Goal: Transaction & Acquisition: Subscribe to service/newsletter

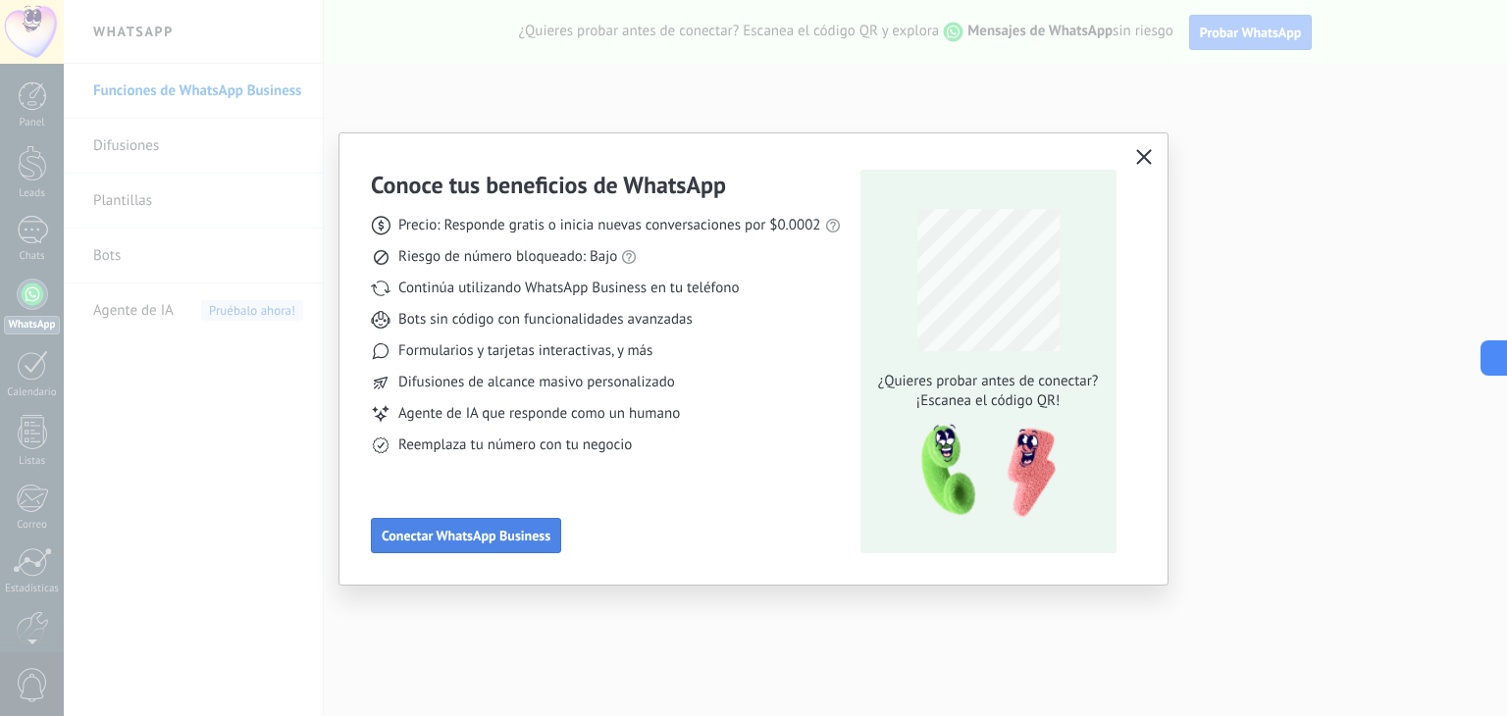
click at [478, 536] on span "Conectar WhatsApp Business" at bounding box center [466, 536] width 169 height 14
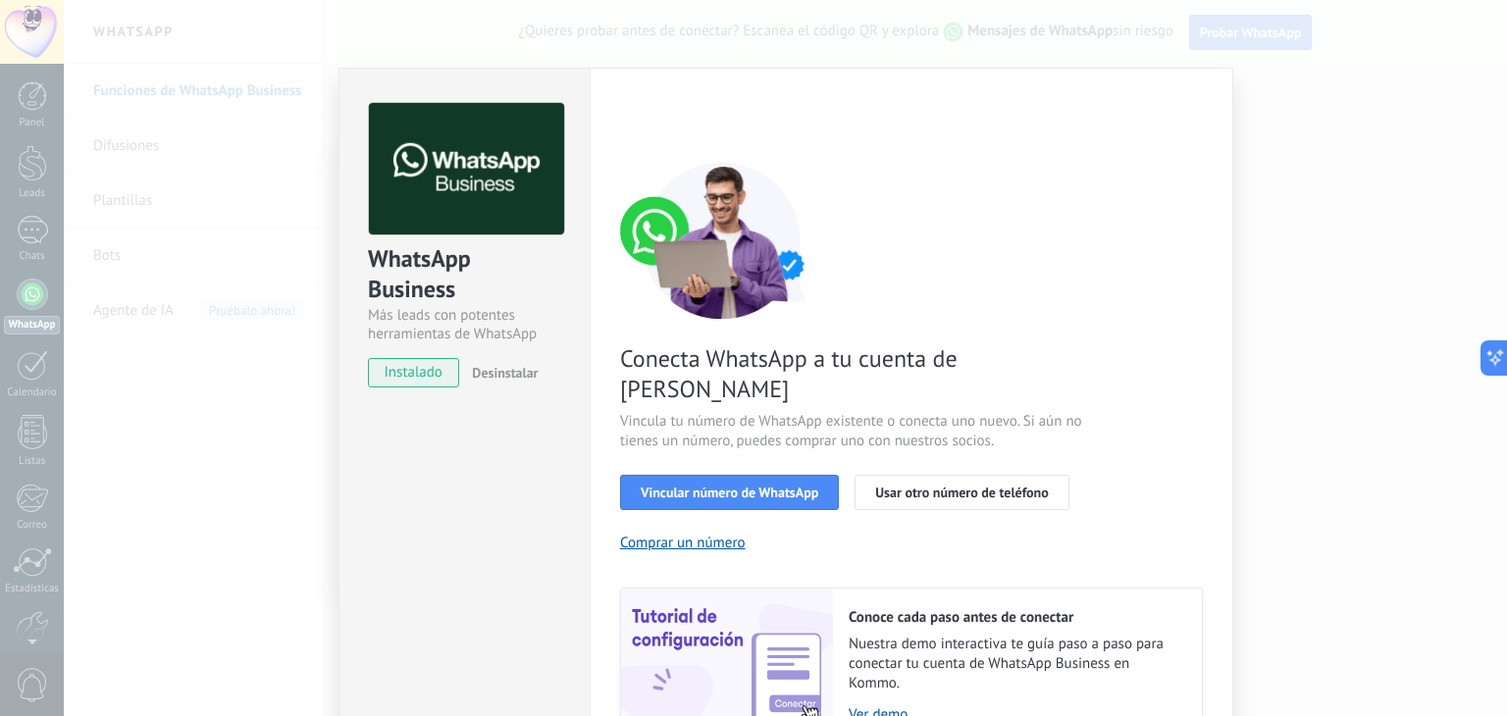
click at [281, 373] on div "WhatsApp Business Más leads con potentes herramientas de WhatsApp instalado Des…" at bounding box center [785, 358] width 1443 height 716
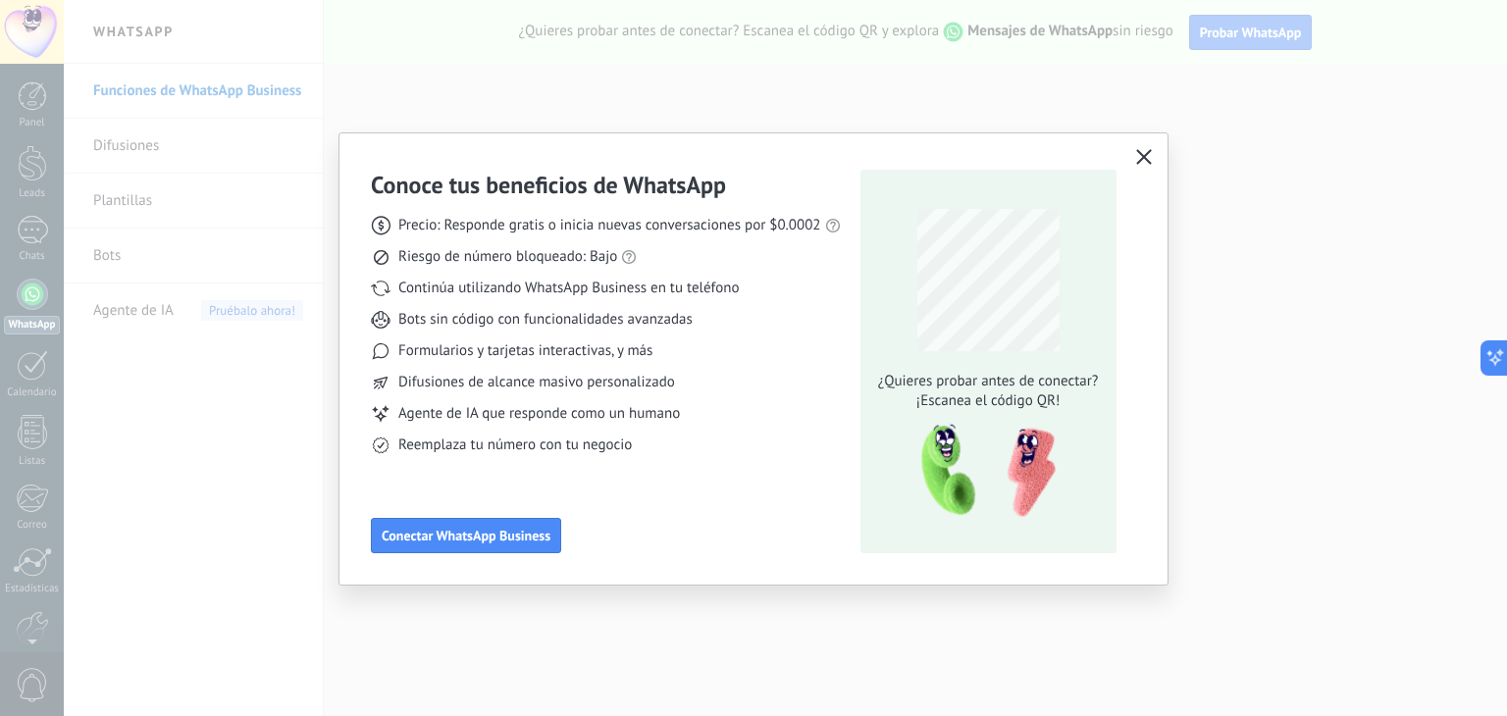
click at [1146, 156] on icon "button" at bounding box center [1144, 157] width 16 height 16
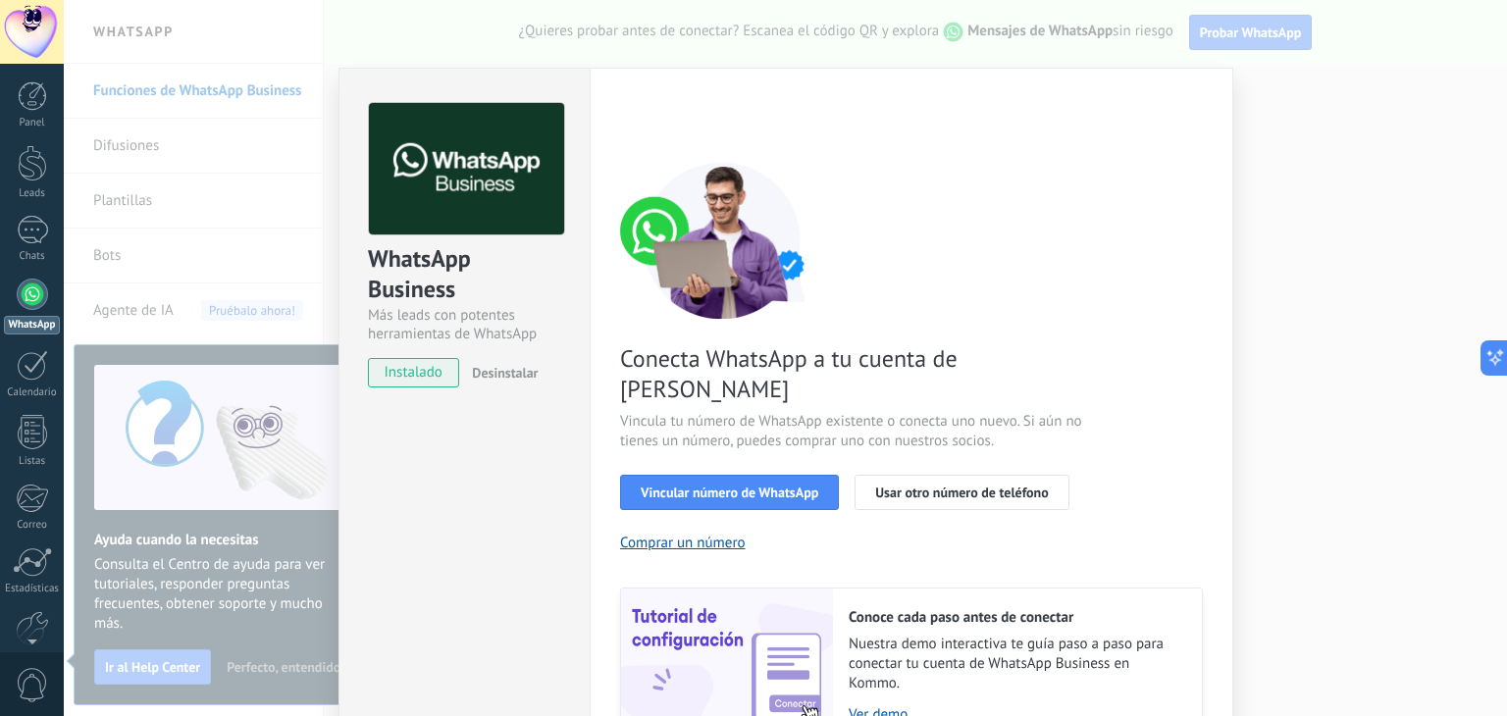
click at [408, 374] on span "instalado" at bounding box center [413, 372] width 89 height 29
click at [792, 486] on span "Vincular número de WhatsApp" at bounding box center [730, 493] width 178 height 14
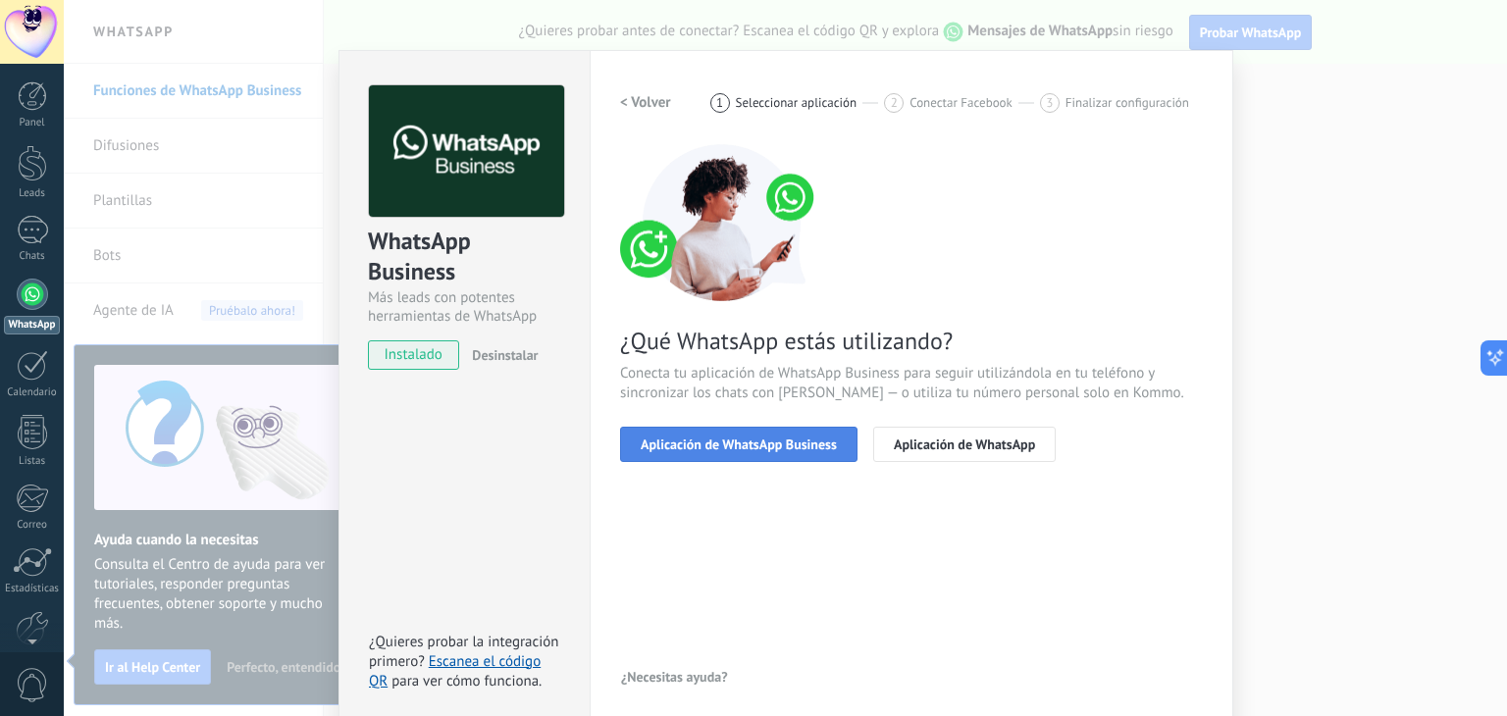
scroll to position [27, 0]
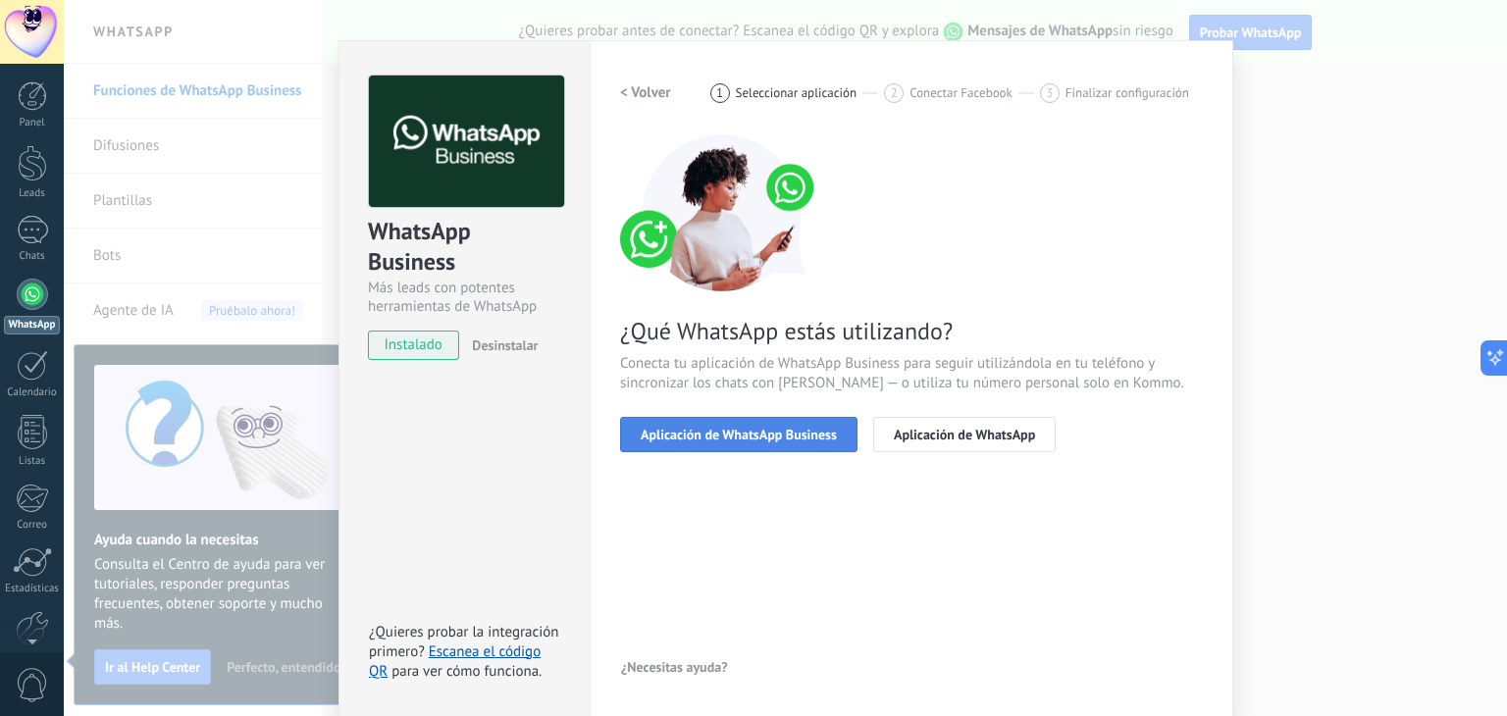
click at [783, 438] on span "Aplicación de WhatsApp Business" at bounding box center [739, 435] width 196 height 14
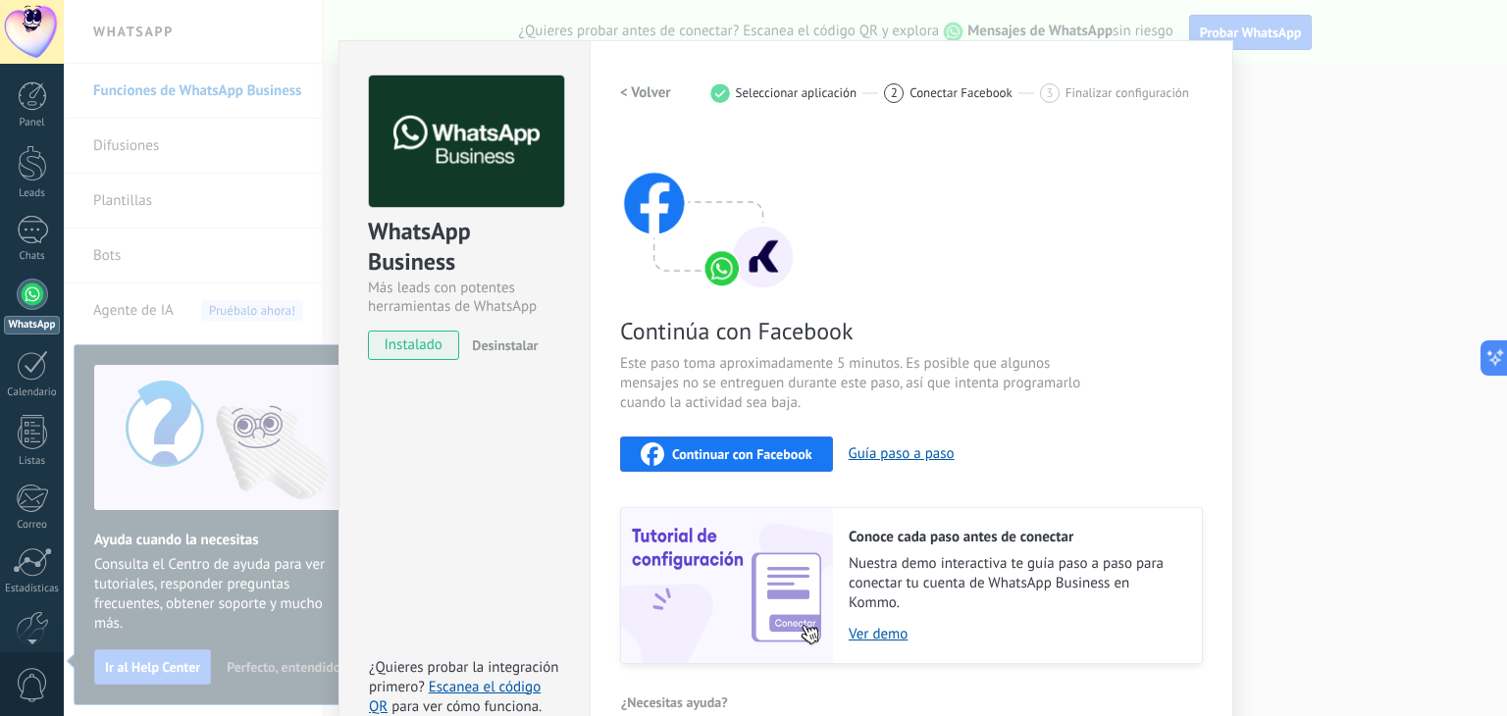
click at [624, 92] on h2 "< Volver" at bounding box center [645, 92] width 51 height 19
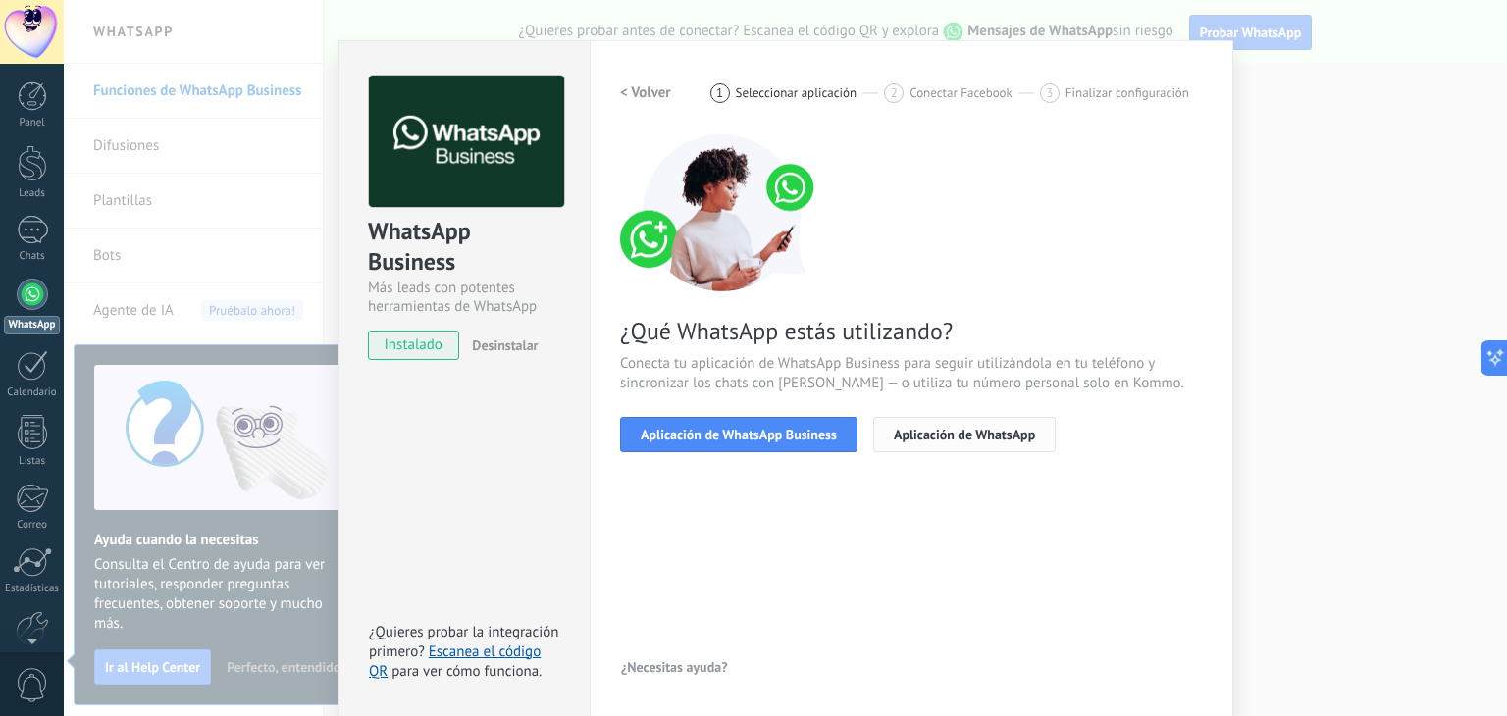
click at [946, 439] on span "Aplicación de WhatsApp" at bounding box center [964, 435] width 141 height 14
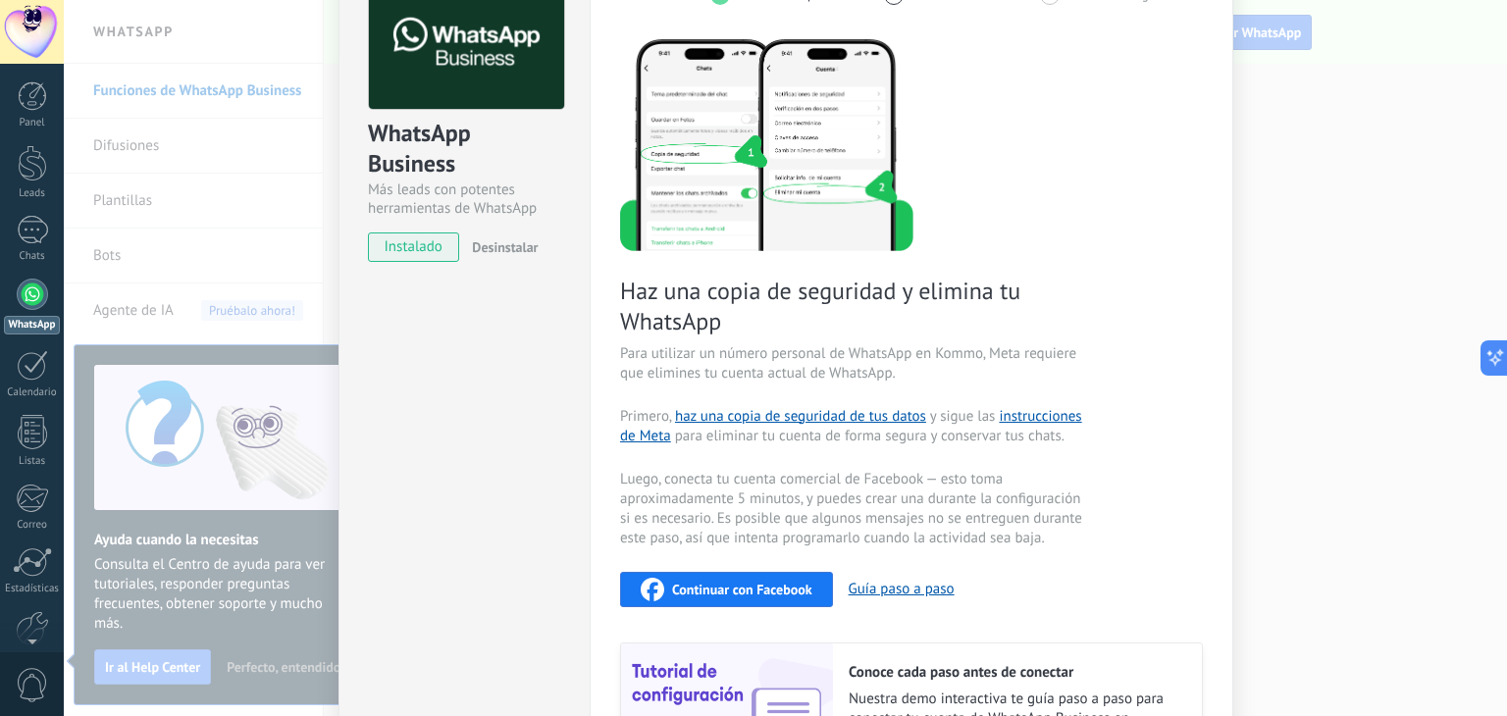
scroll to position [0, 0]
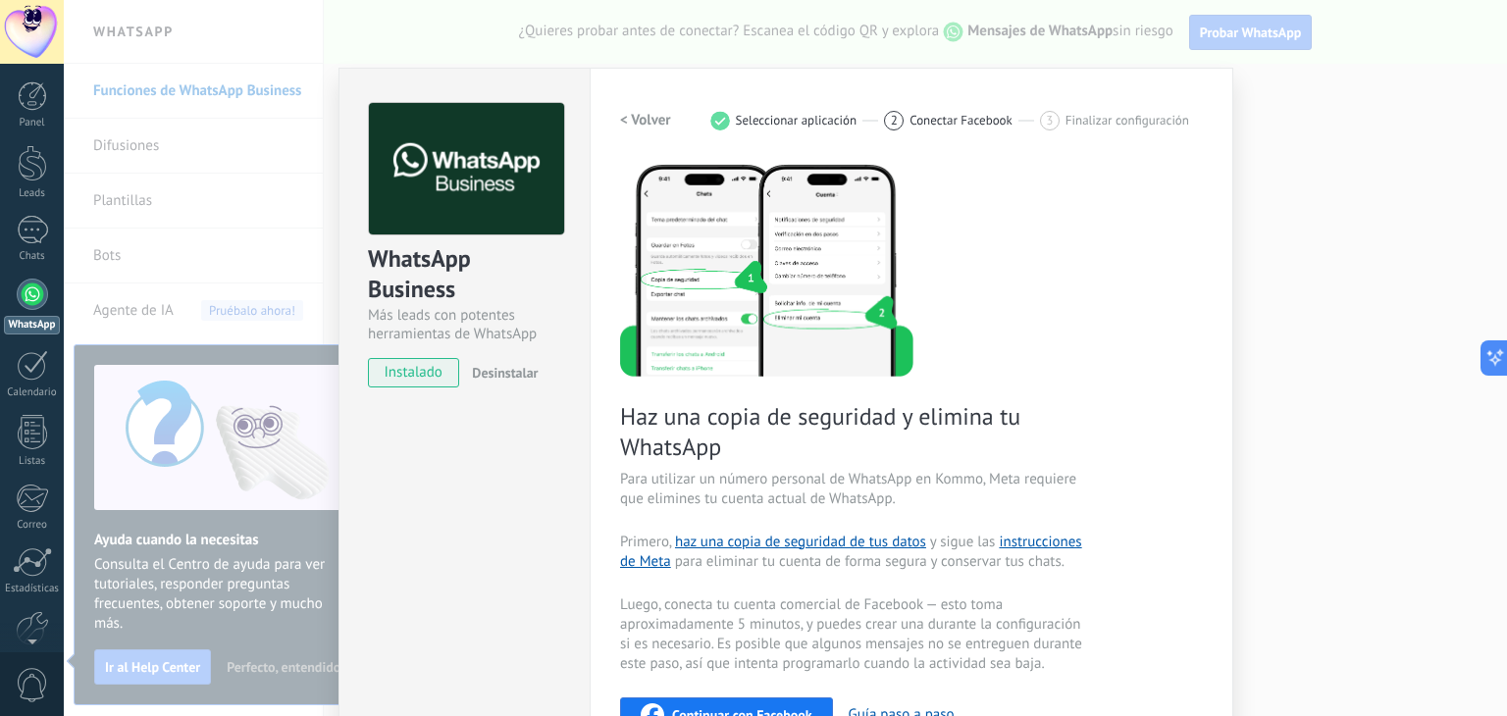
click at [640, 117] on h2 "< Volver" at bounding box center [645, 120] width 51 height 19
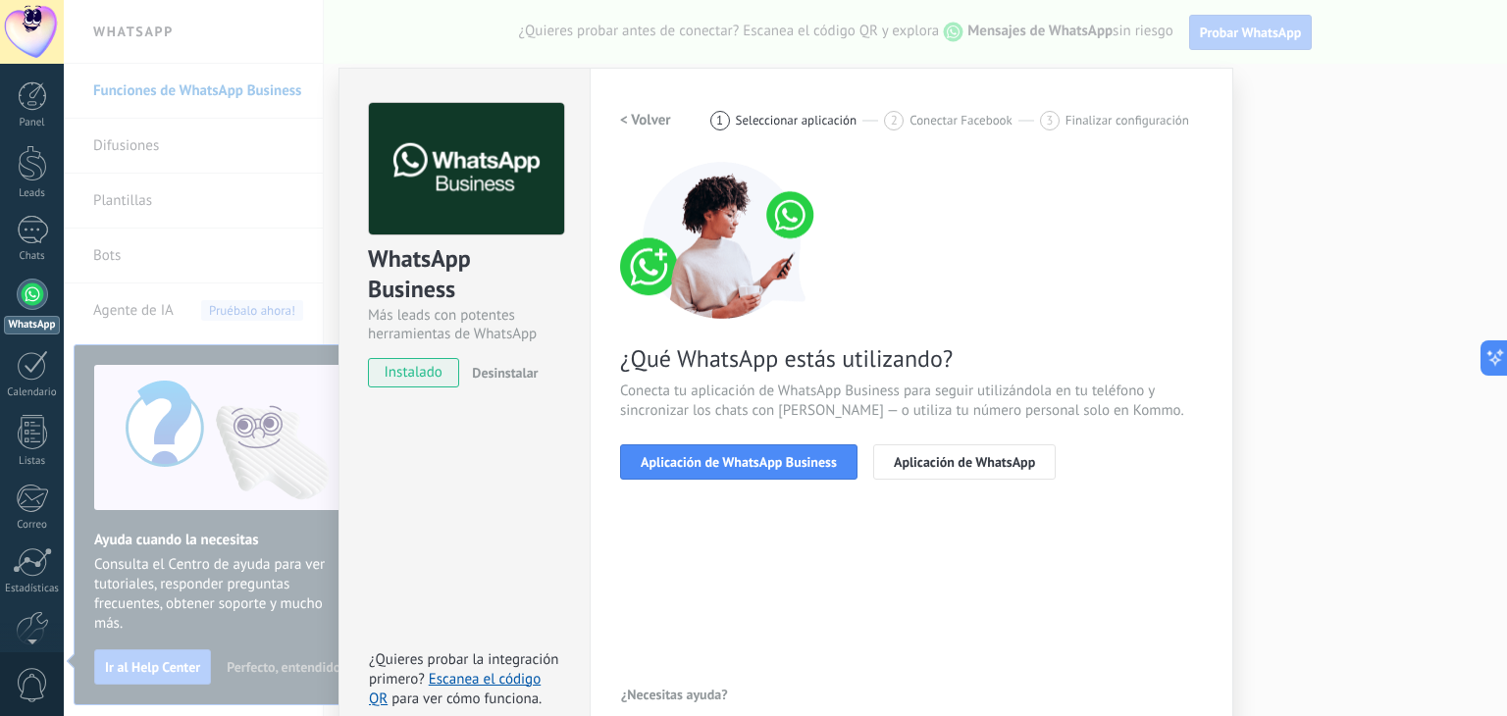
click at [1287, 235] on div "WhatsApp Business Más leads con potentes herramientas de WhatsApp instalado Des…" at bounding box center [785, 358] width 1443 height 716
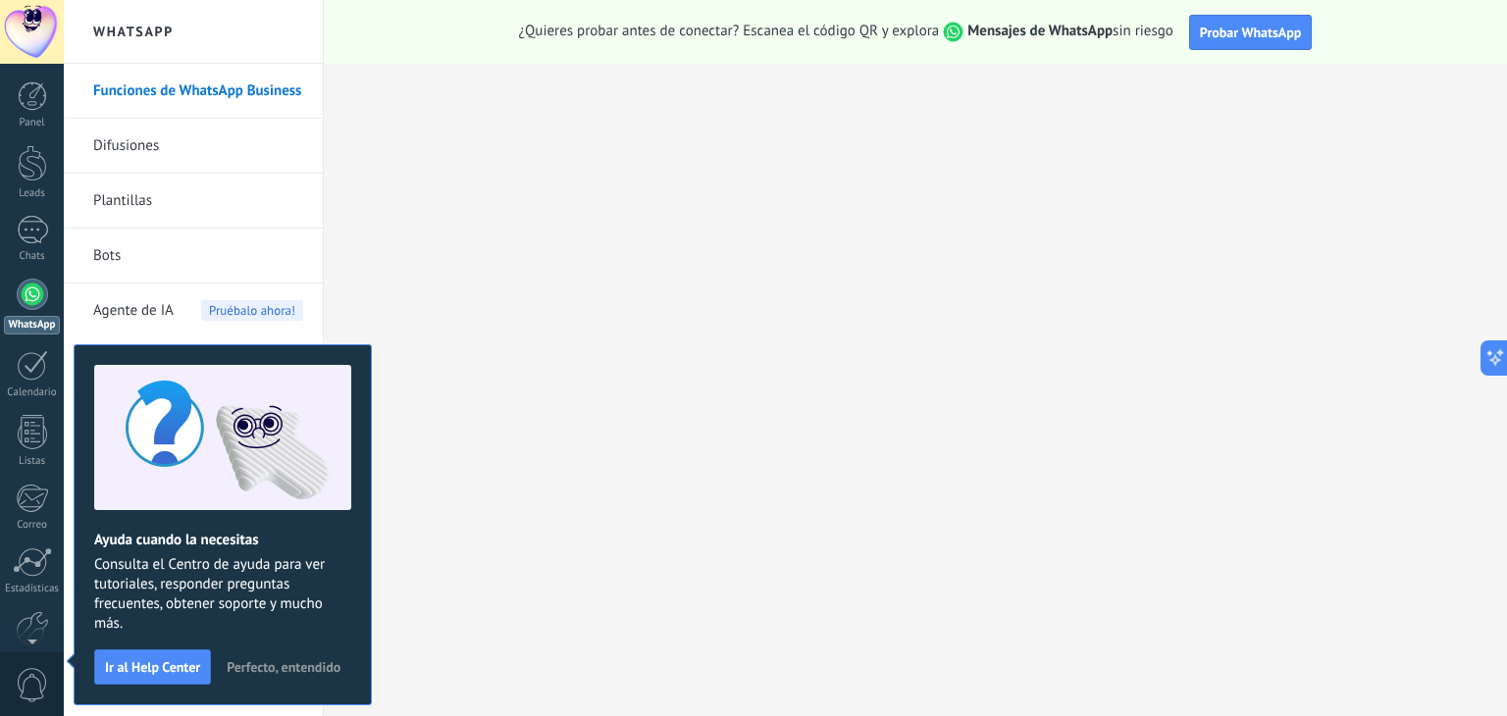
click at [301, 660] on span "Perfecto, entendido" at bounding box center [284, 667] width 114 height 14
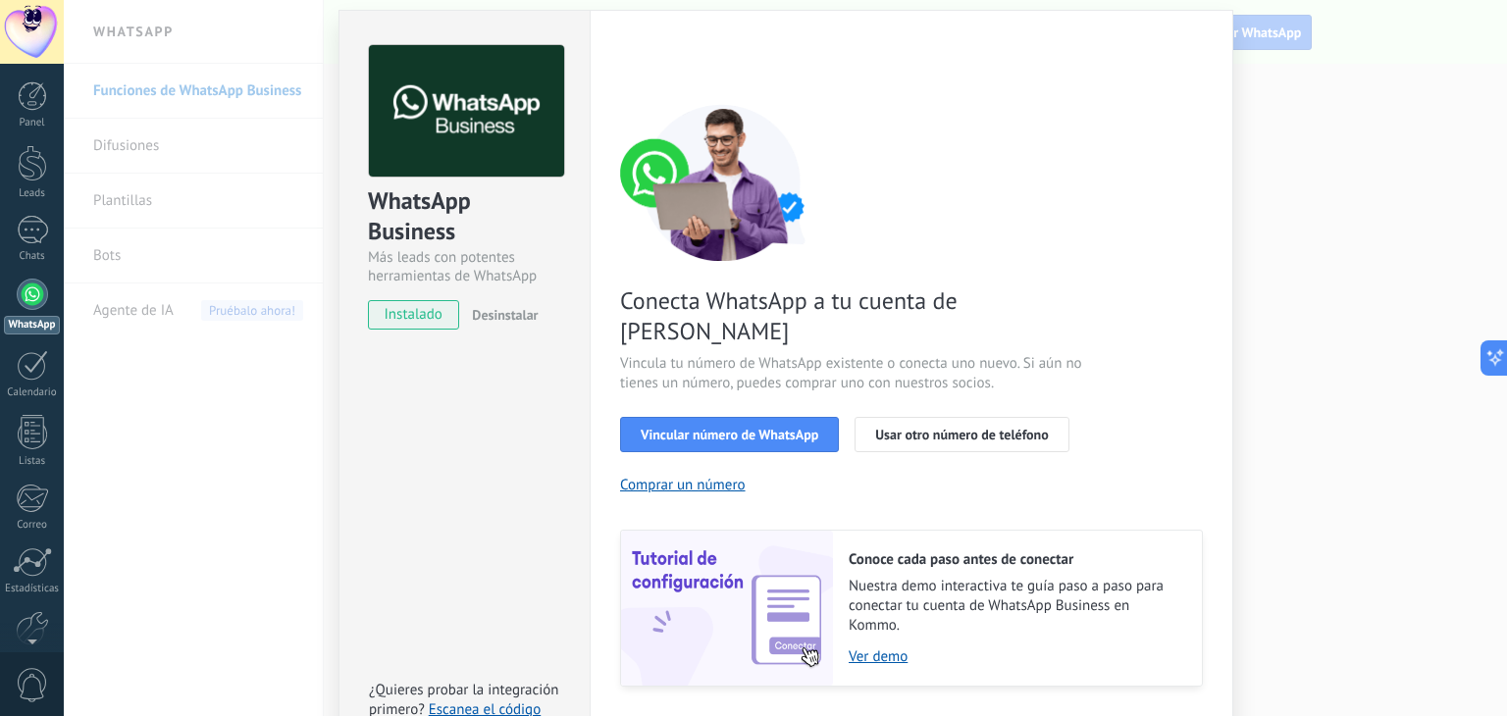
scroll to position [84, 0]
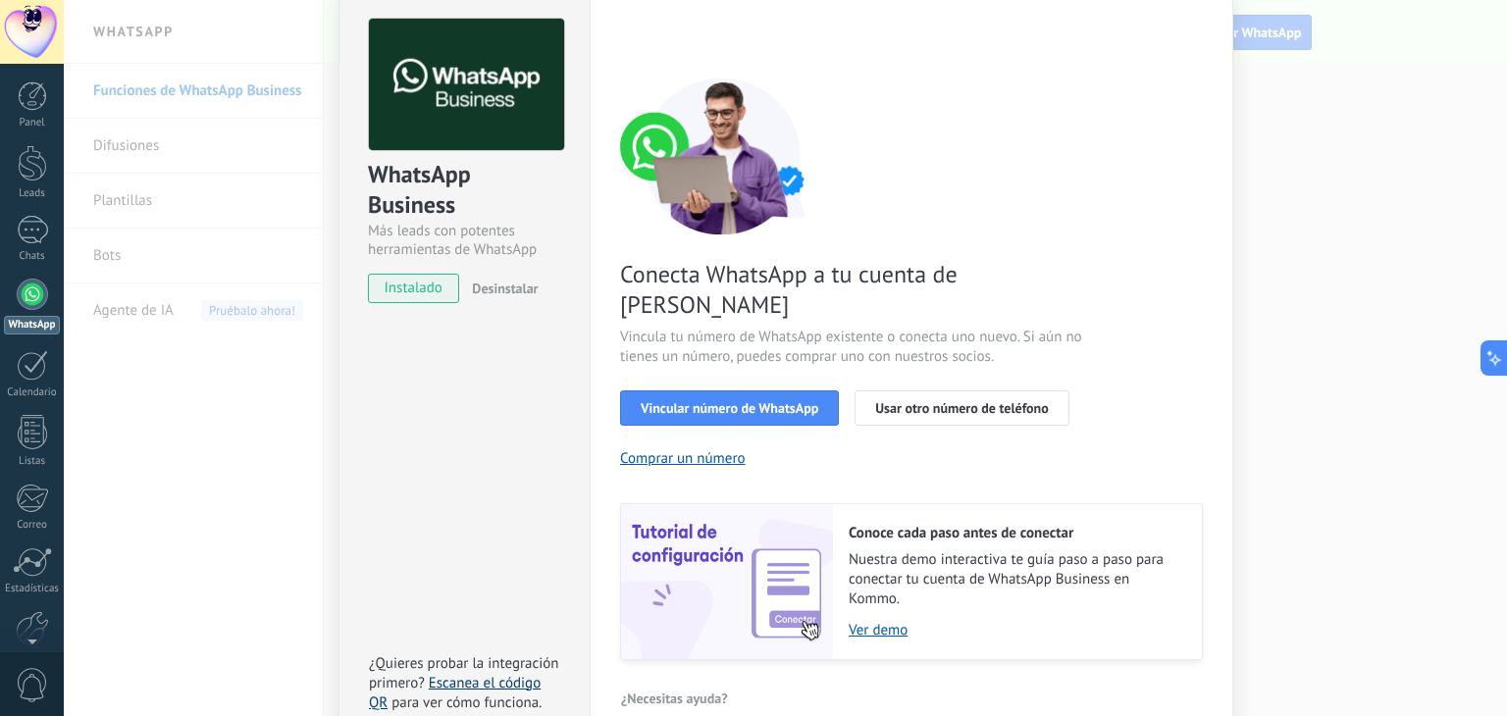
click at [509, 674] on link "Escanea el código QR" at bounding box center [455, 693] width 172 height 38
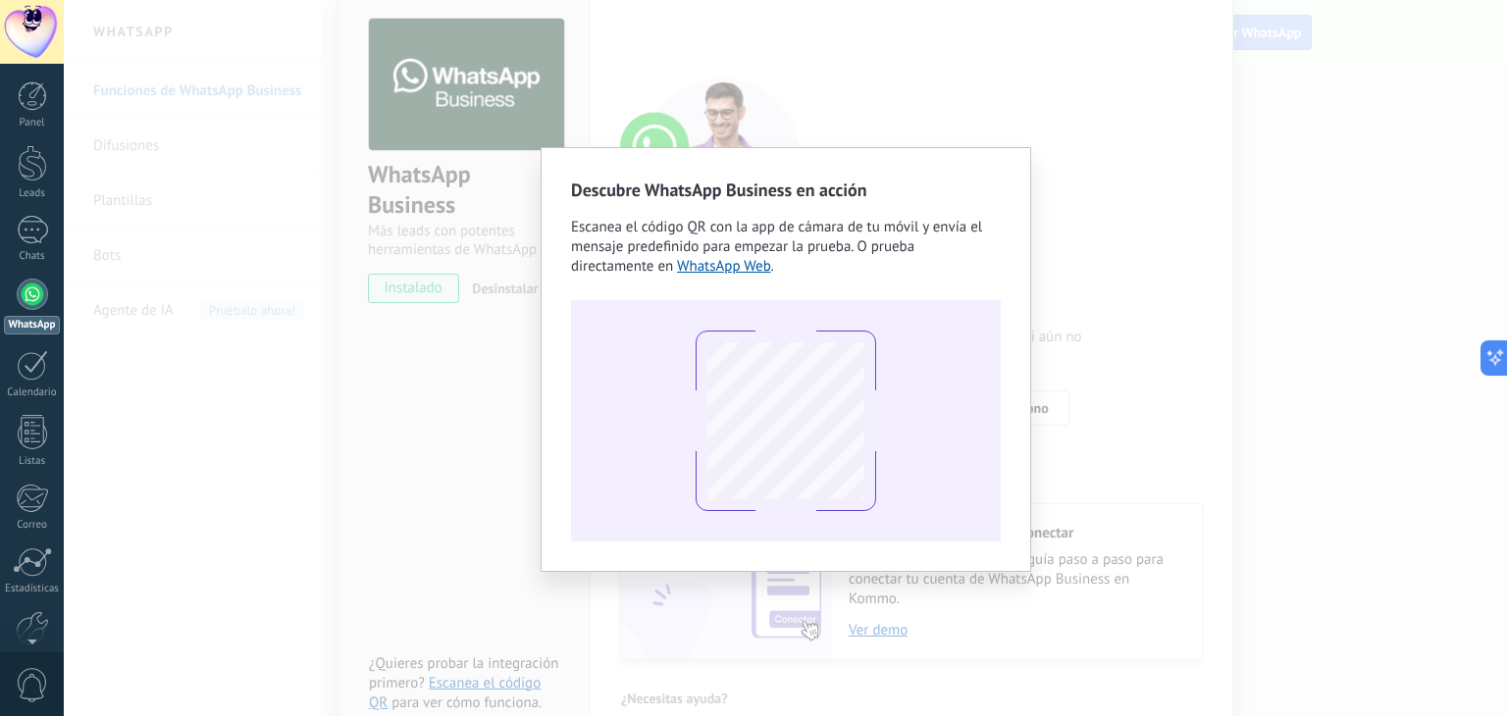
click at [367, 311] on div "Descubre WhatsApp Business en acción Escanea el código QR con la app de cámara …" at bounding box center [785, 358] width 1443 height 716
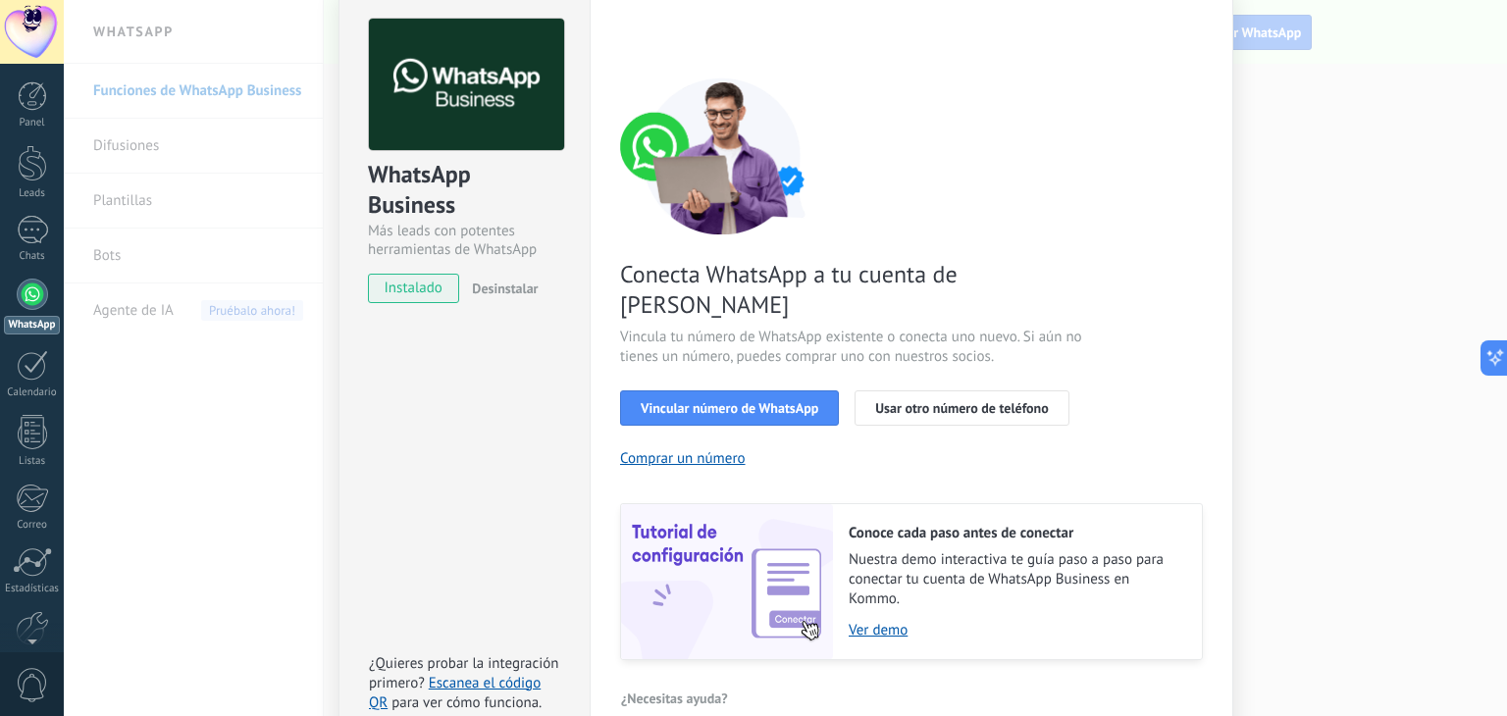
click at [107, 335] on div "WhatsApp Business Más leads con potentes herramientas de WhatsApp instalado Des…" at bounding box center [785, 358] width 1443 height 716
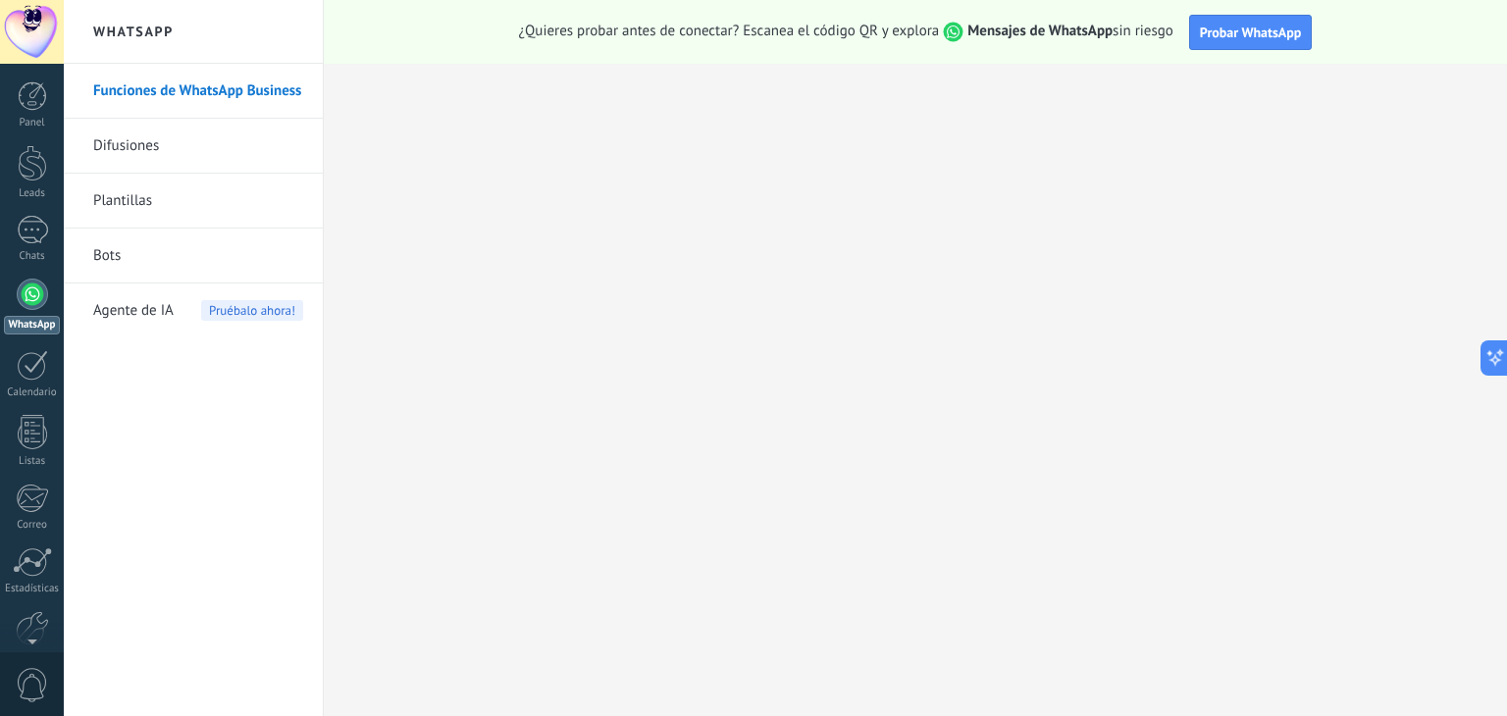
click at [200, 131] on link "Difusiones" at bounding box center [198, 146] width 210 height 55
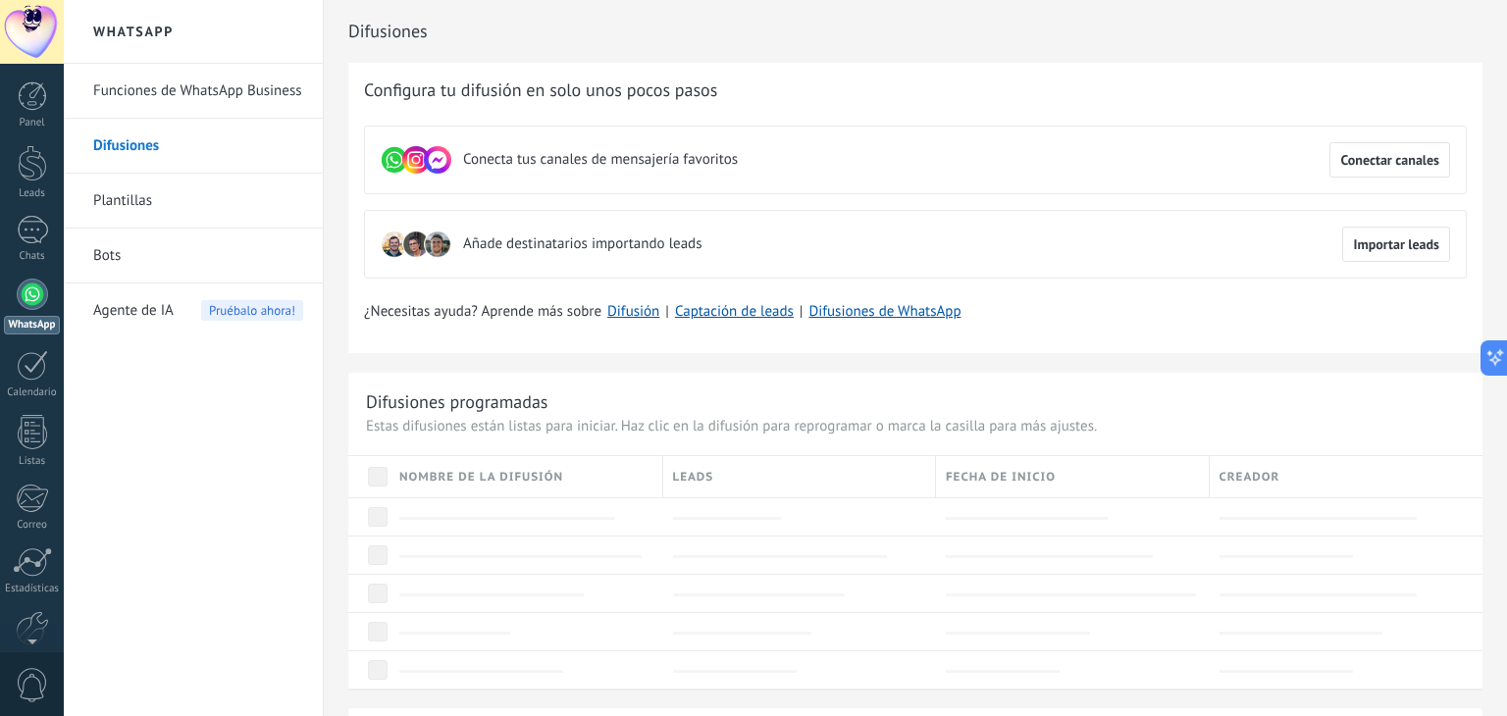
click at [158, 307] on span "Agente de IA" at bounding box center [133, 311] width 80 height 55
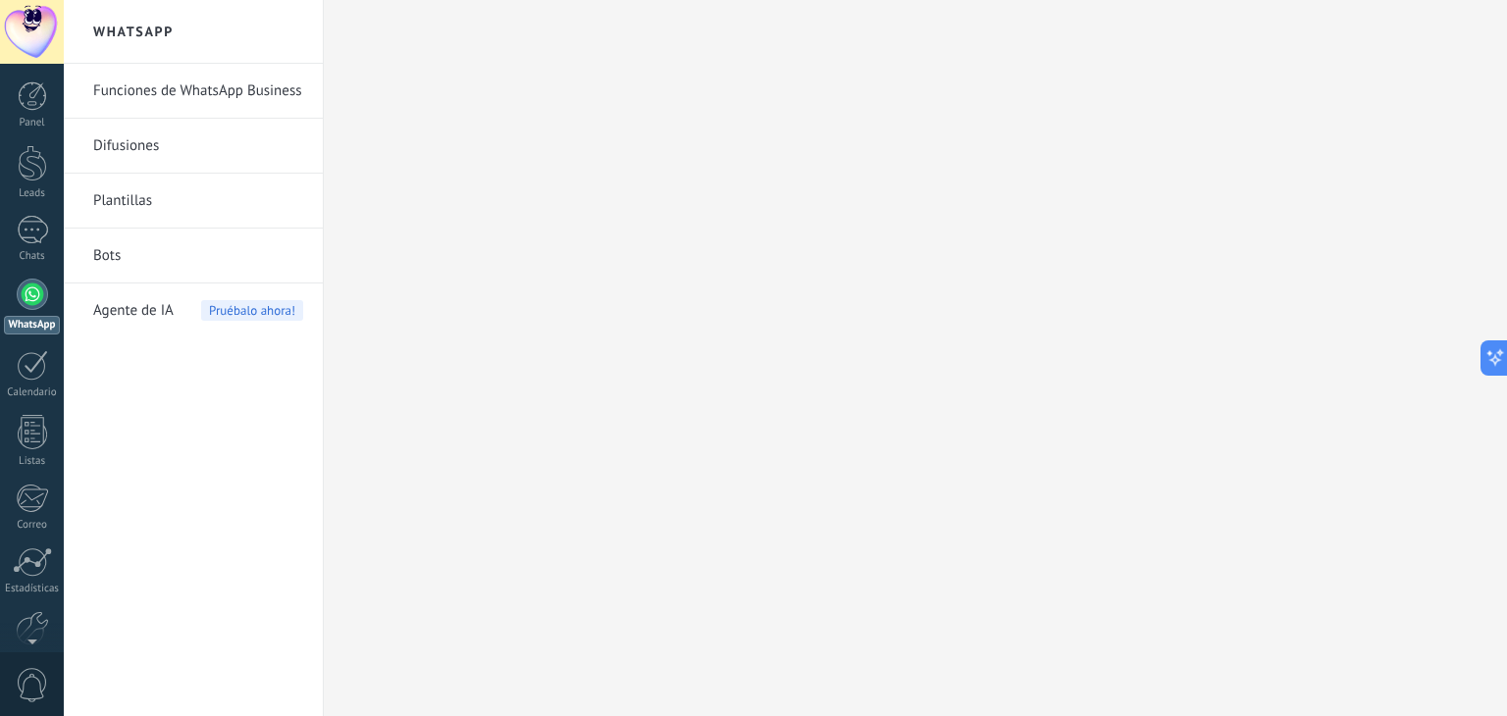
click at [158, 304] on span "Agente de IA" at bounding box center [133, 311] width 80 height 55
click at [253, 306] on span "Pruébalo ahora!" at bounding box center [252, 310] width 102 height 21
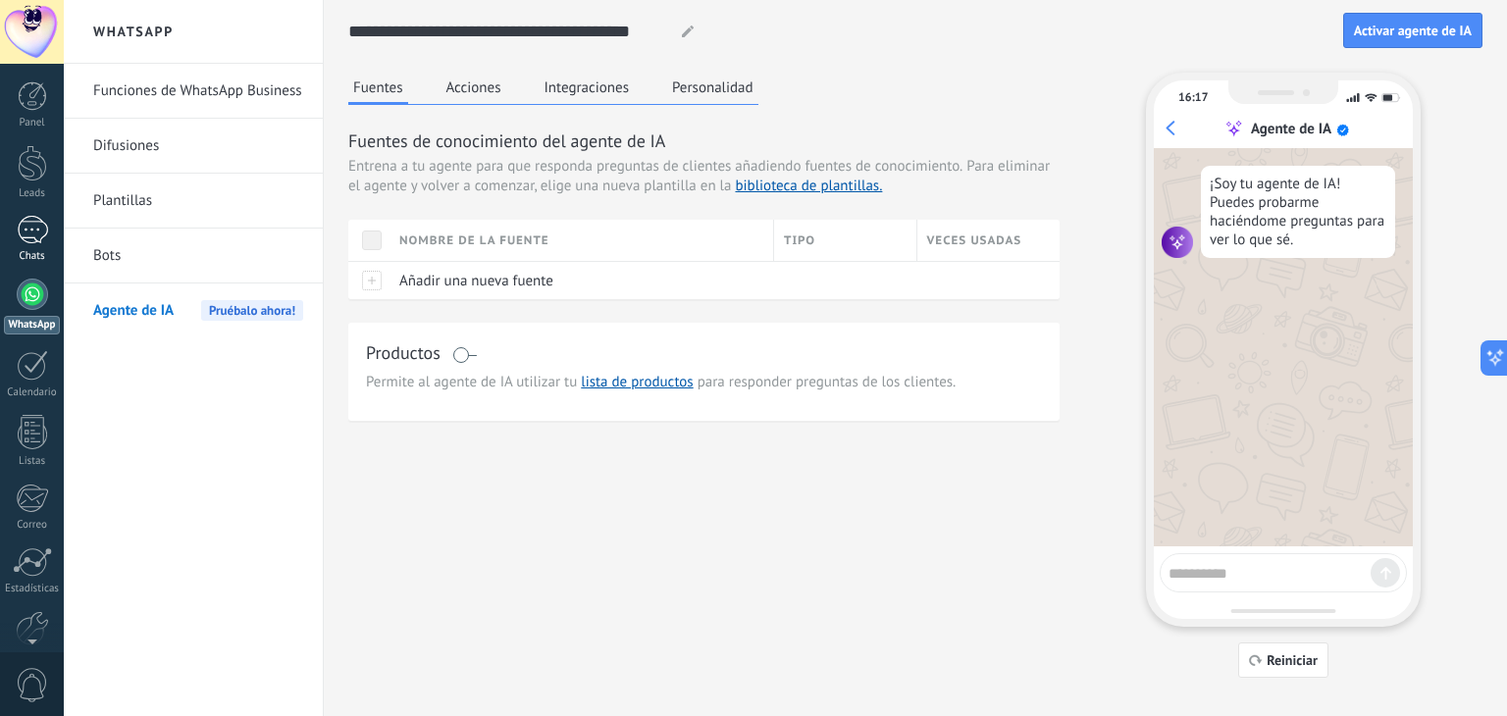
click at [44, 225] on div at bounding box center [32, 230] width 31 height 28
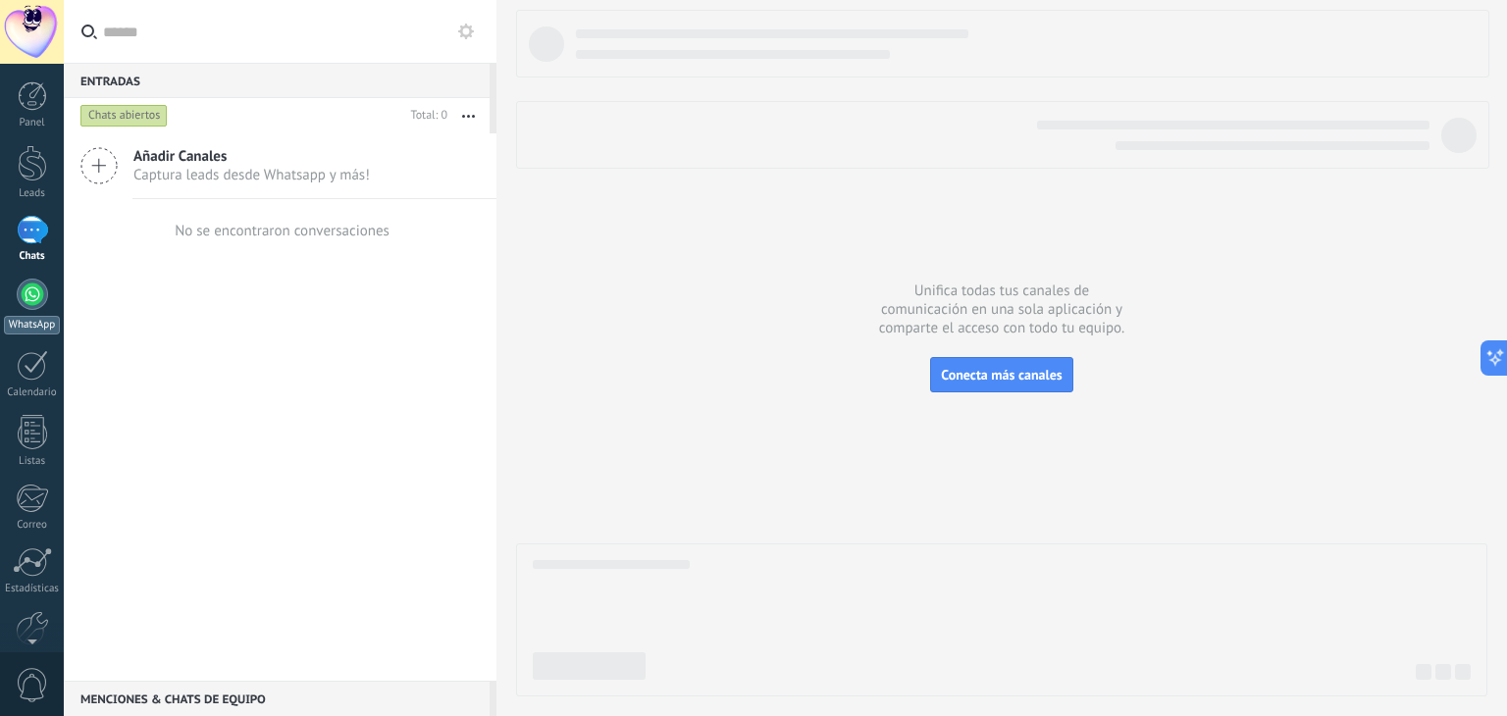
click at [26, 304] on div at bounding box center [32, 294] width 31 height 31
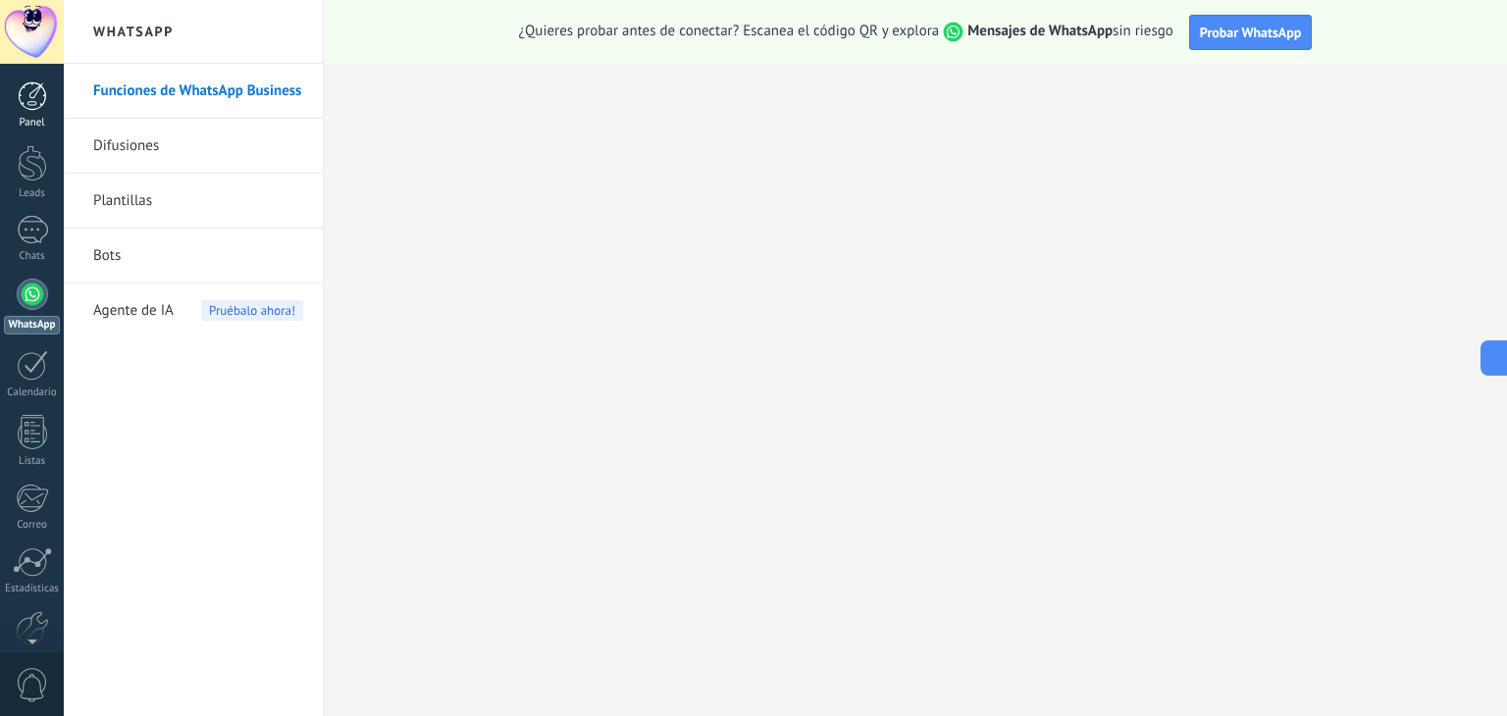
click at [51, 111] on link "Panel" at bounding box center [32, 105] width 64 height 48
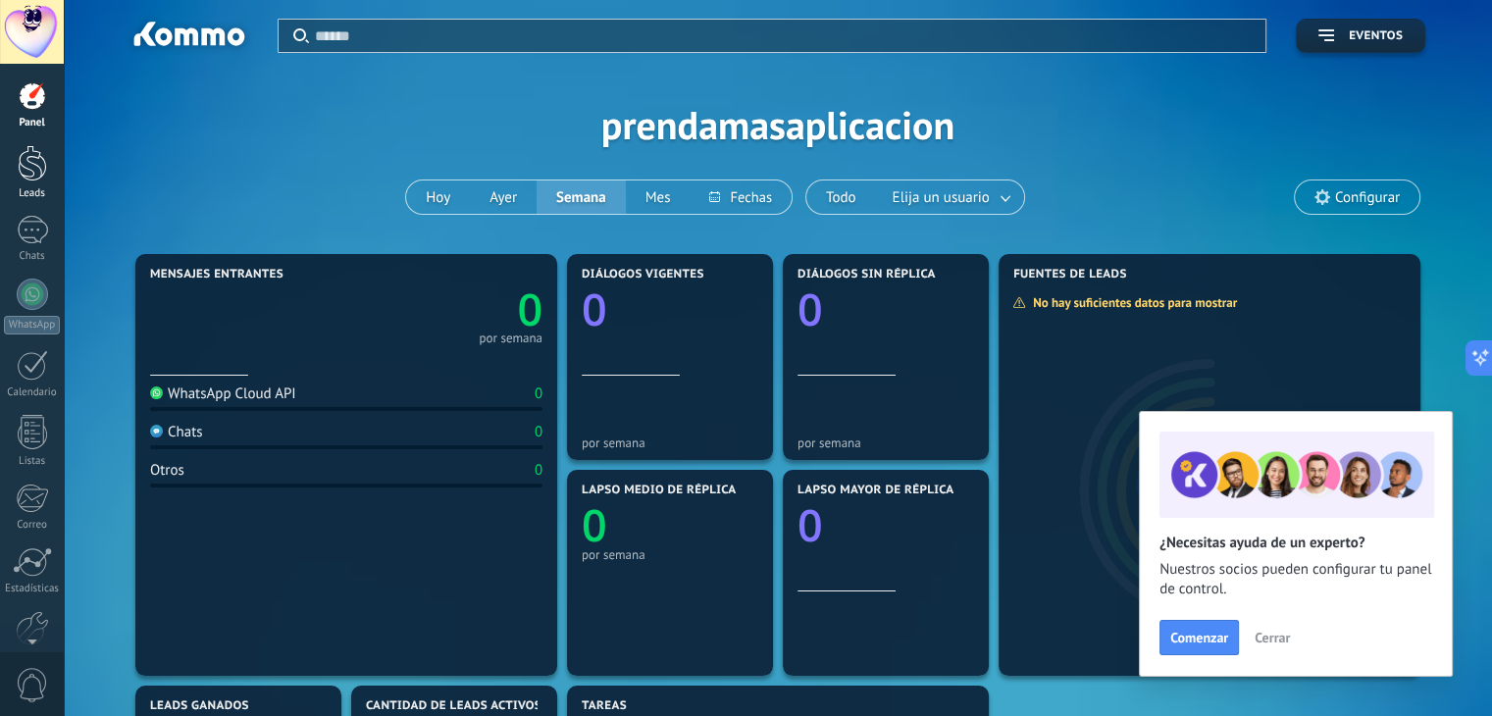
click at [35, 166] on div at bounding box center [32, 163] width 29 height 36
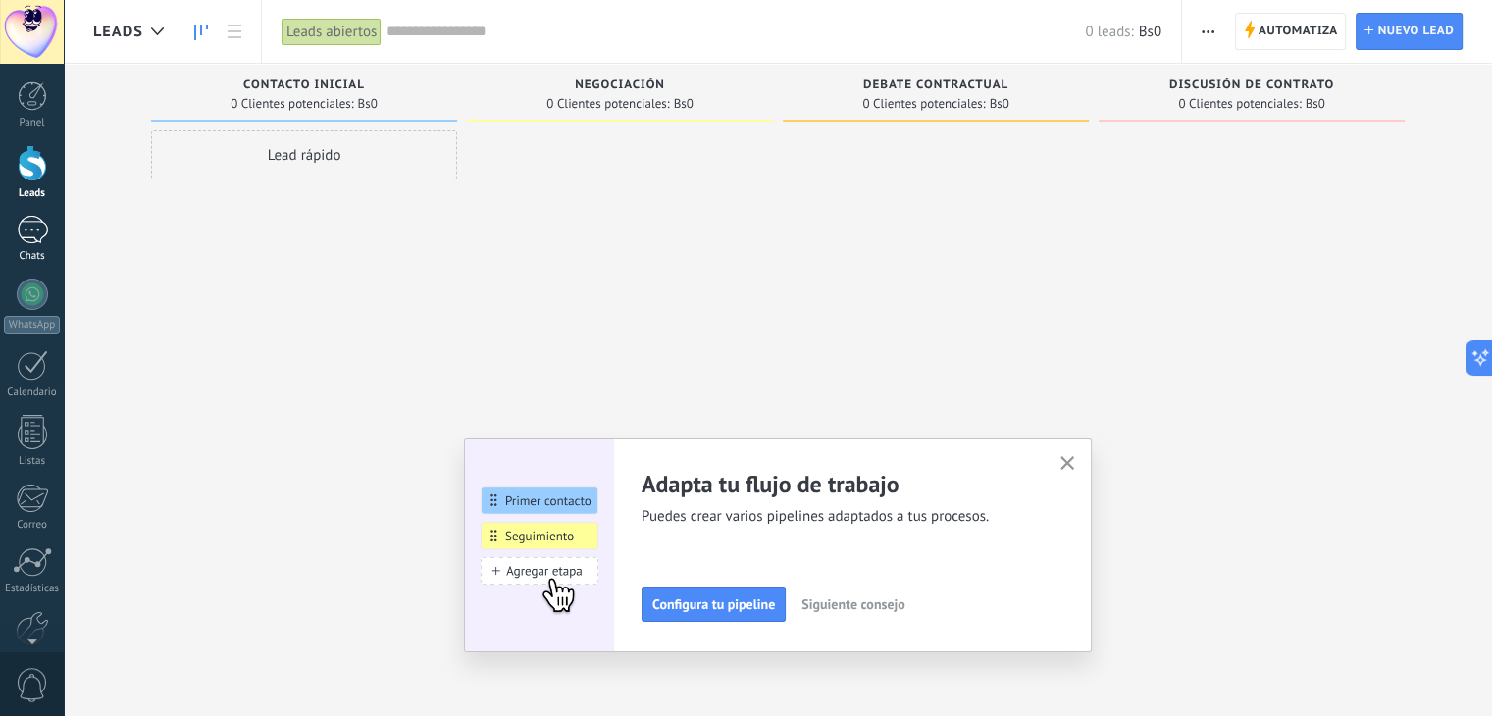
click at [35, 225] on div at bounding box center [32, 230] width 31 height 28
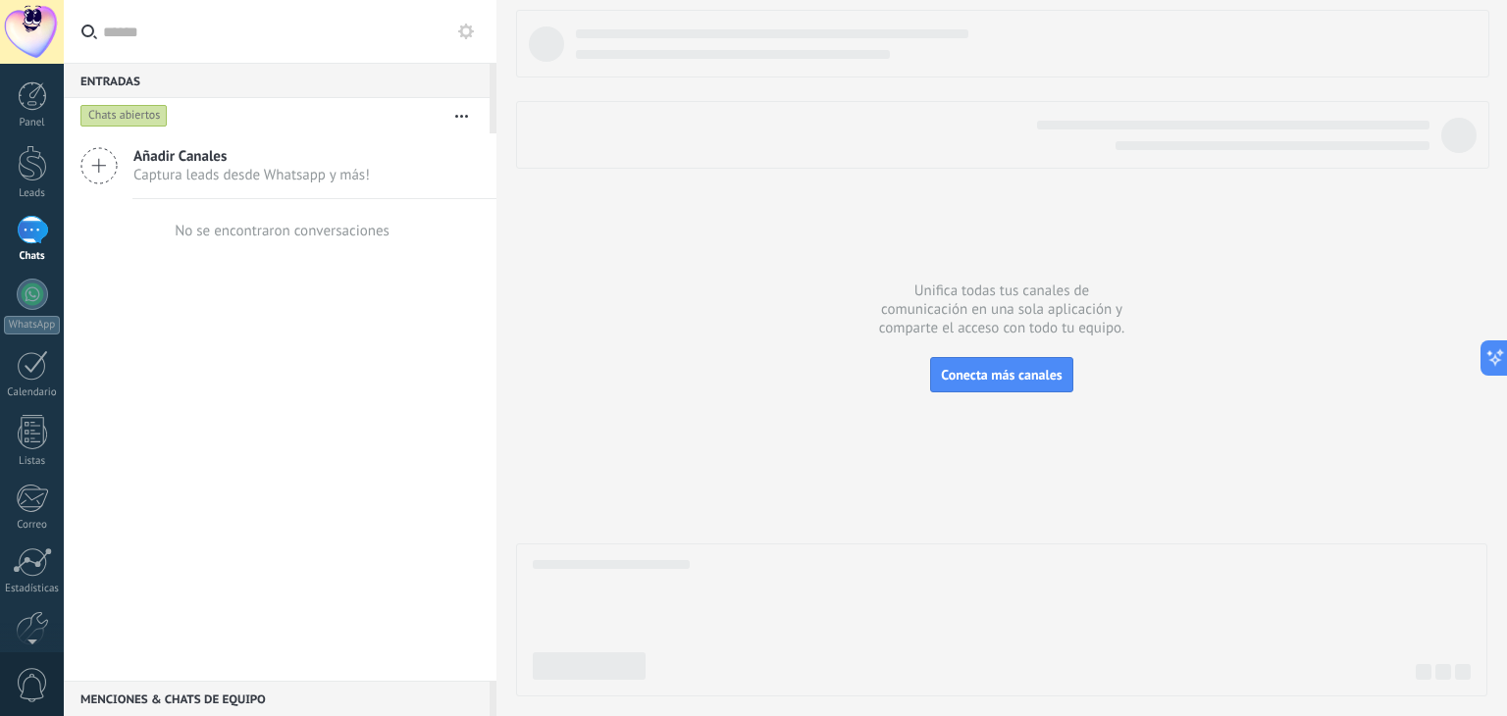
click at [88, 170] on icon at bounding box center [98, 165] width 37 height 37
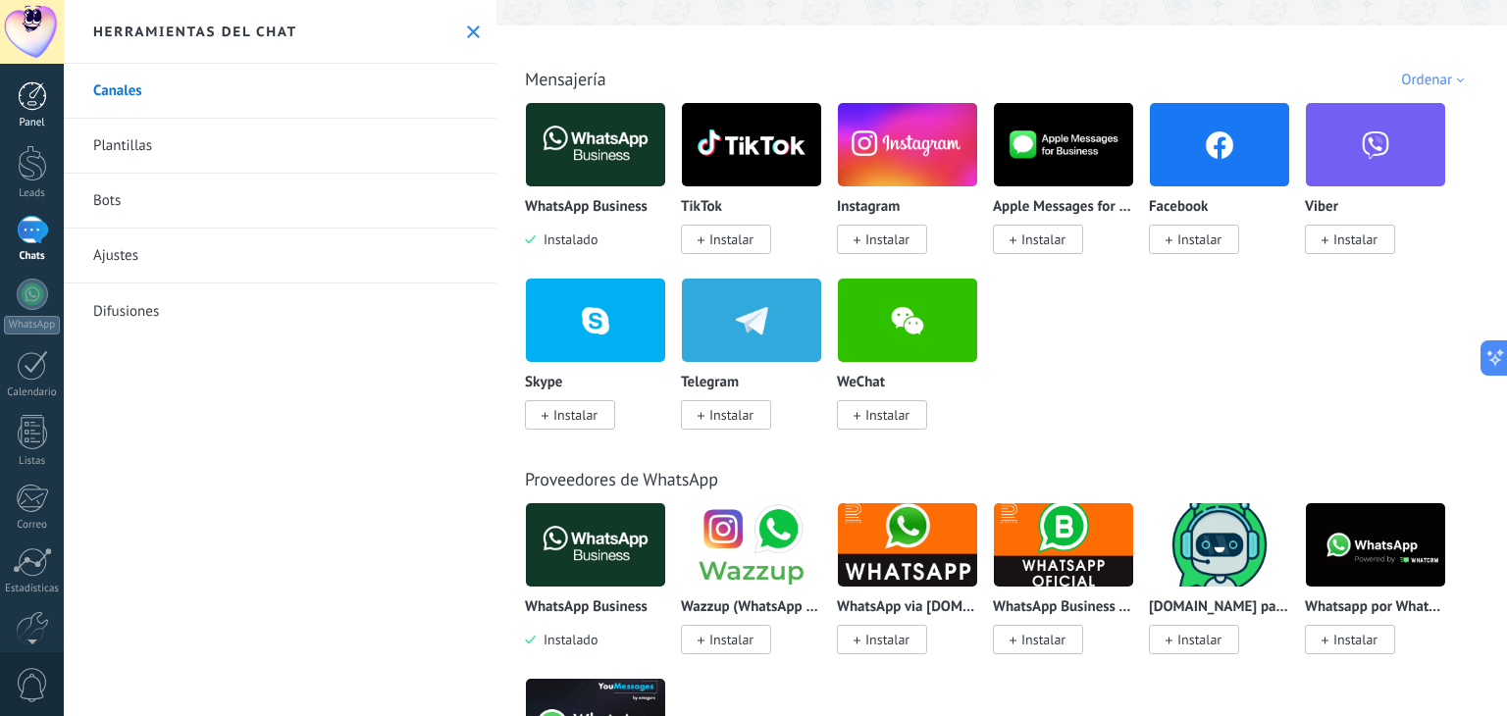
click at [40, 99] on div at bounding box center [32, 95] width 29 height 29
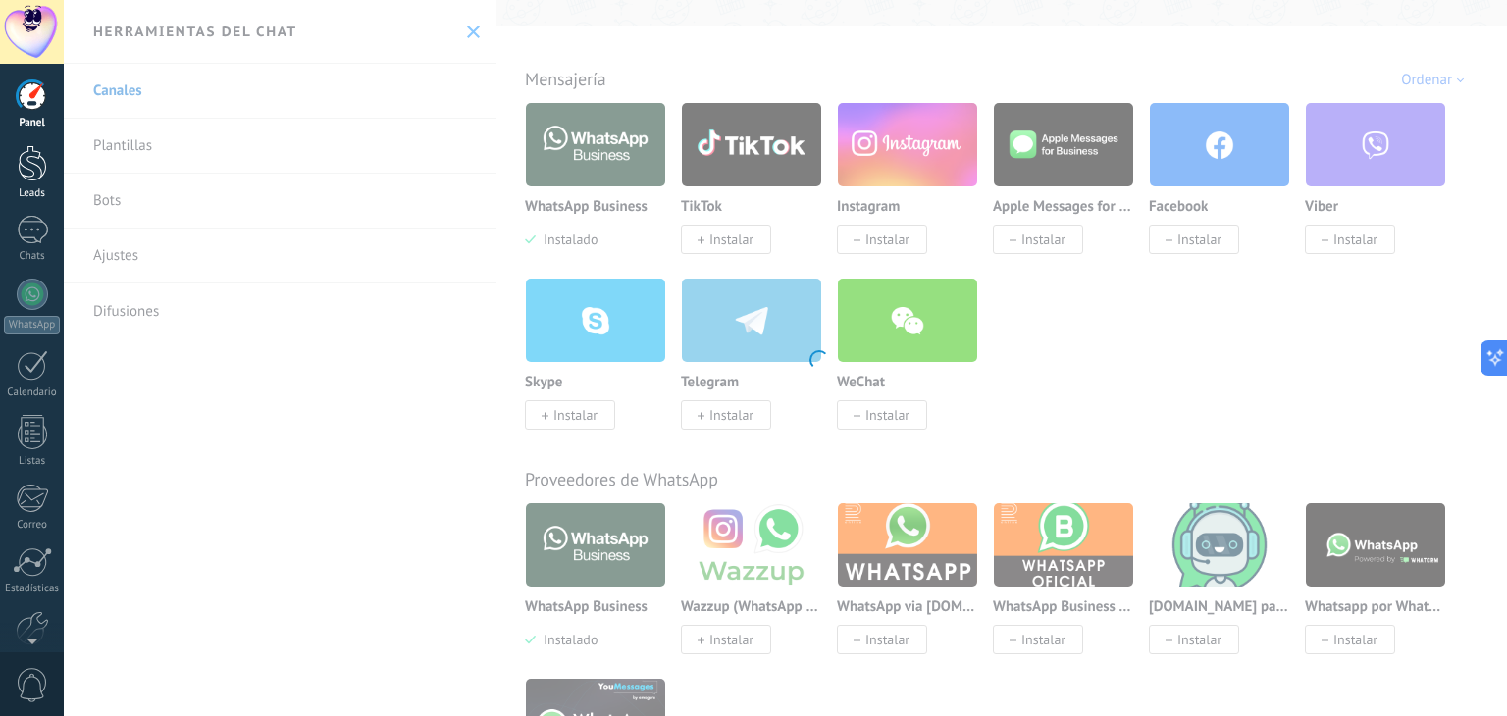
click at [51, 161] on link "Leads" at bounding box center [32, 172] width 64 height 55
click at [28, 247] on link "Chats" at bounding box center [32, 239] width 64 height 47
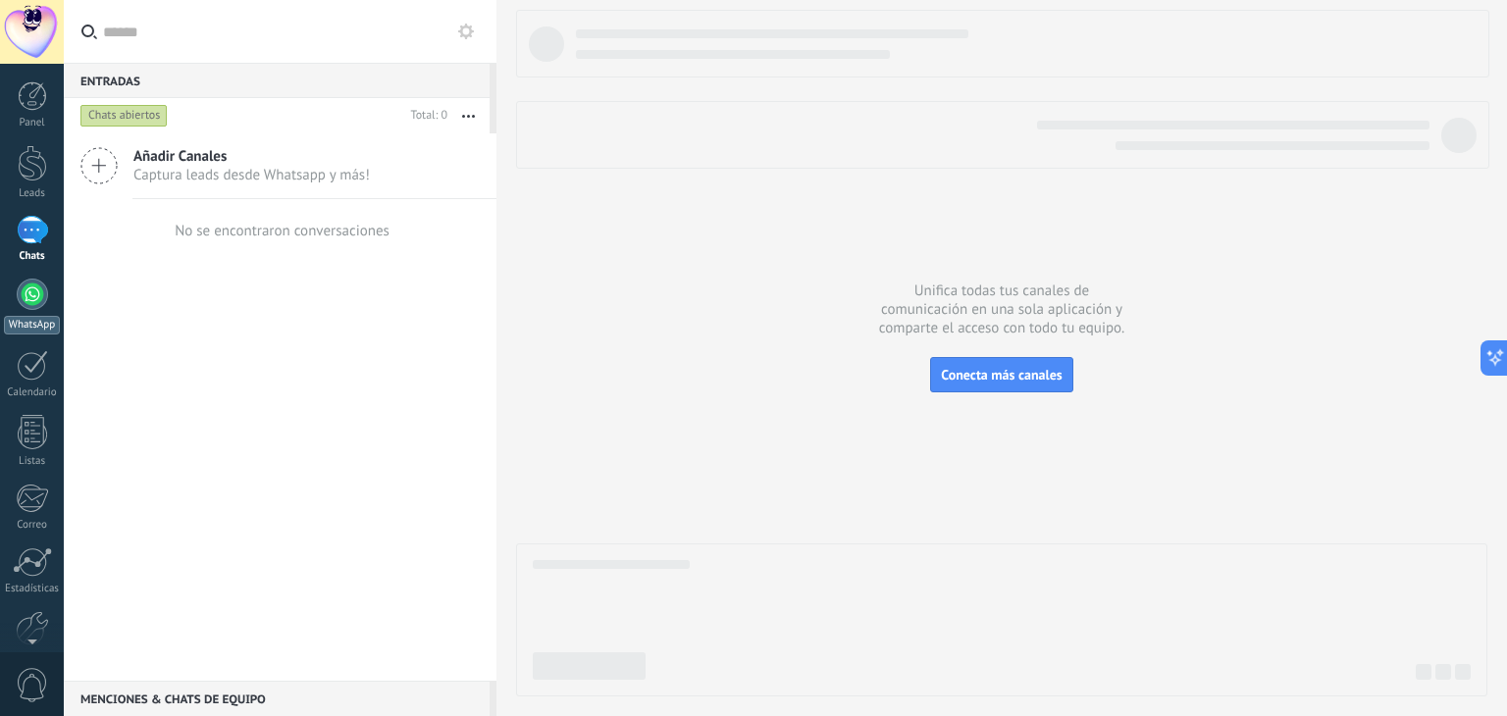
click at [30, 301] on div at bounding box center [32, 294] width 31 height 31
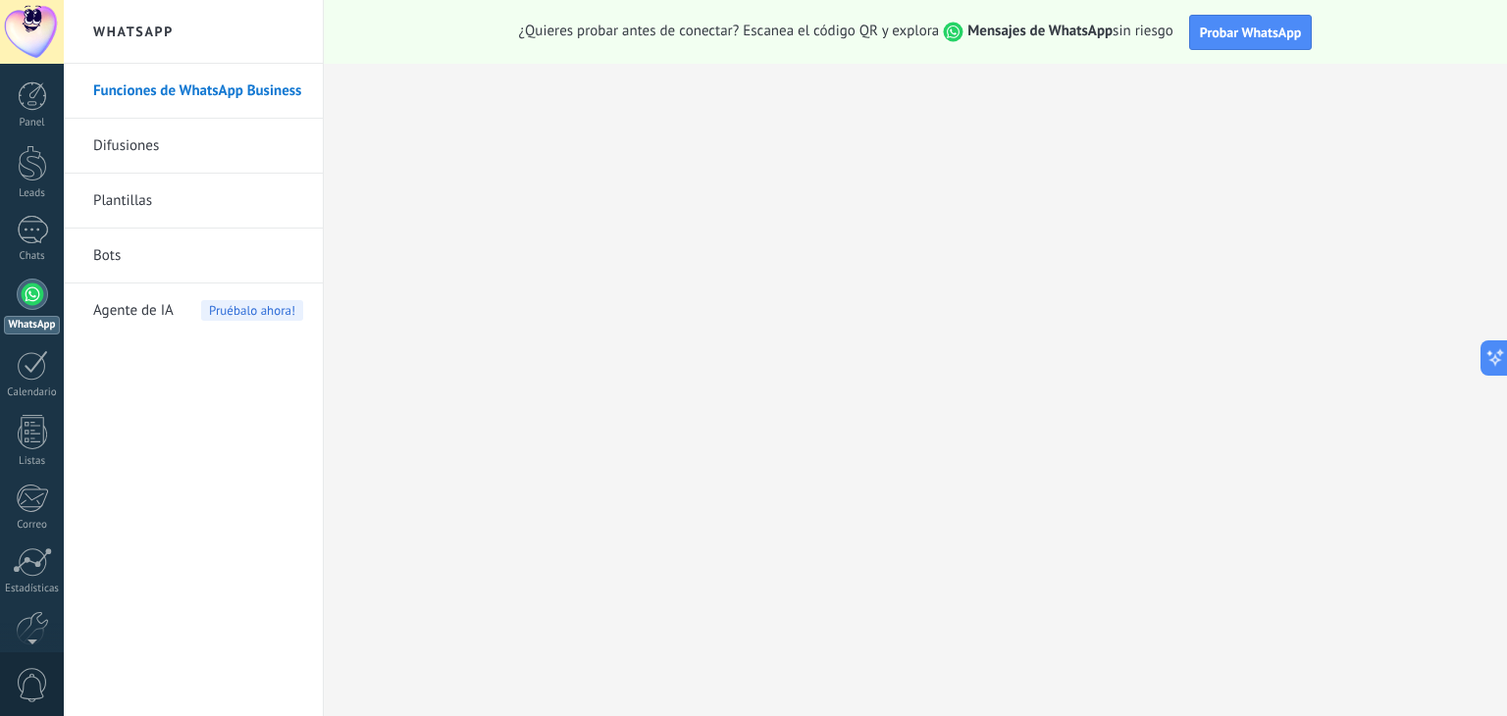
click at [271, 92] on link "Funciones de WhatsApp Business" at bounding box center [198, 91] width 210 height 55
click at [1258, 40] on button "Probar WhatsApp" at bounding box center [1251, 32] width 124 height 35
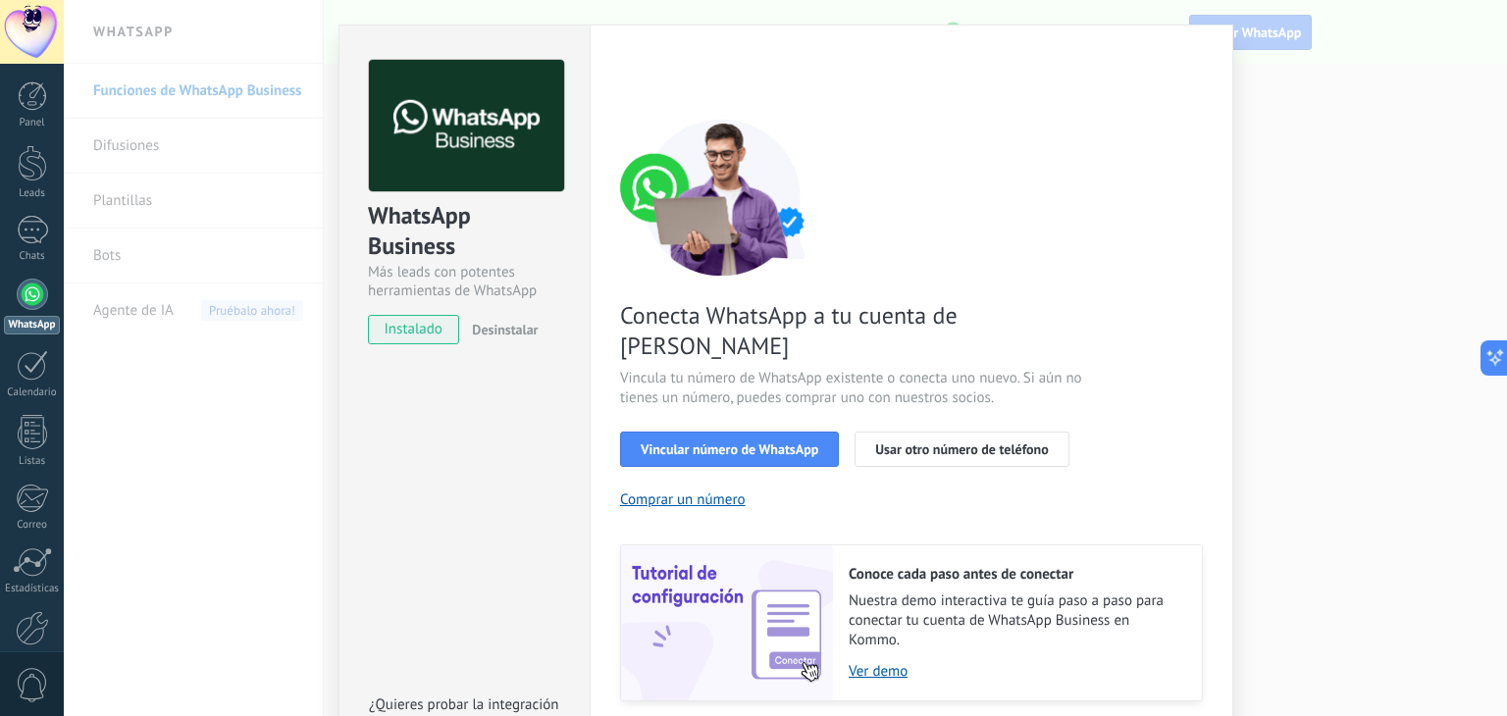
scroll to position [84, 0]
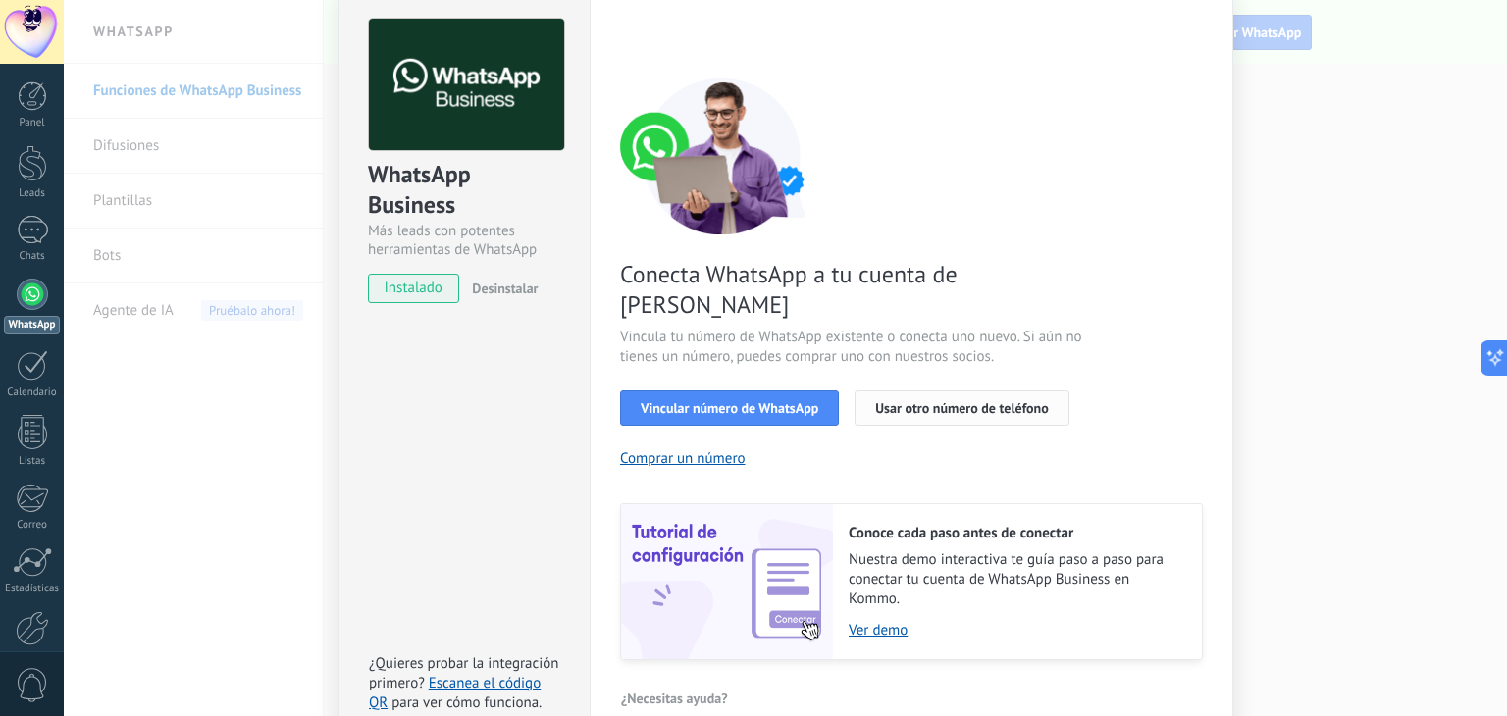
click at [991, 401] on span "Usar otro número de teléfono" at bounding box center [961, 408] width 173 height 14
click at [765, 401] on span "Vincular número de WhatsApp" at bounding box center [730, 408] width 178 height 14
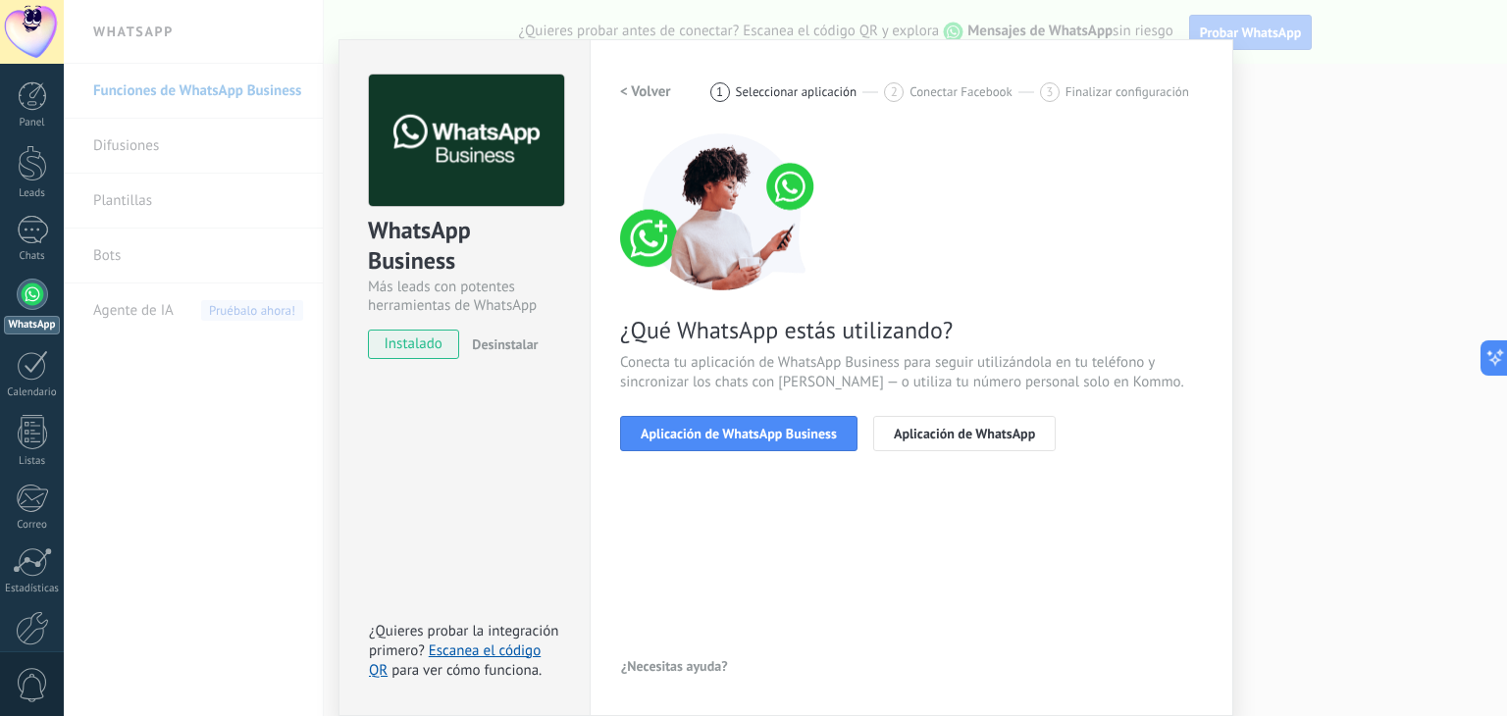
scroll to position [27, 0]
click at [907, 437] on span "Aplicación de WhatsApp" at bounding box center [964, 435] width 141 height 14
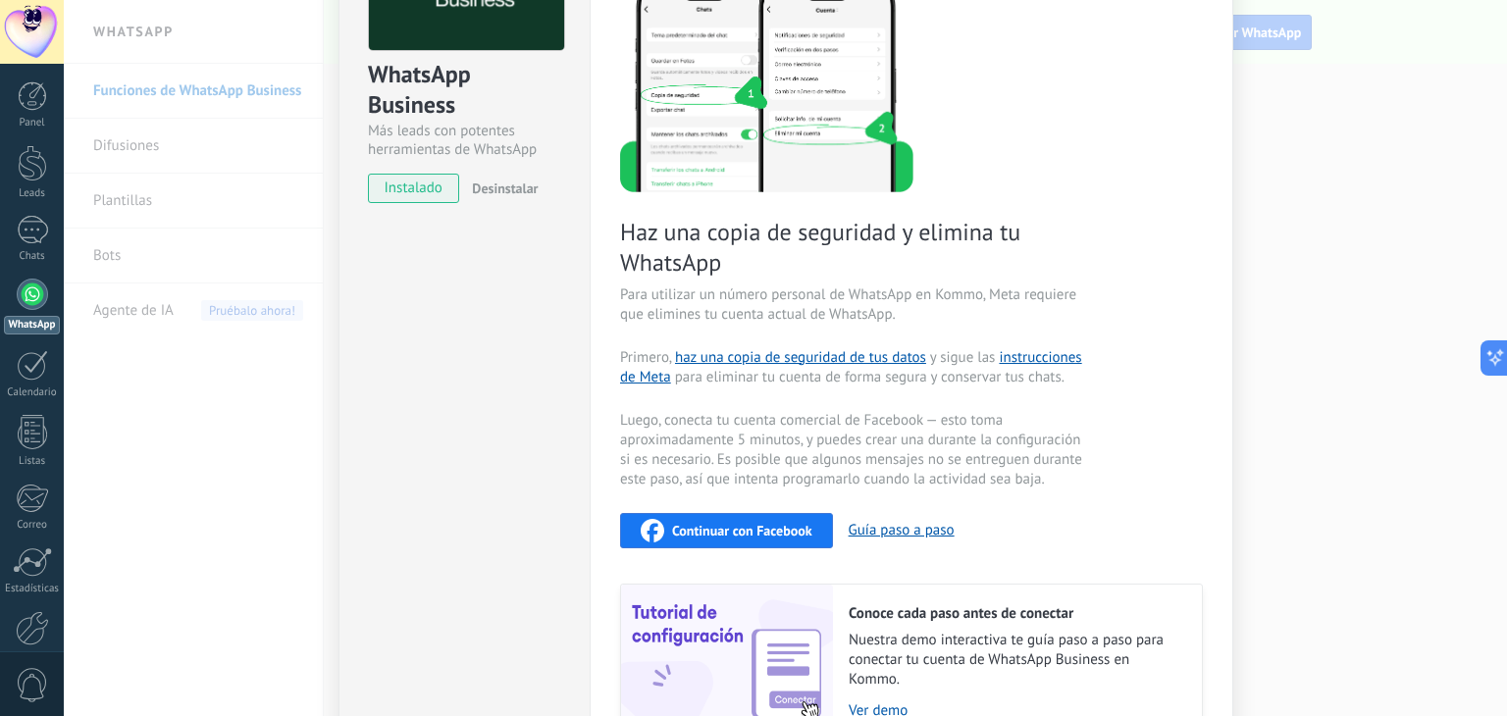
scroll to position [294, 0]
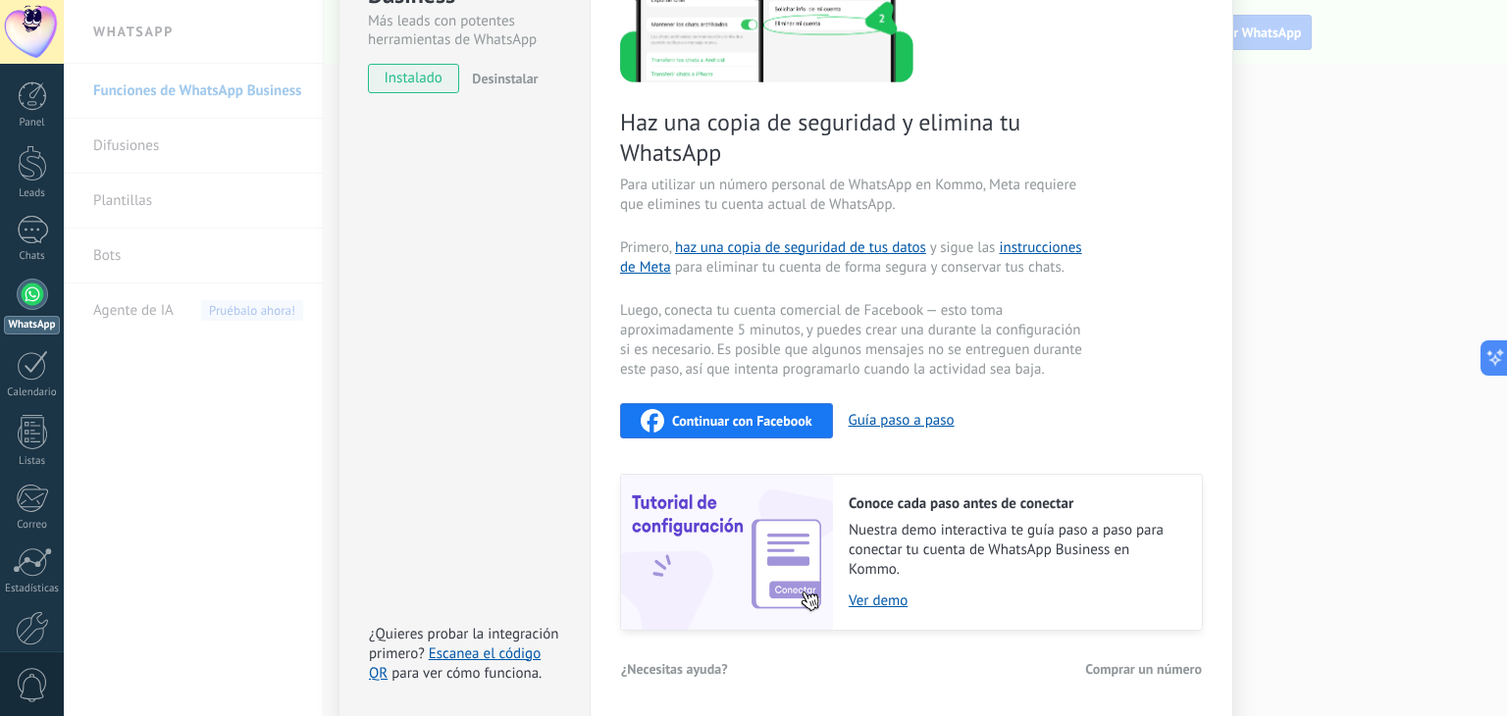
click at [502, 78] on span "Desinstalar" at bounding box center [505, 79] width 66 height 18
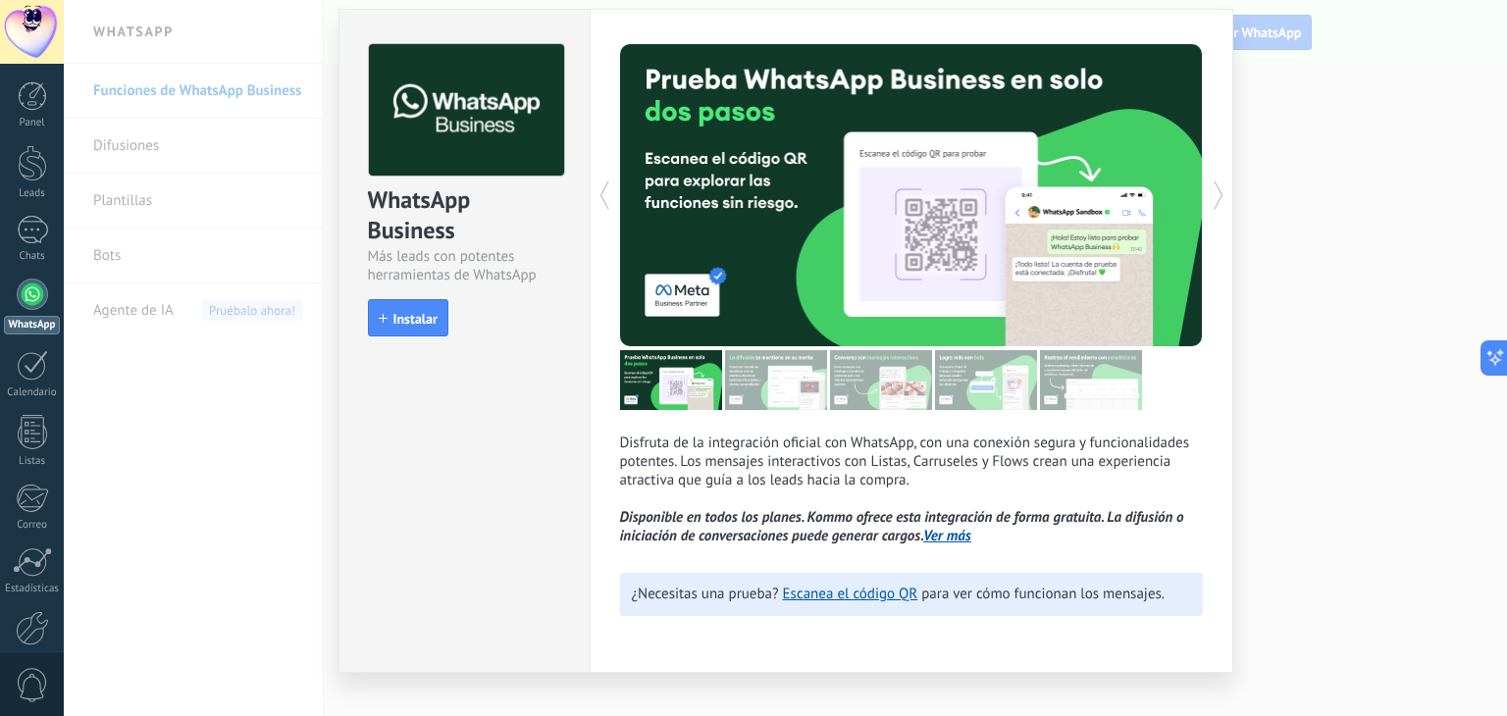
scroll to position [86, 0]
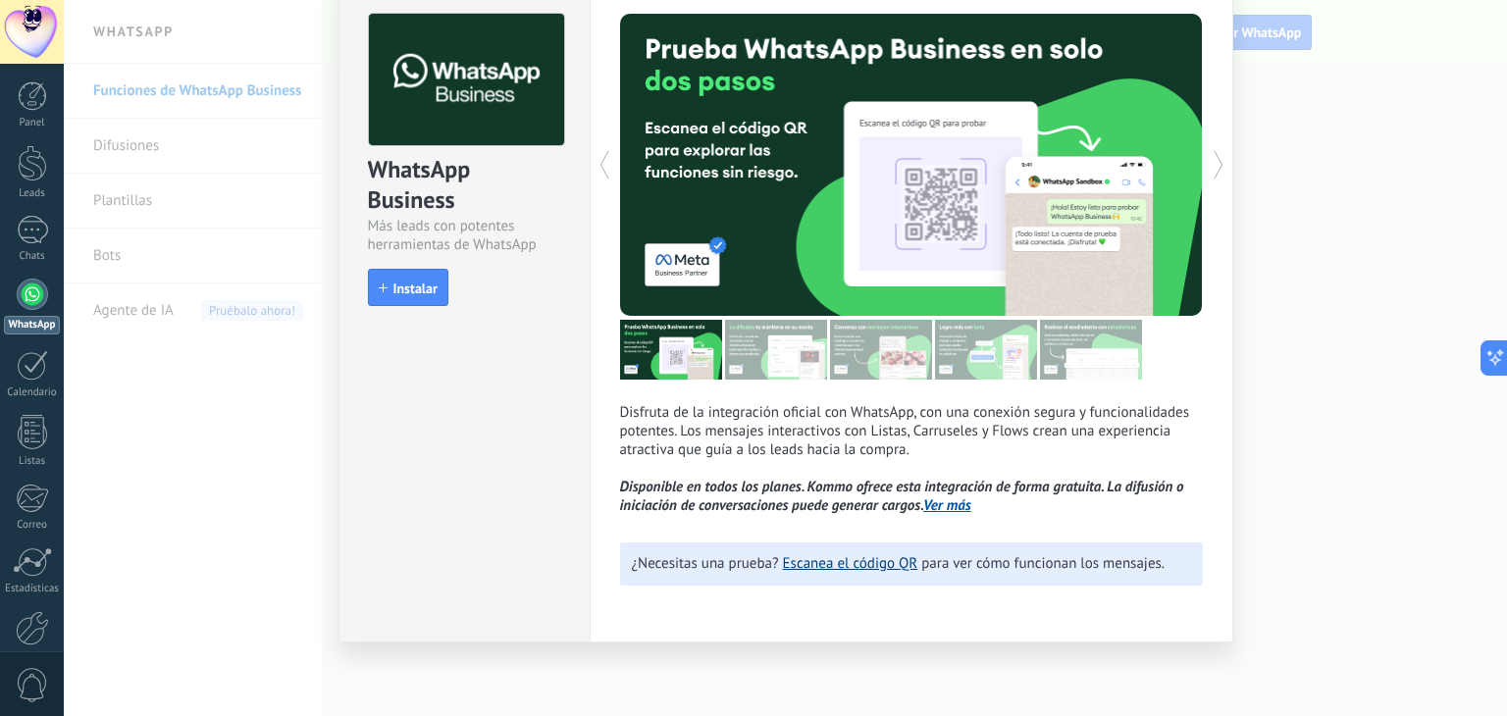
click at [895, 559] on link "Escanea el código QR" at bounding box center [850, 563] width 135 height 19
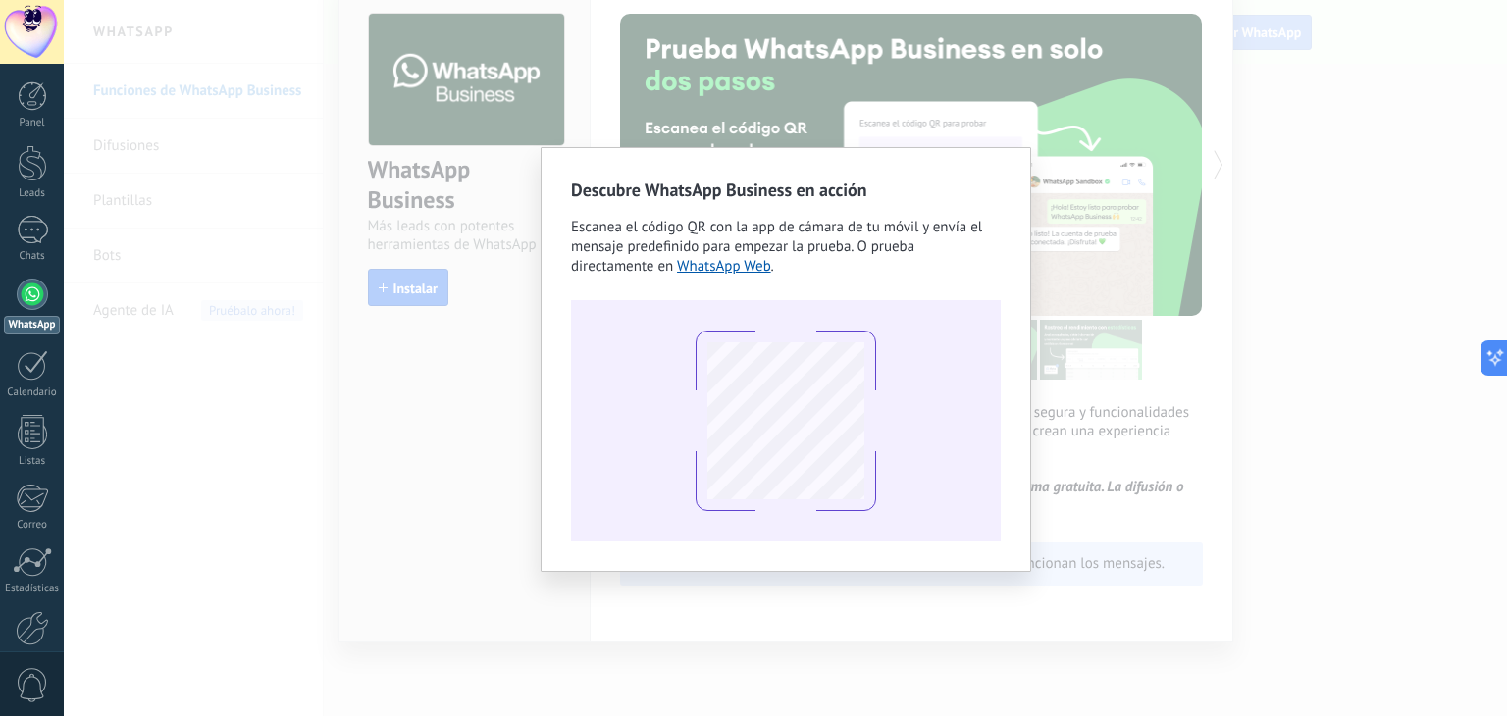
click at [270, 265] on div "Descubre WhatsApp Business en acción Escanea el código QR con la app de cámara …" at bounding box center [785, 358] width 1443 height 716
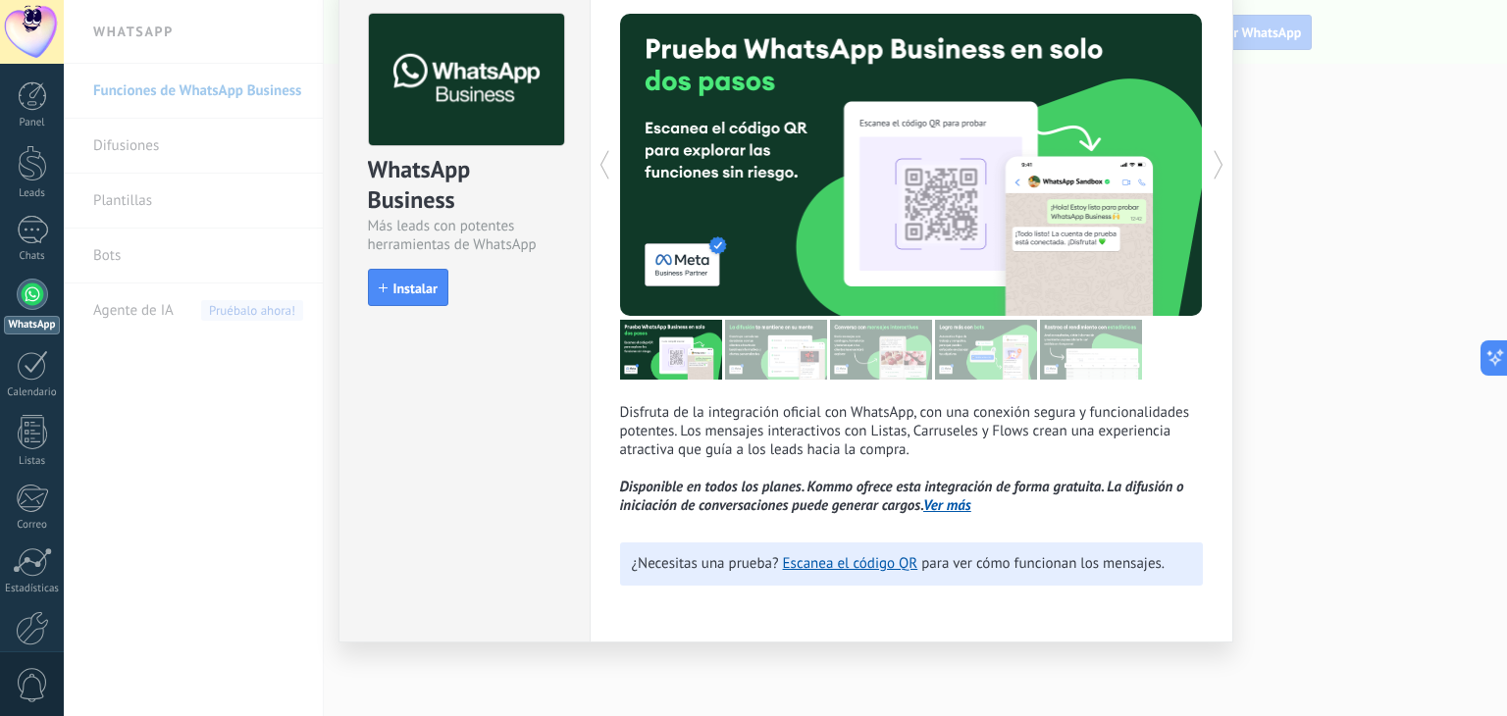
scroll to position [0, 0]
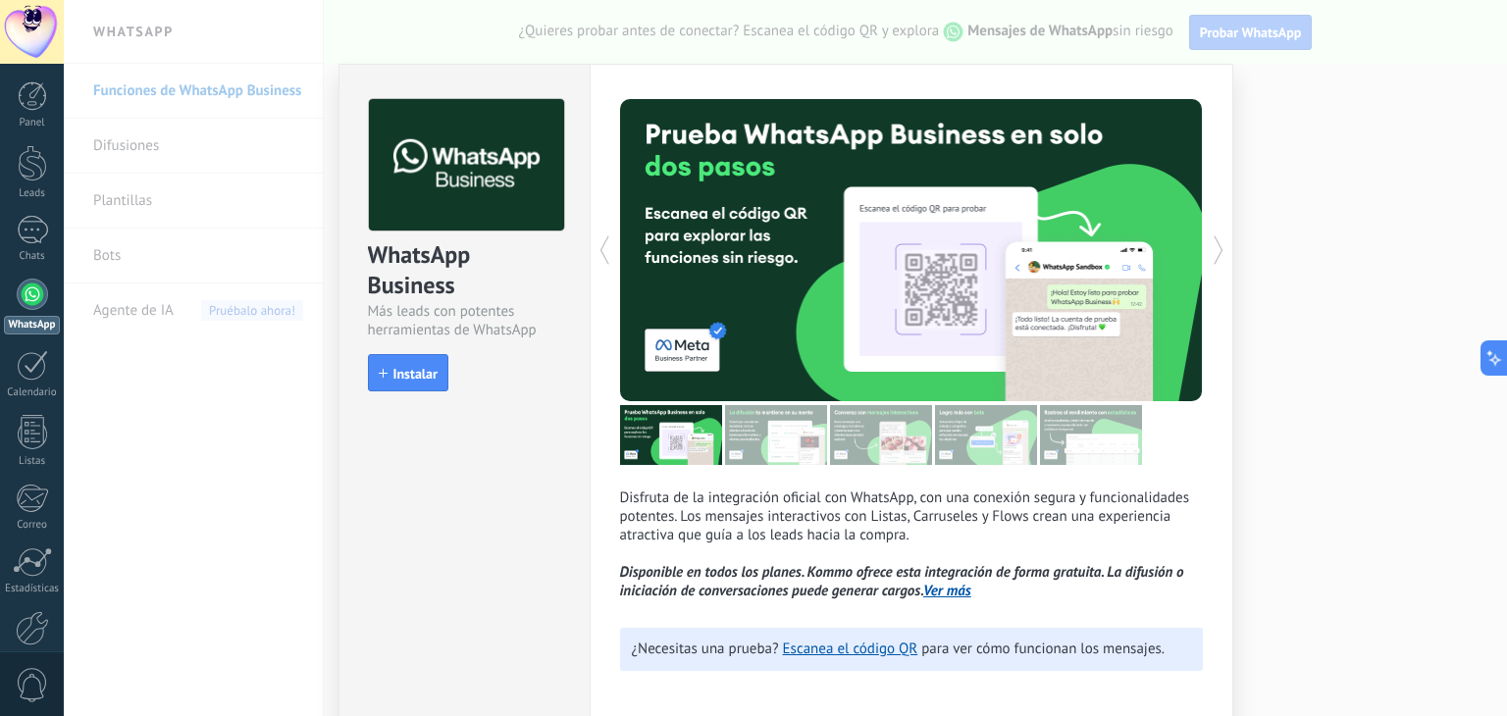
click at [229, 194] on div "WhatsApp Business Más leads con potentes herramientas de WhatsApp install Insta…" at bounding box center [785, 358] width 1443 height 716
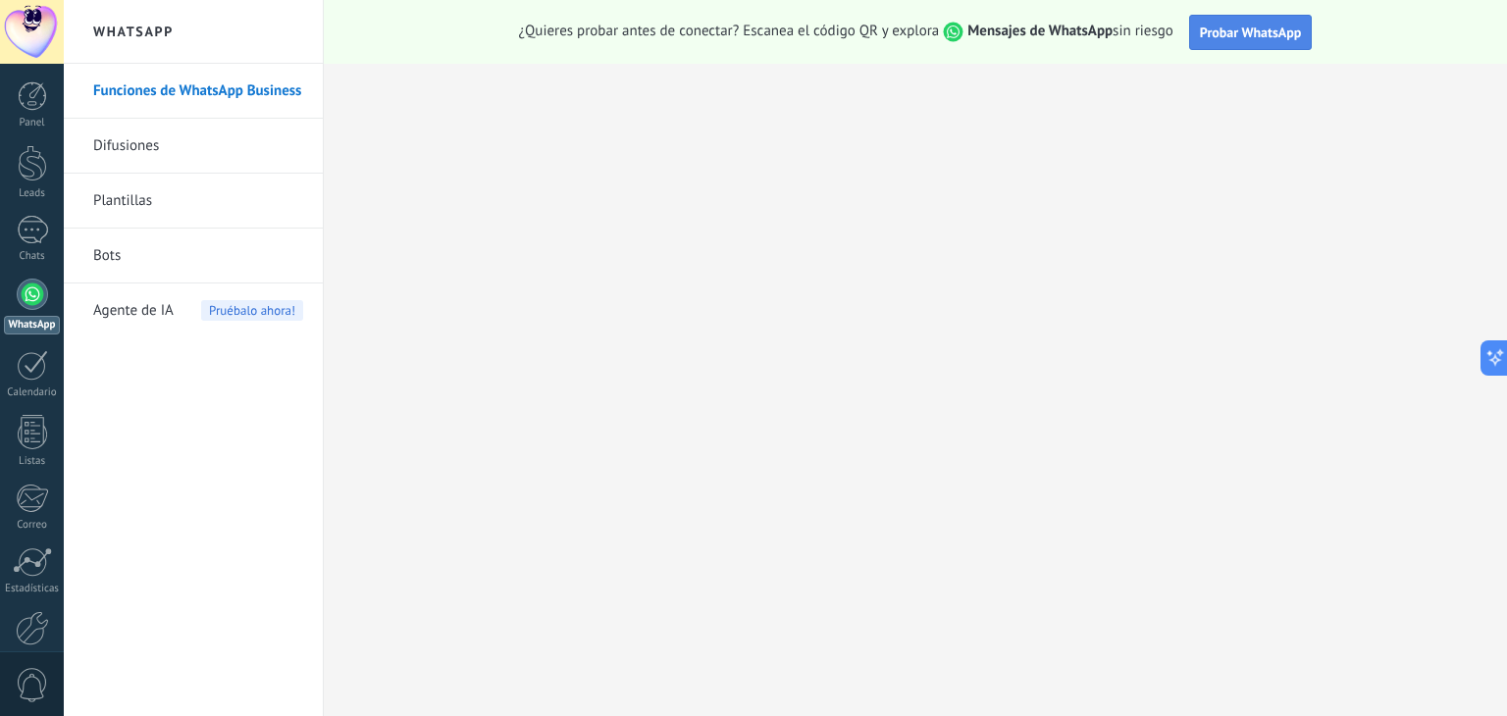
click at [1266, 41] on button "Probar WhatsApp" at bounding box center [1251, 32] width 124 height 35
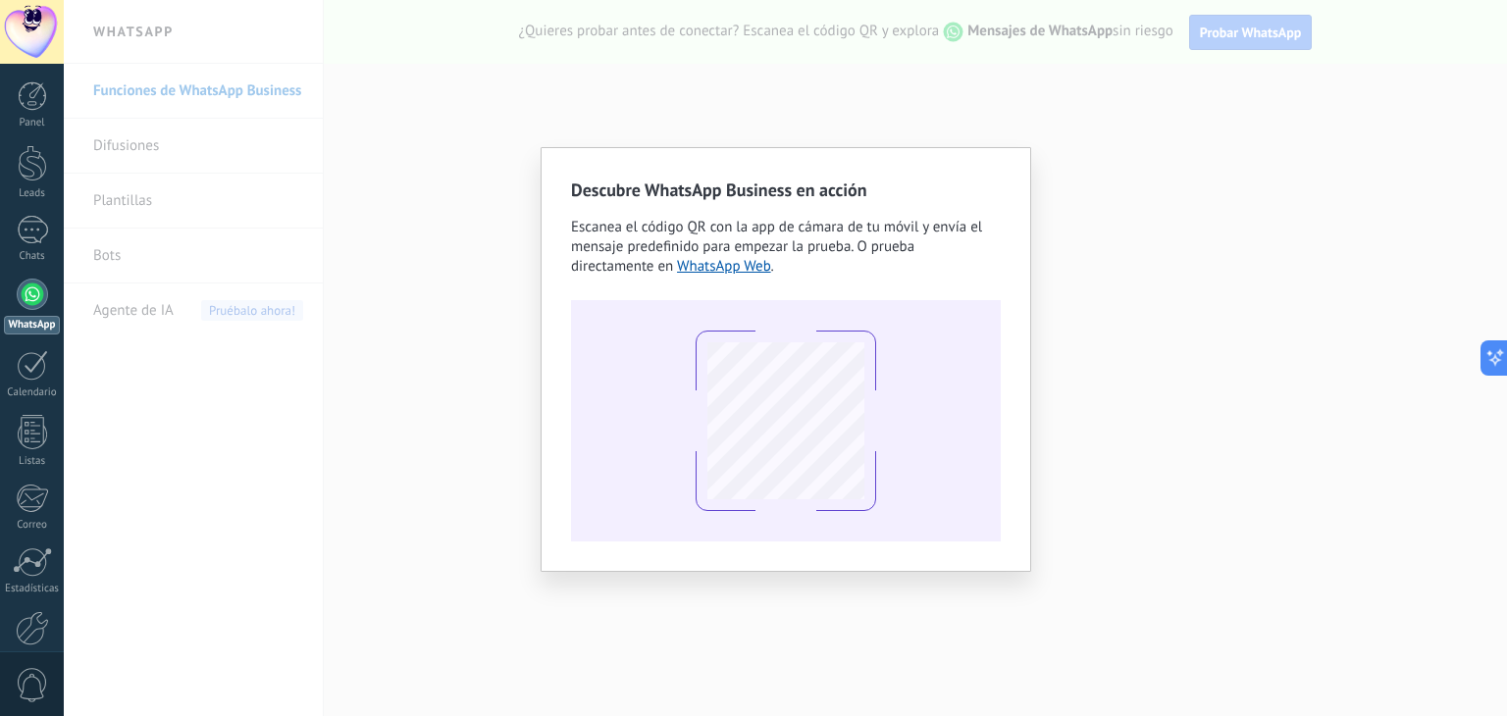
drag, startPoint x: 1116, startPoint y: 288, endPoint x: 1031, endPoint y: 265, distance: 87.4
click at [1117, 286] on div "Descubre WhatsApp Business en acción Escanea el código QR con la app de cámara …" at bounding box center [785, 358] width 1443 height 716
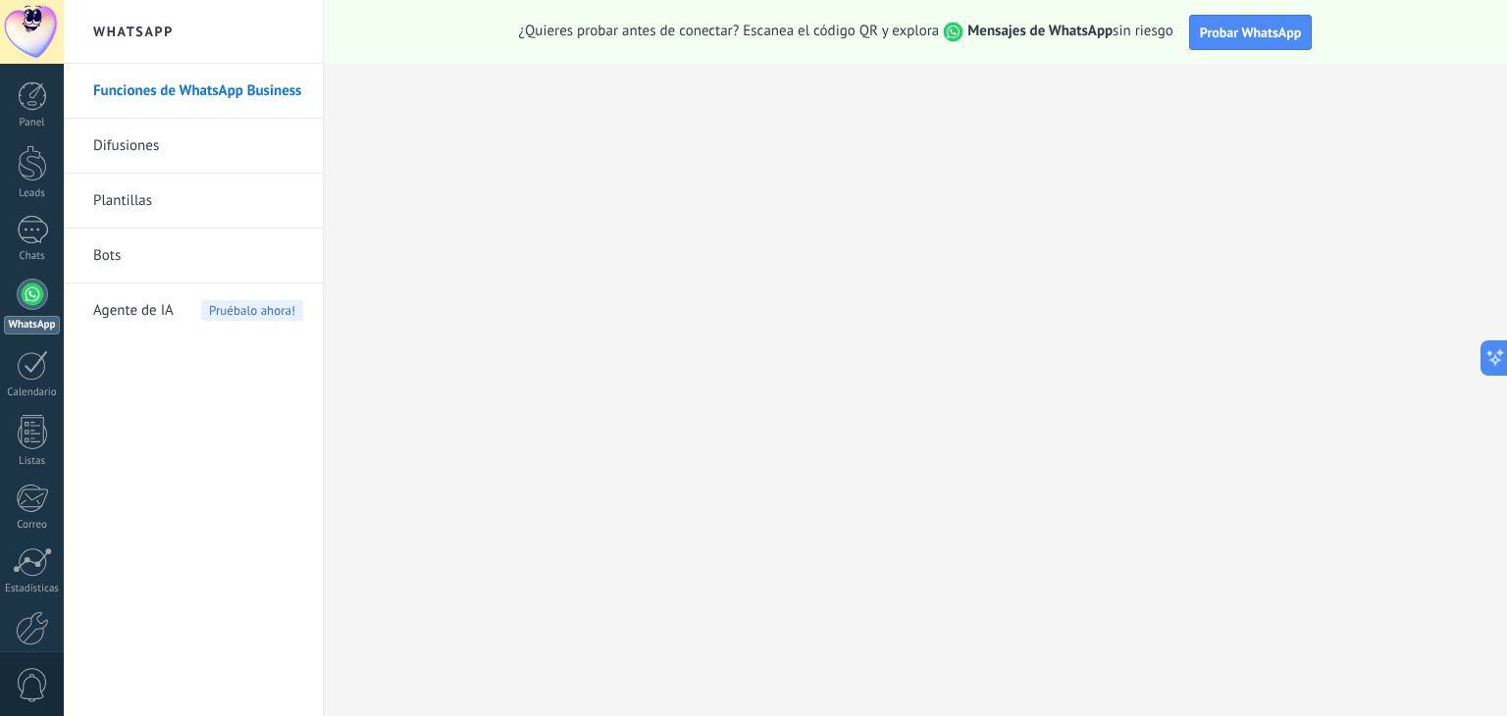
click at [151, 261] on link "Bots" at bounding box center [198, 256] width 210 height 55
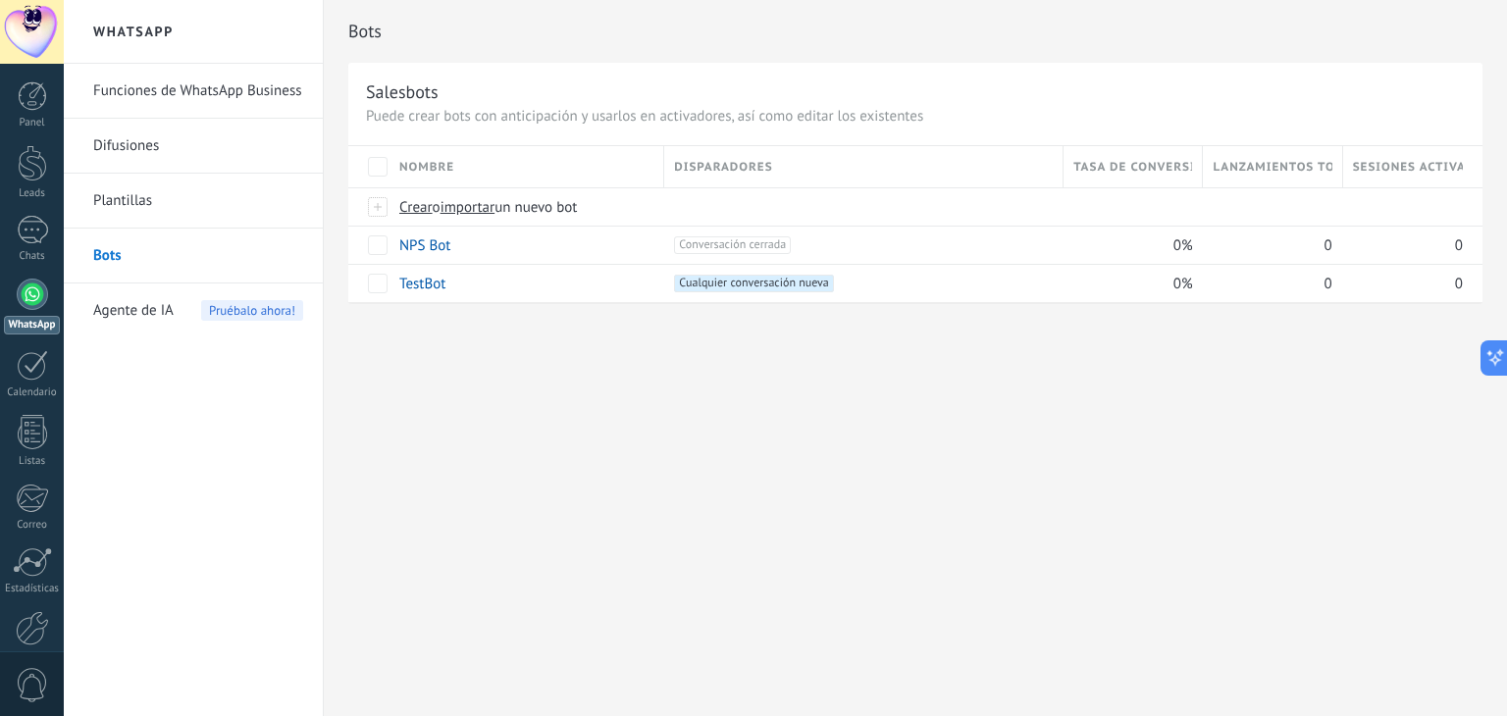
click at [137, 210] on link "Plantillas" at bounding box center [198, 201] width 210 height 55
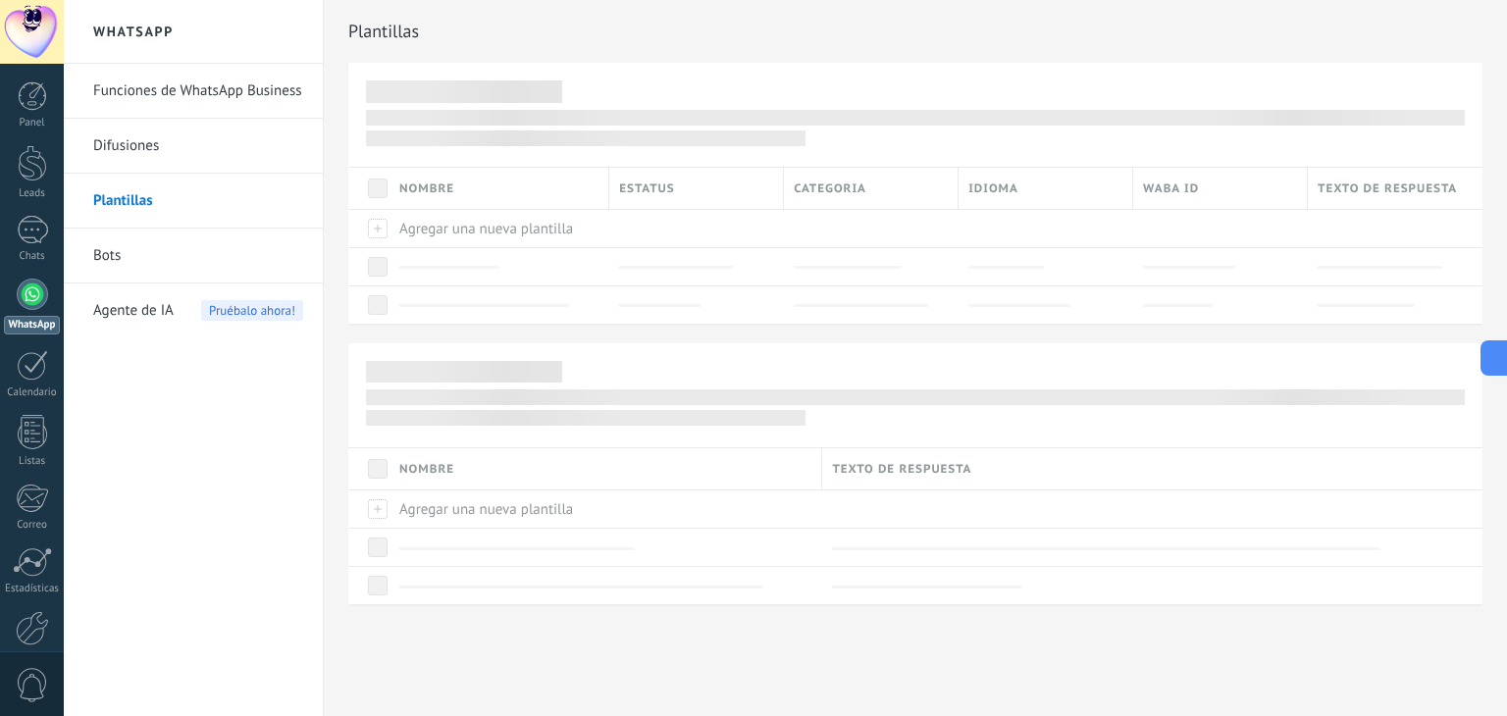
click at [163, 150] on link "Difusiones" at bounding box center [198, 146] width 210 height 55
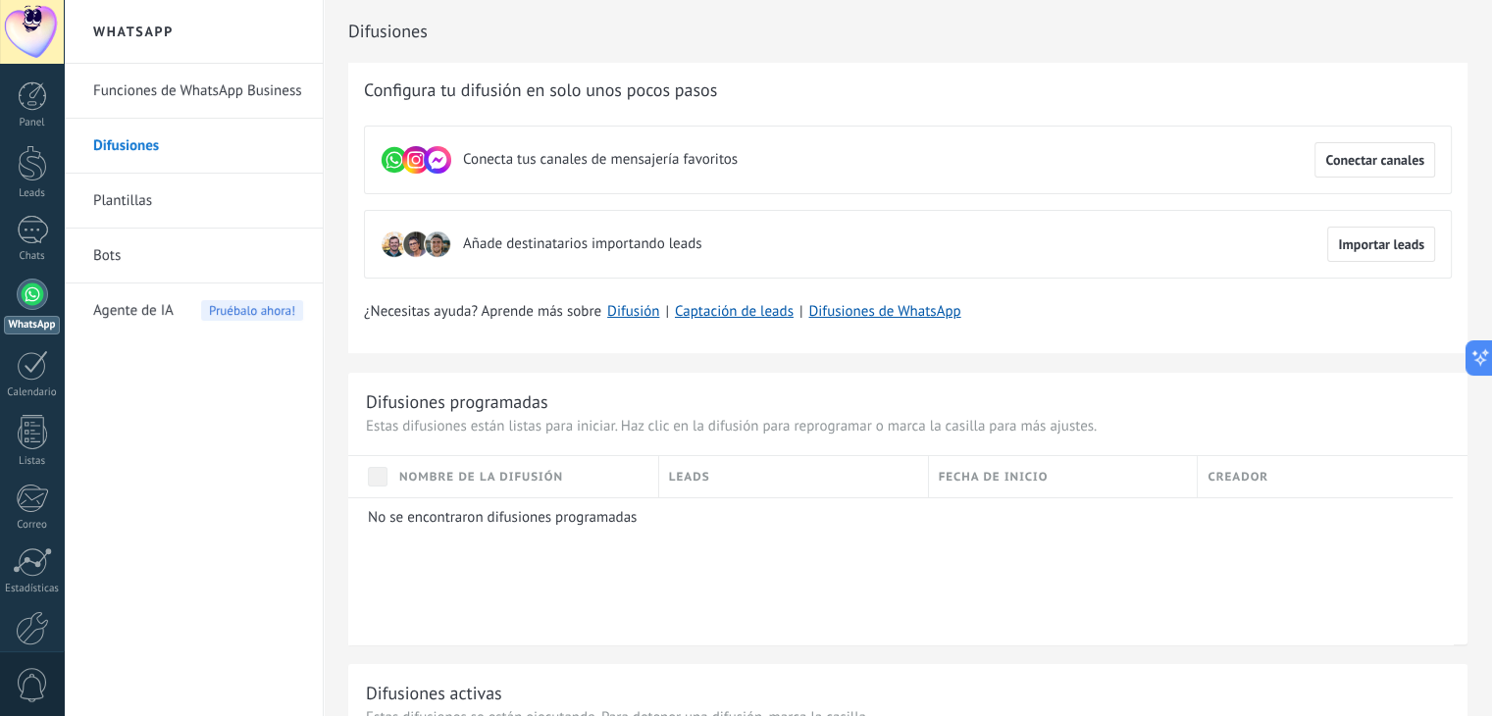
drag, startPoint x: 148, startPoint y: 310, endPoint x: 293, endPoint y: 302, distance: 145.4
click at [147, 309] on span "Agente de IA" at bounding box center [133, 311] width 80 height 55
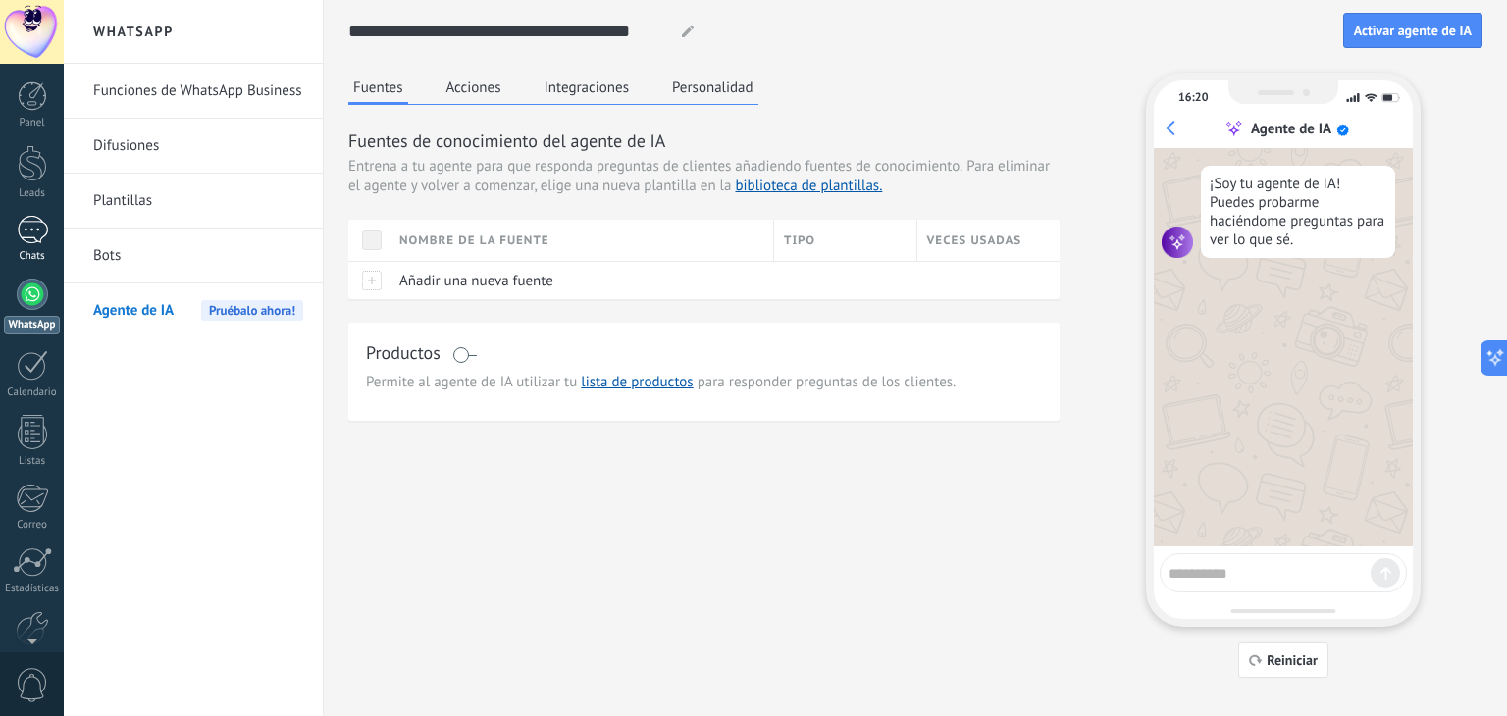
click at [44, 229] on div at bounding box center [32, 230] width 31 height 28
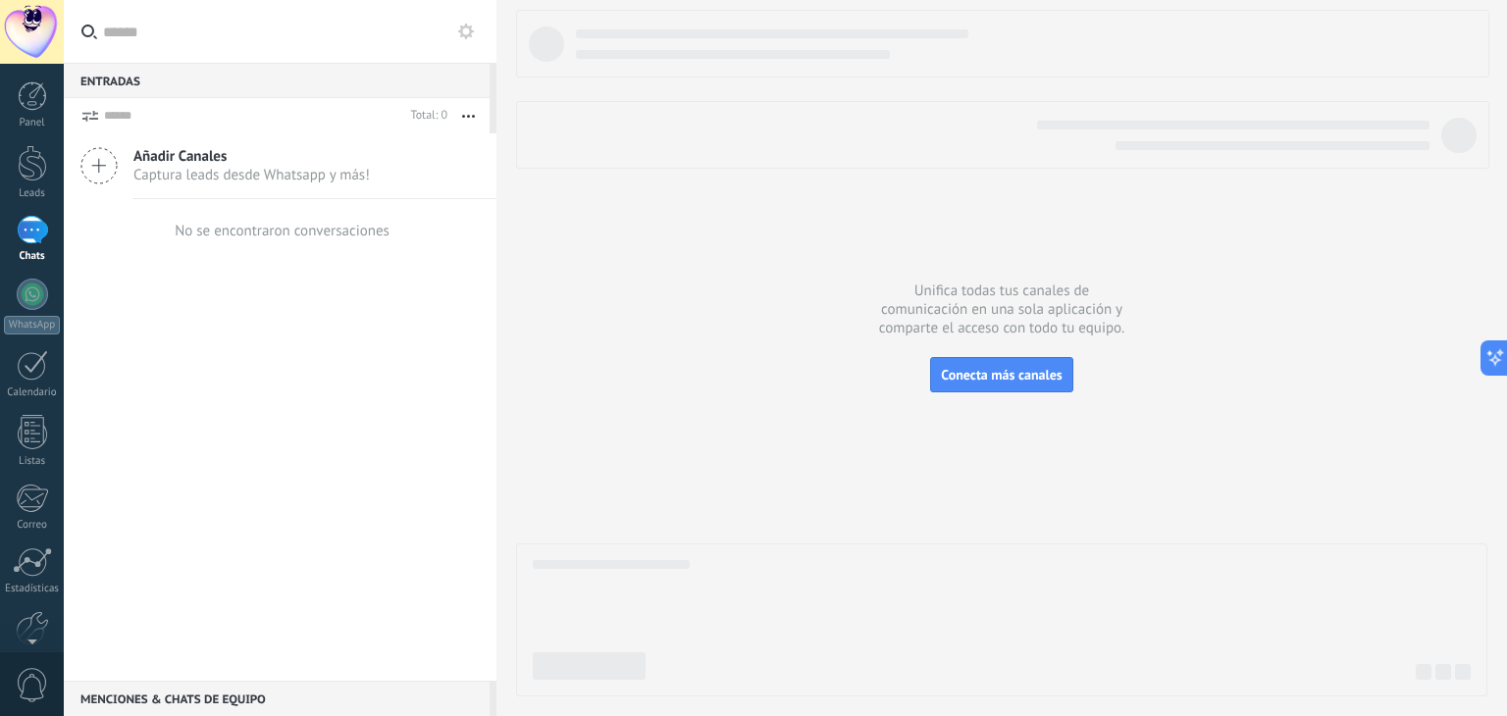
click at [252, 167] on span "Captura leads desde Whatsapp y más!" at bounding box center [251, 175] width 236 height 19
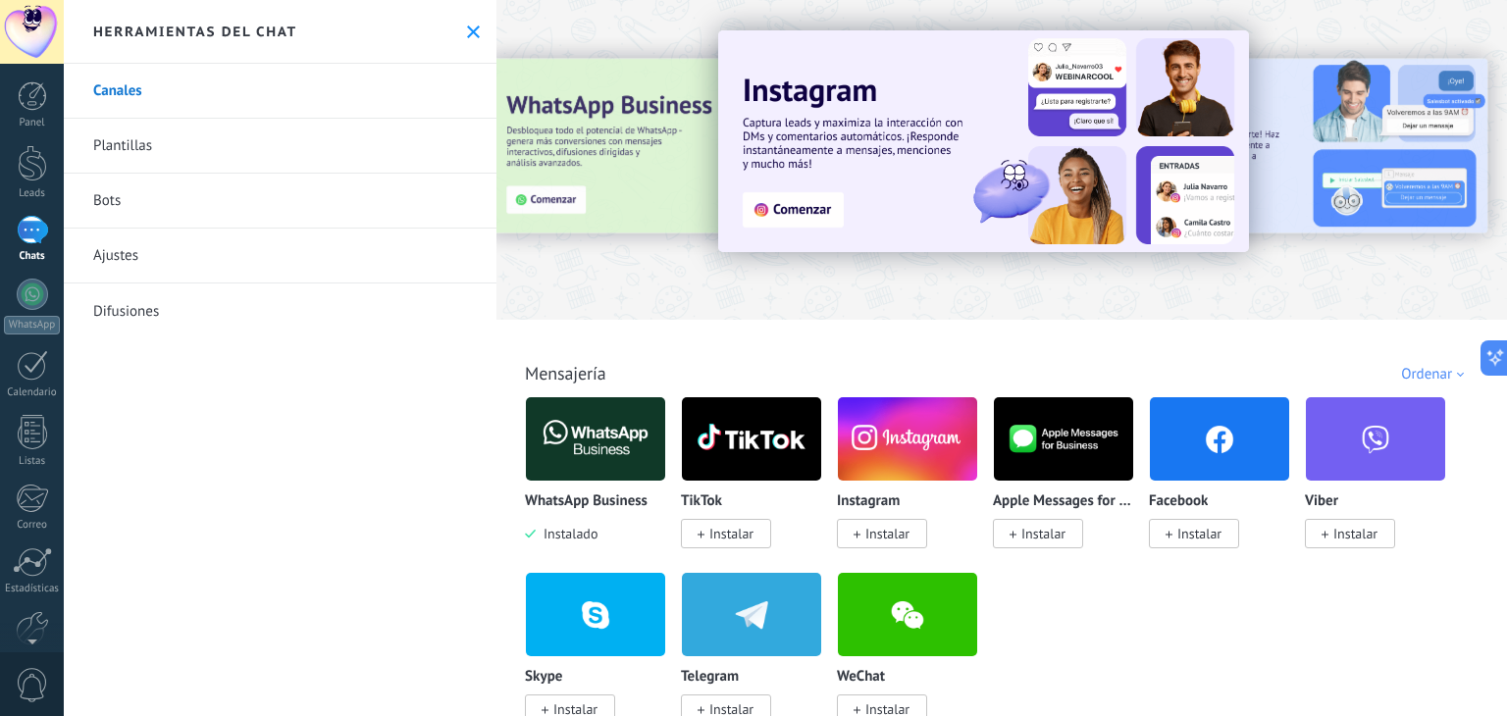
click at [476, 30] on div "Herramientas del chat" at bounding box center [280, 32] width 433 height 64
click at [569, 535] on span "Instalado" at bounding box center [567, 534] width 62 height 18
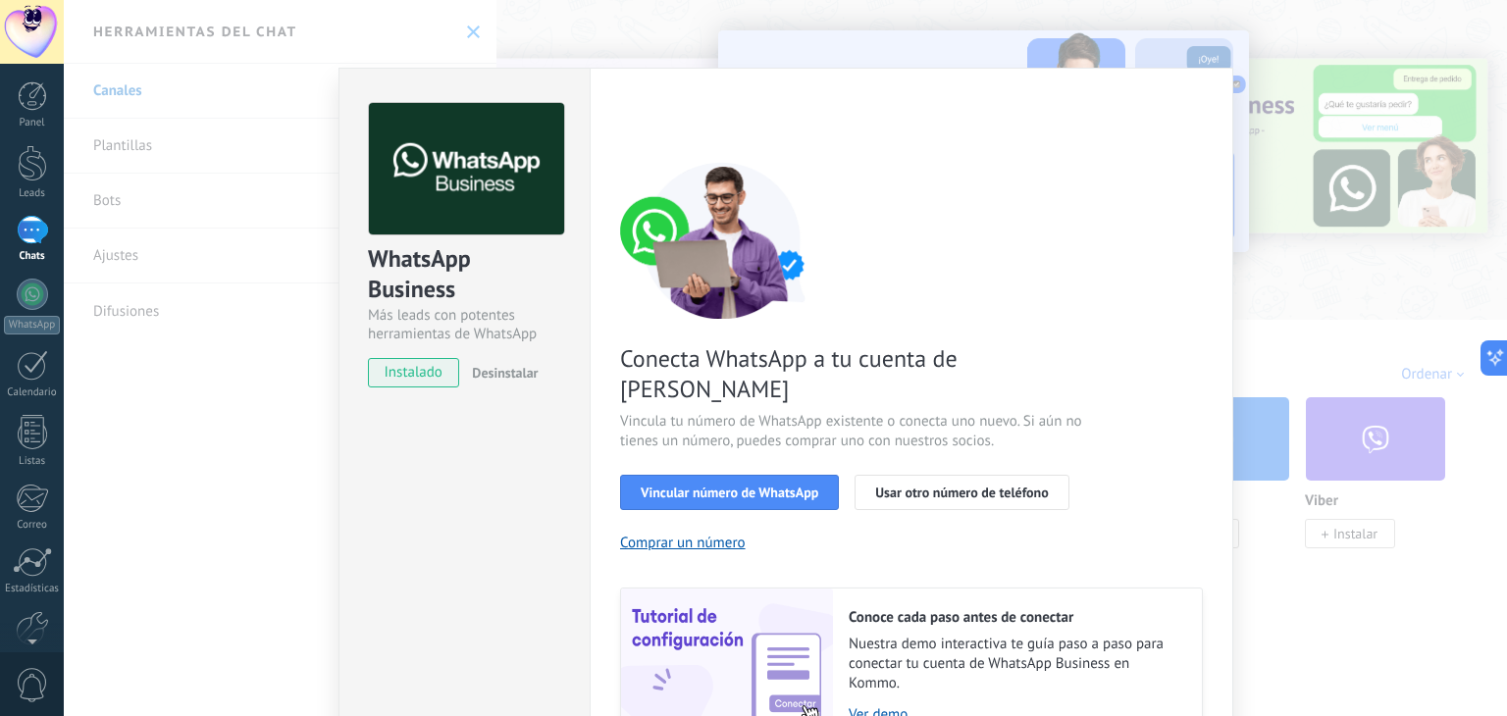
click at [501, 369] on span "Desinstalar" at bounding box center [505, 373] width 66 height 18
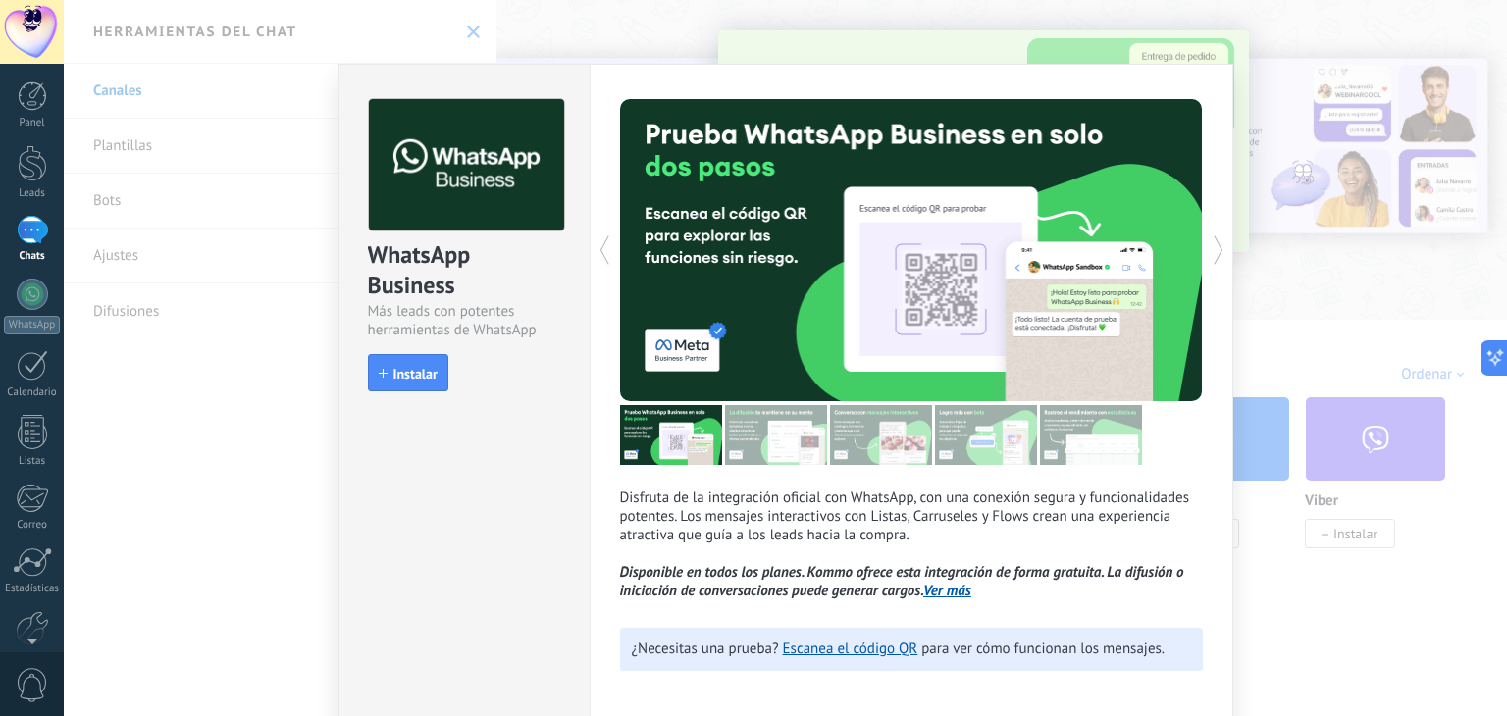
click at [1266, 263] on div "WhatsApp Business Más leads con potentes herramientas de WhatsApp install Insta…" at bounding box center [785, 358] width 1443 height 716
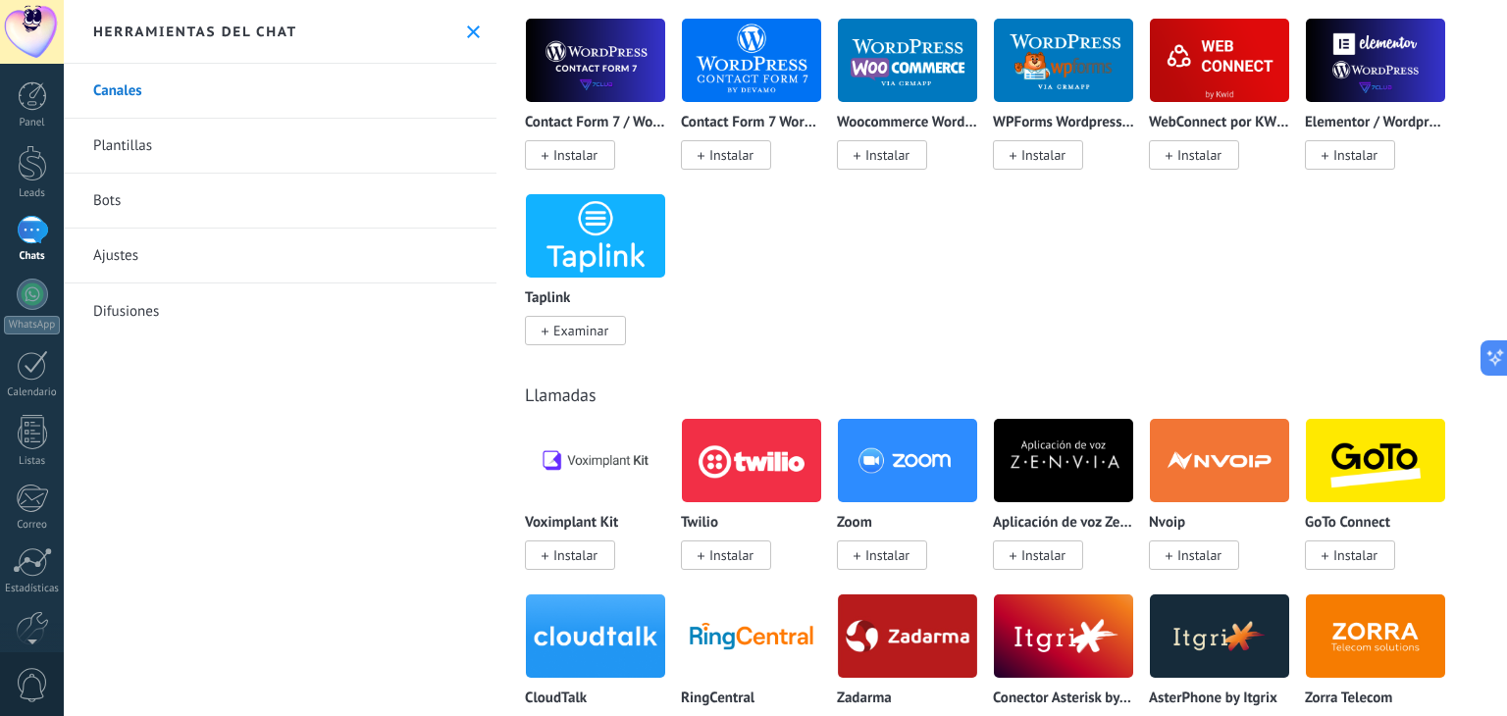
scroll to position [2159, 0]
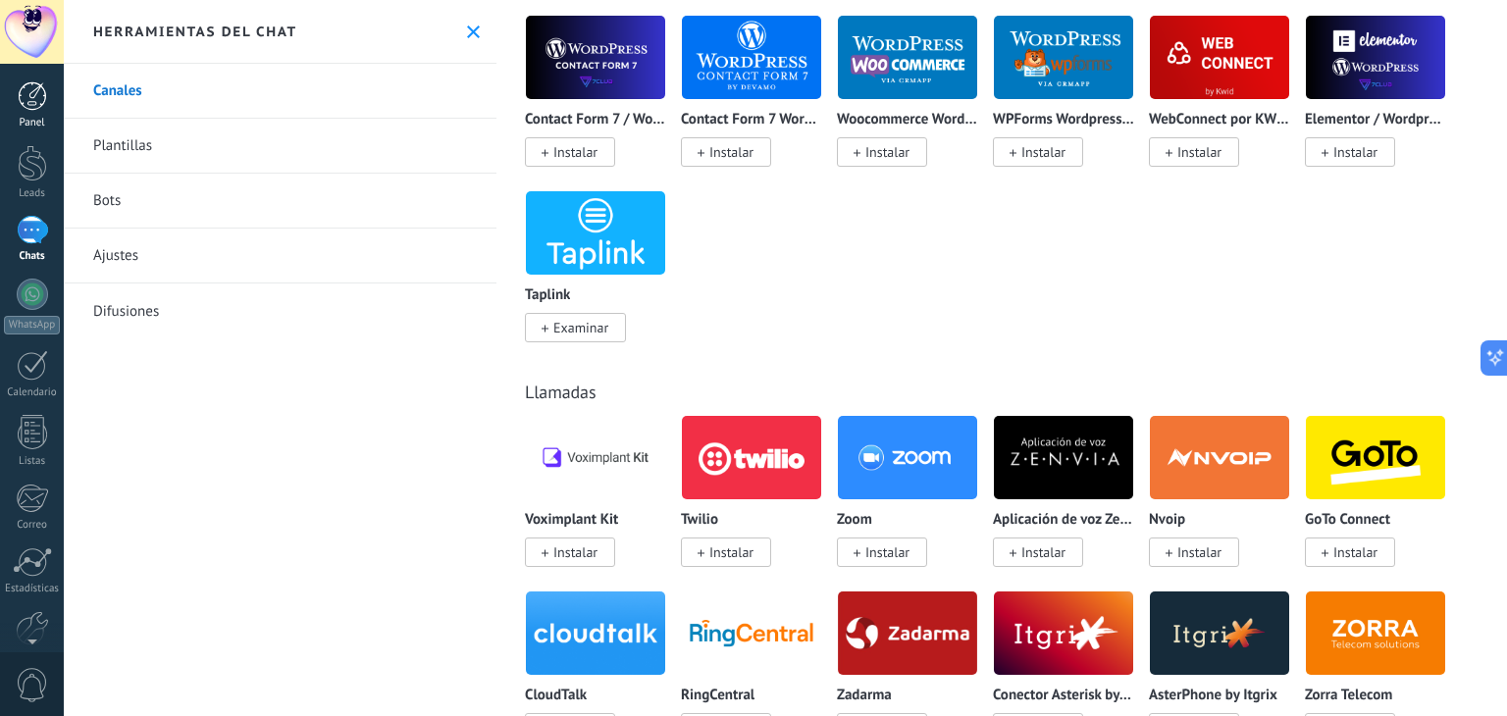
click at [36, 101] on div at bounding box center [32, 95] width 29 height 29
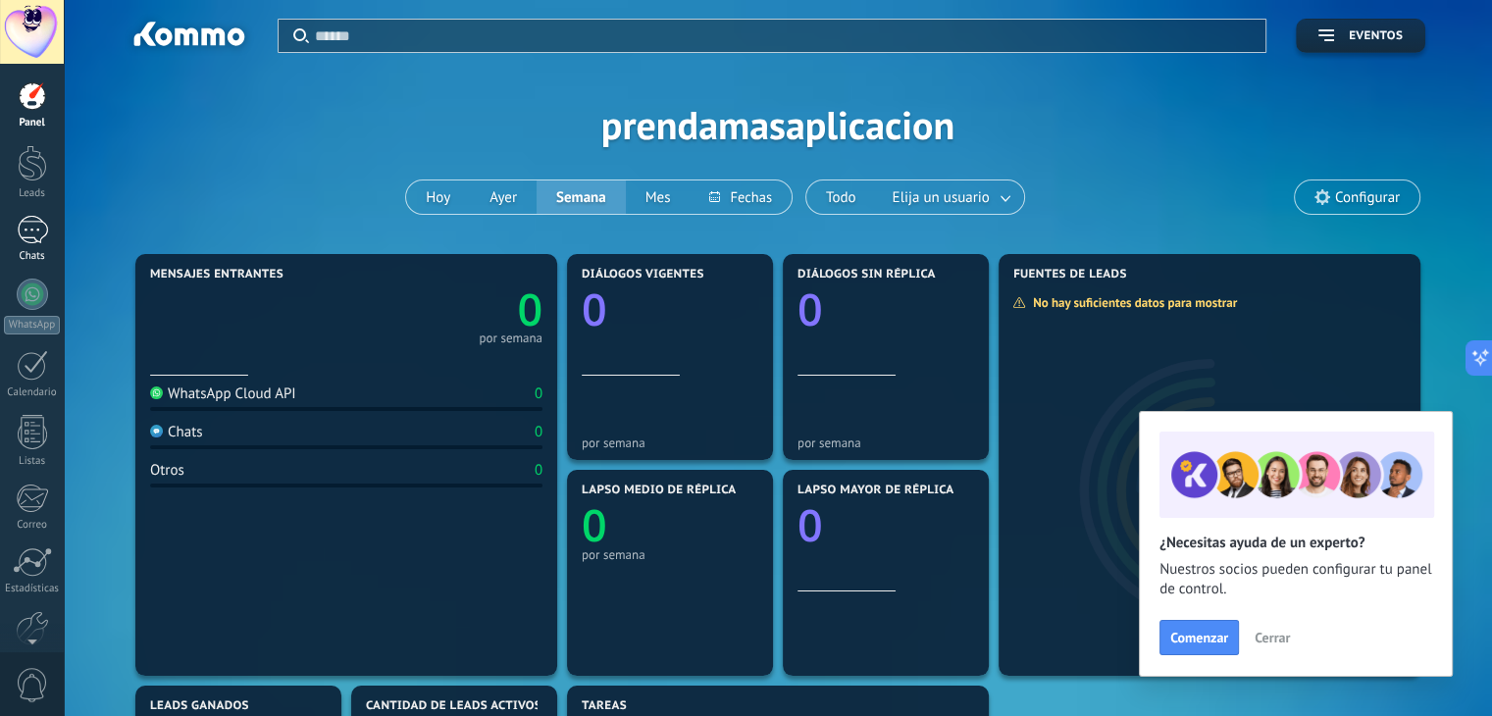
click at [46, 247] on link "Chats" at bounding box center [32, 239] width 64 height 47
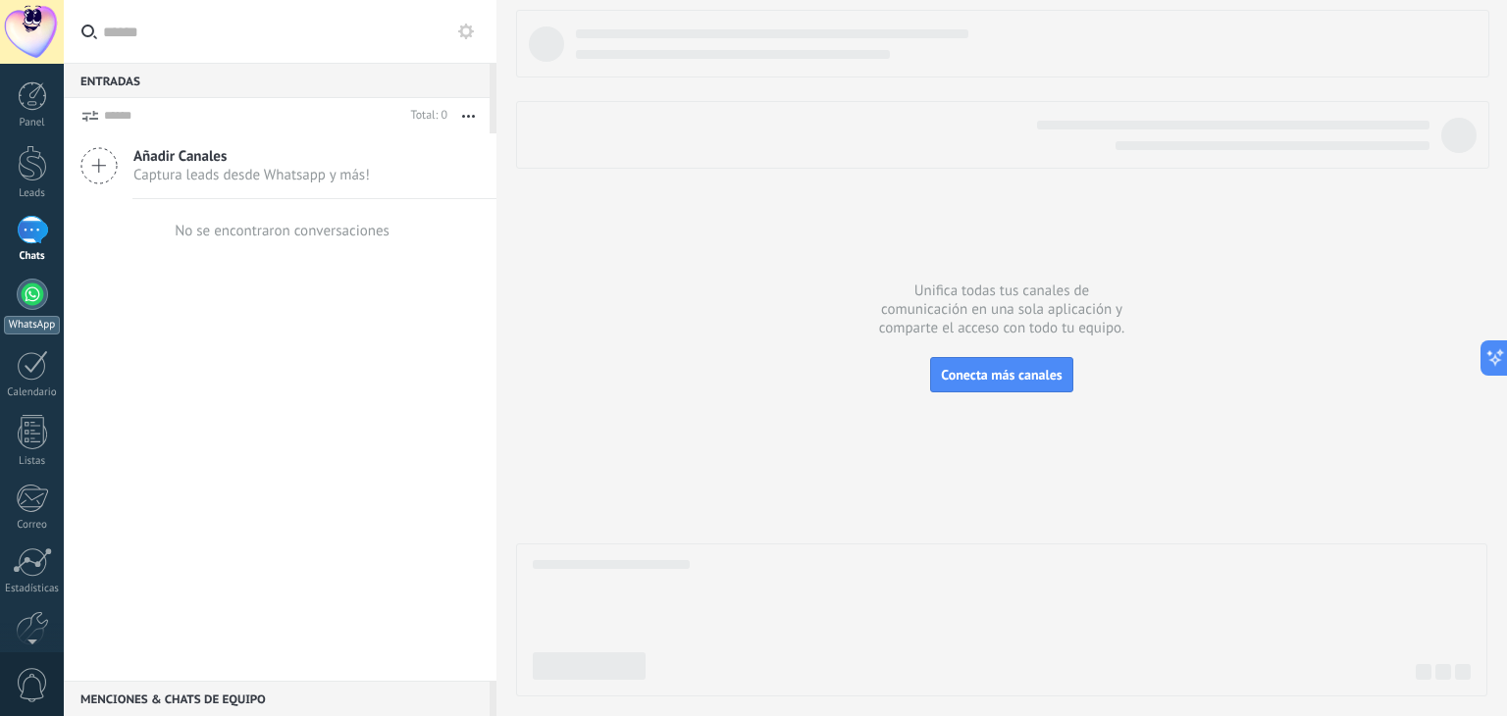
click at [45, 296] on div at bounding box center [32, 294] width 31 height 31
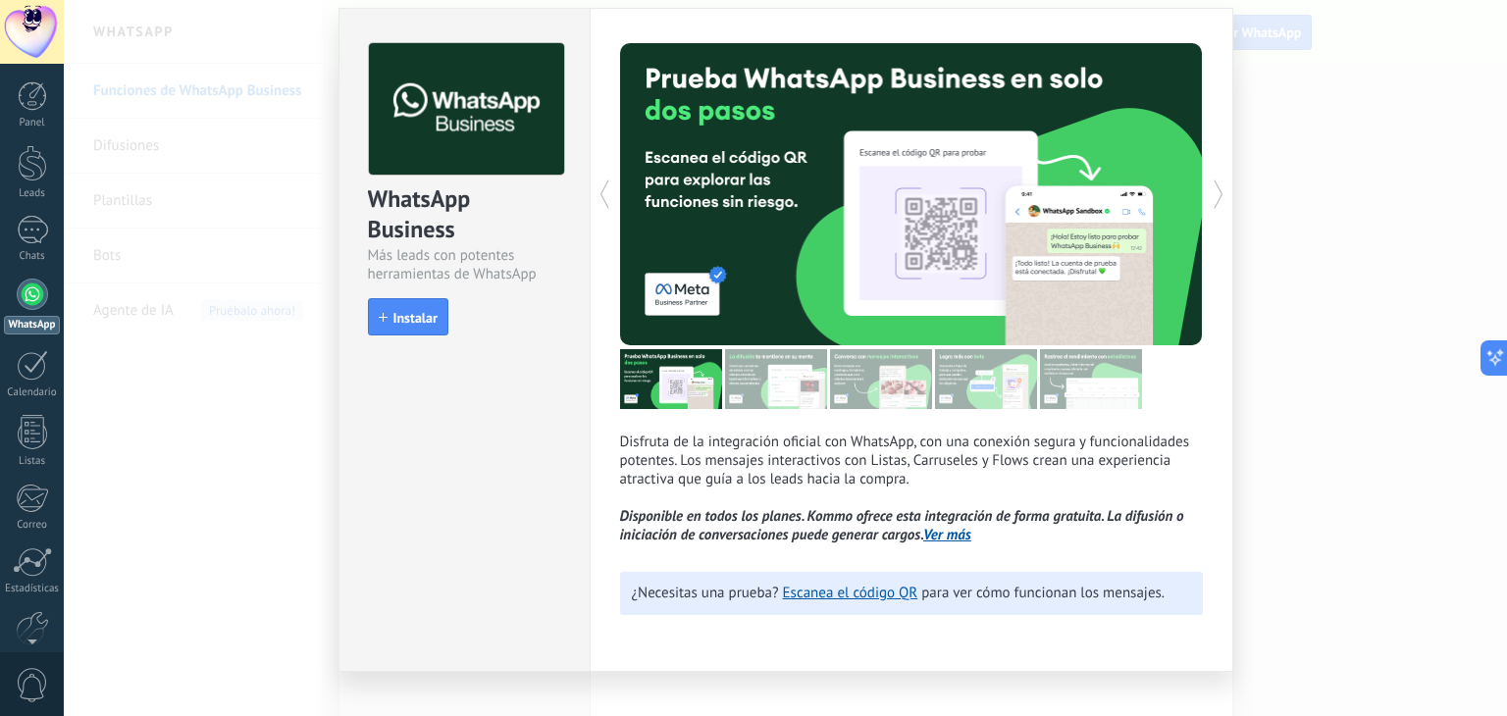
scroll to position [86, 0]
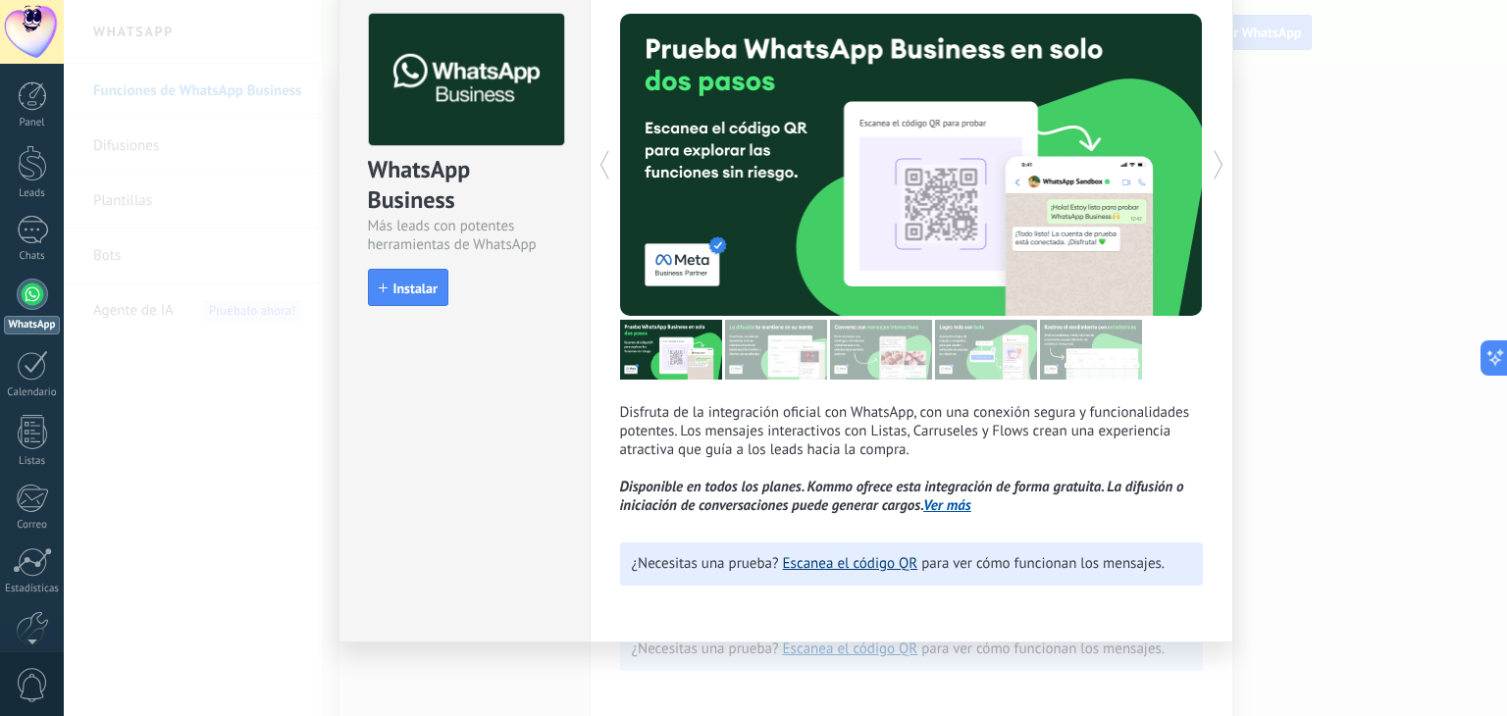
click at [856, 558] on link "Escanea el código QR" at bounding box center [850, 563] width 135 height 19
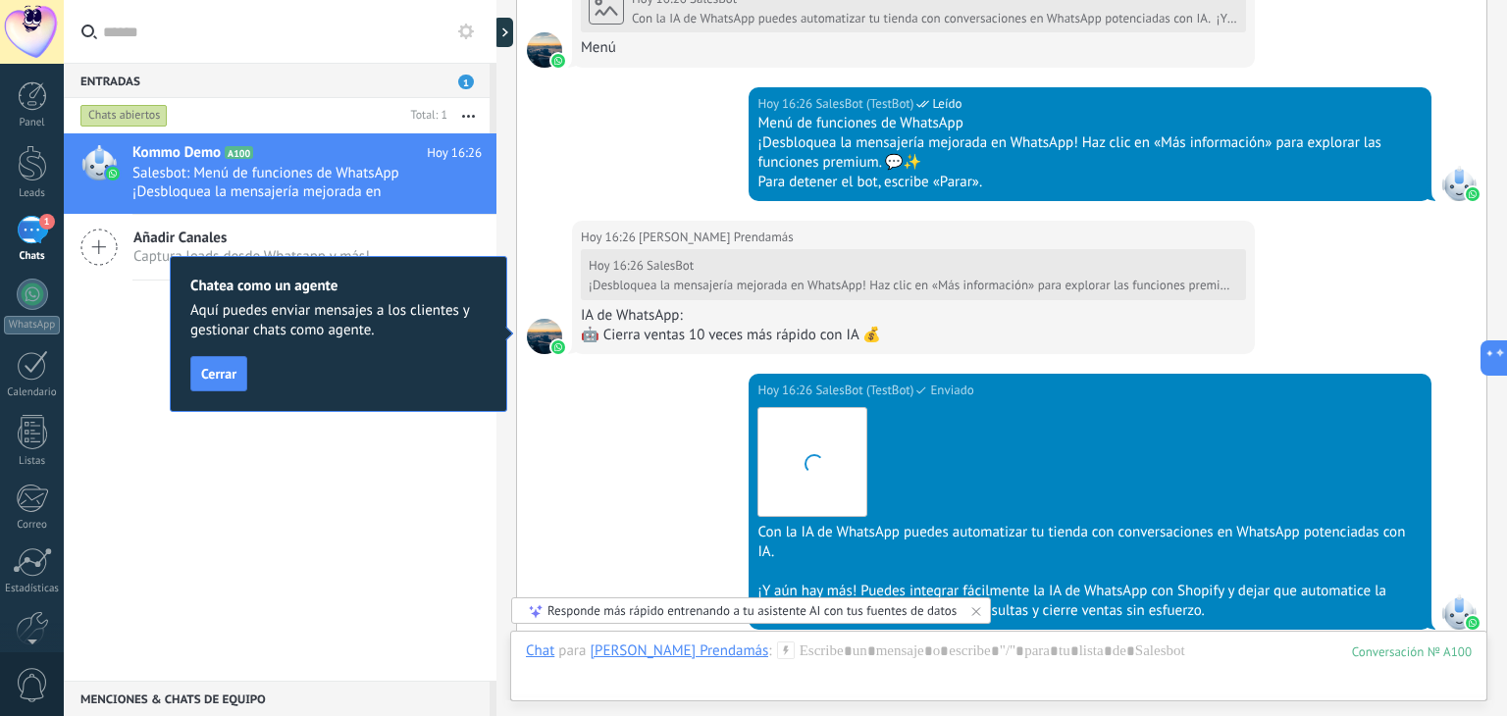
scroll to position [1974, 0]
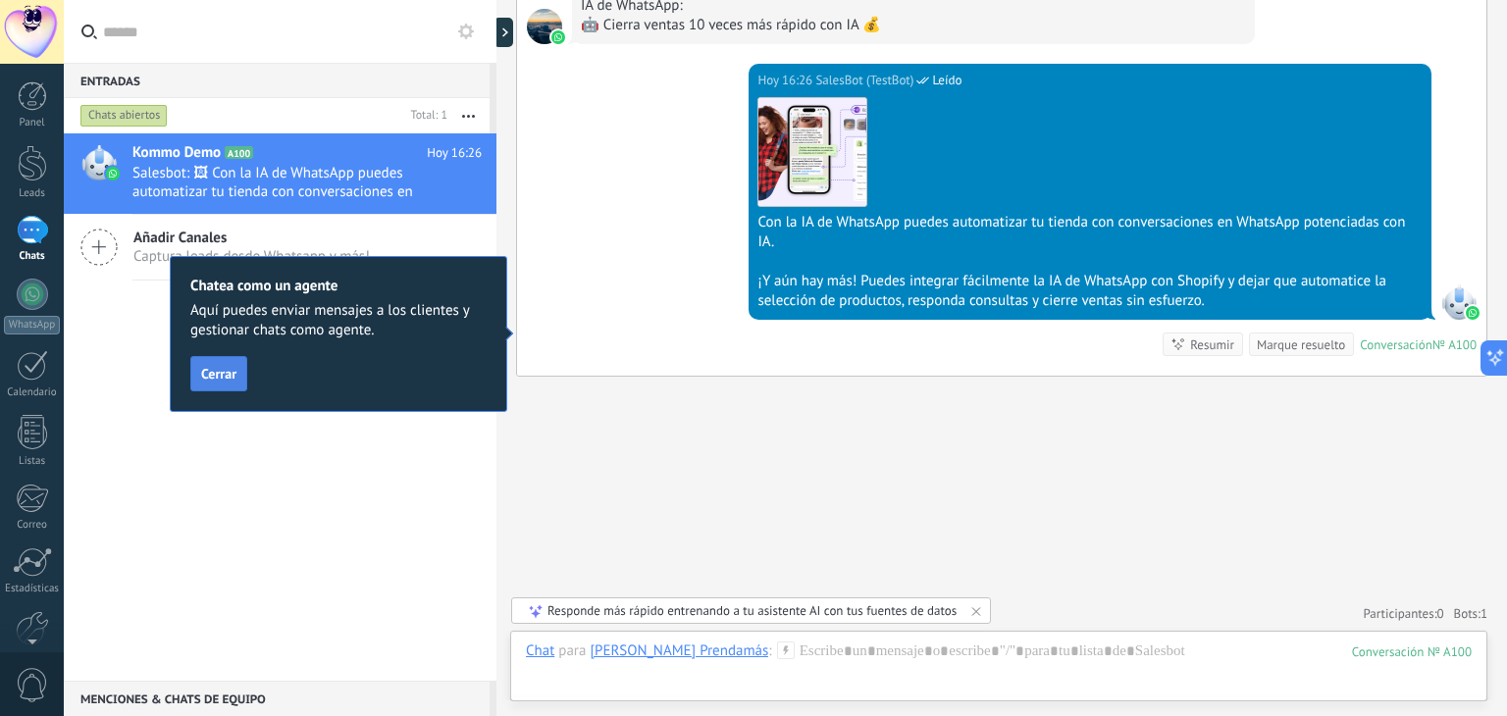
click at [208, 382] on button "Cerrar" at bounding box center [218, 373] width 57 height 35
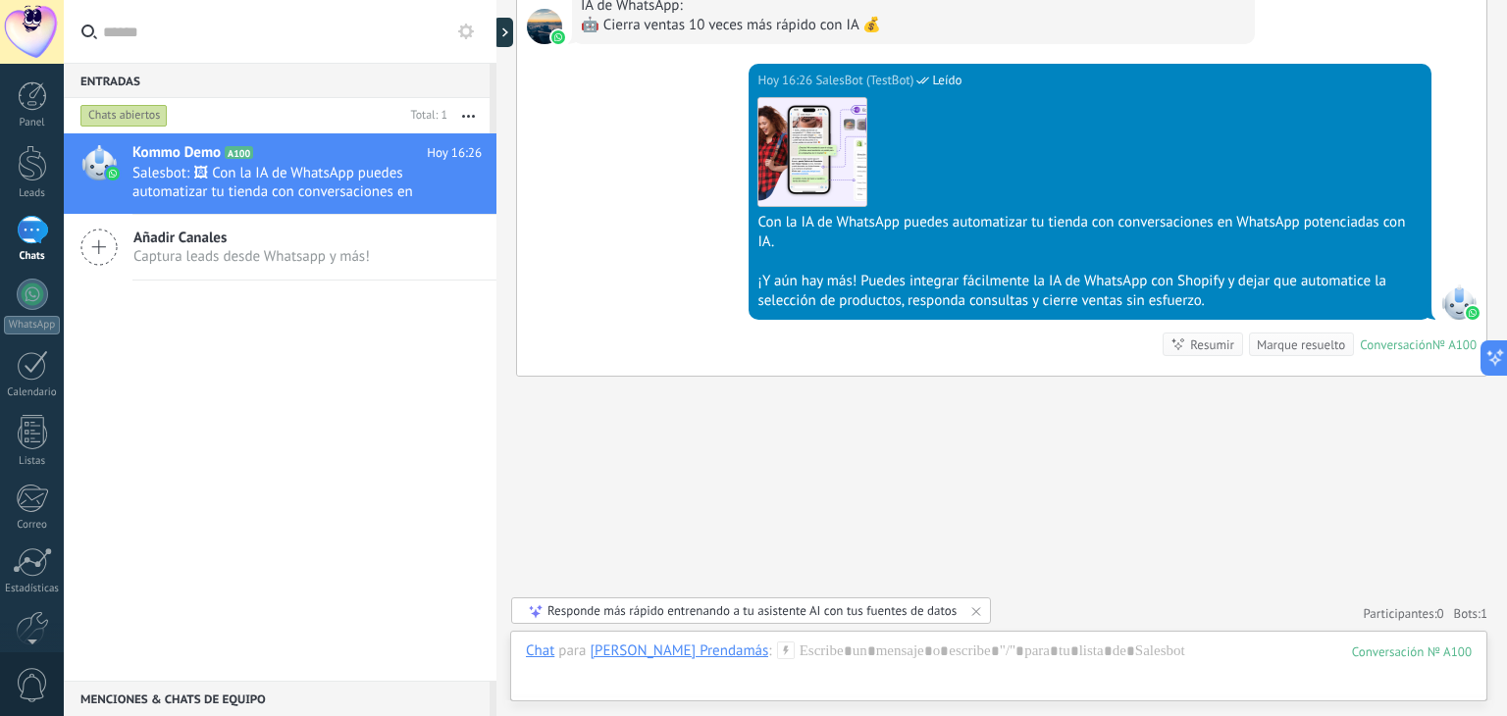
click at [182, 259] on span "Captura leads desde Whatsapp y más!" at bounding box center [251, 256] width 236 height 19
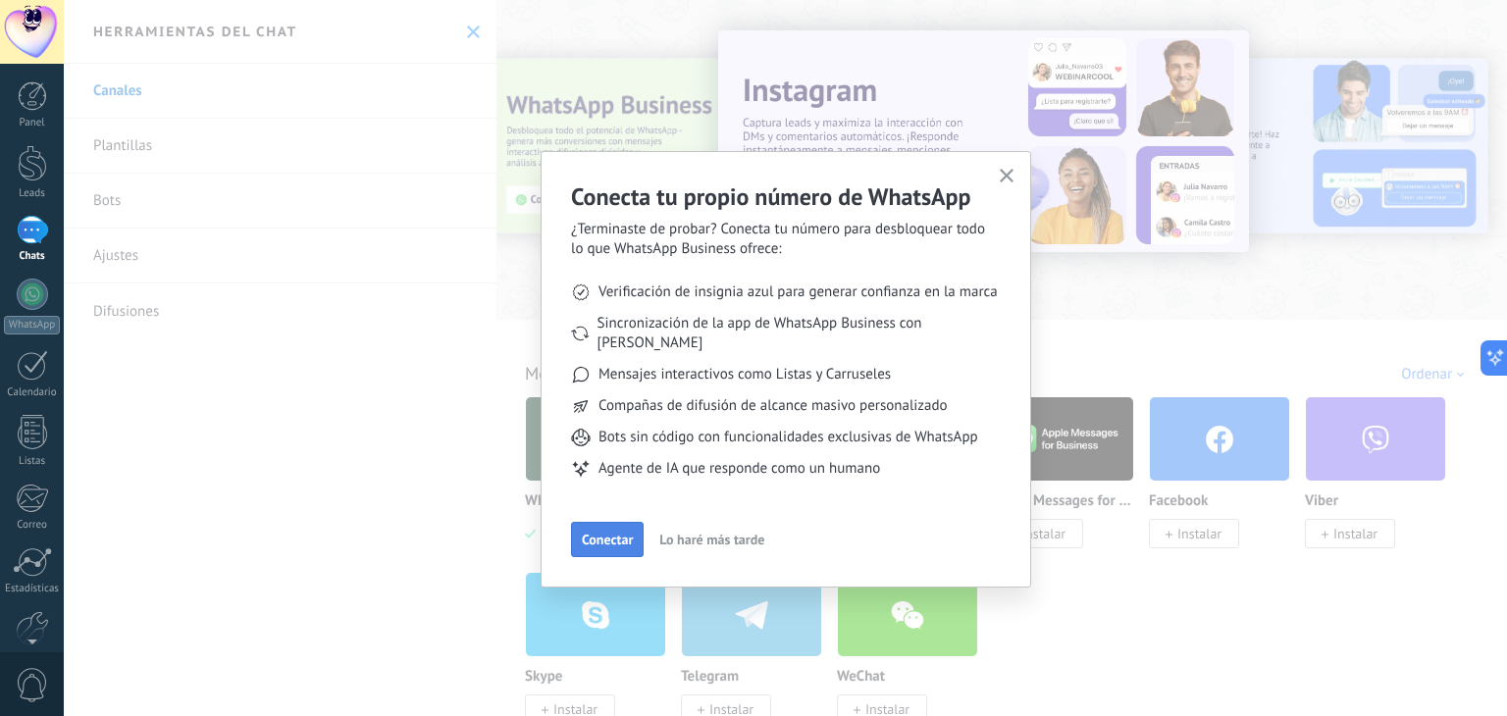
click at [610, 529] on button "Conectar" at bounding box center [607, 539] width 73 height 35
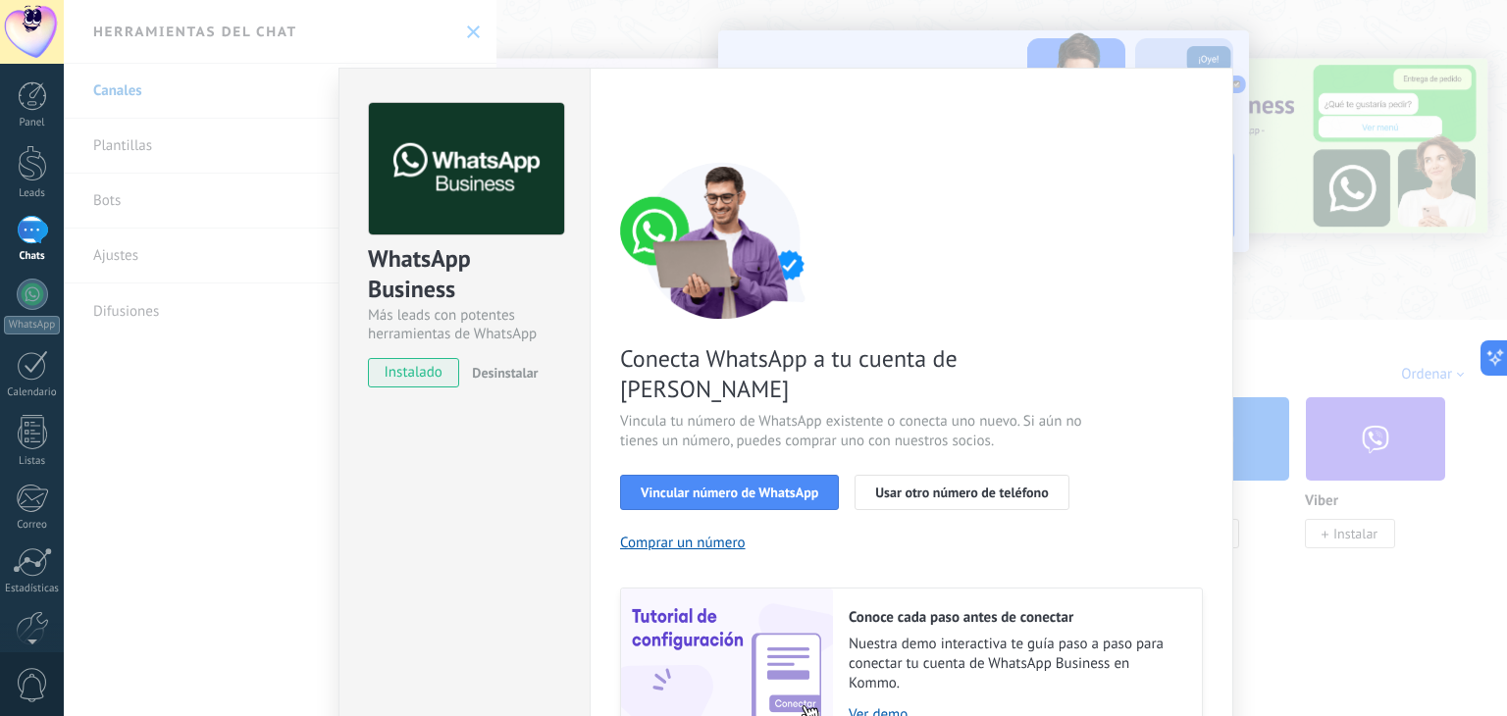
click at [432, 375] on span "instalado" at bounding box center [413, 372] width 89 height 29
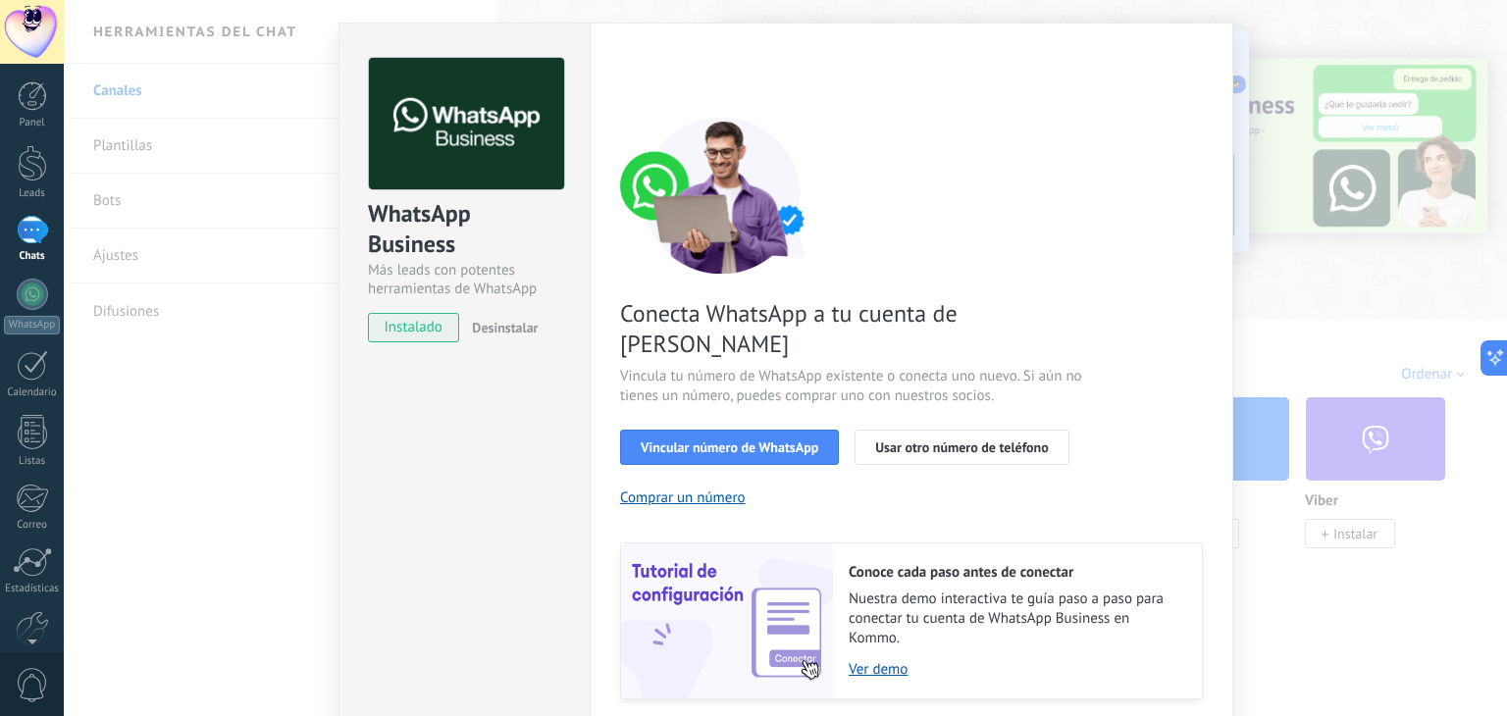
scroll to position [84, 0]
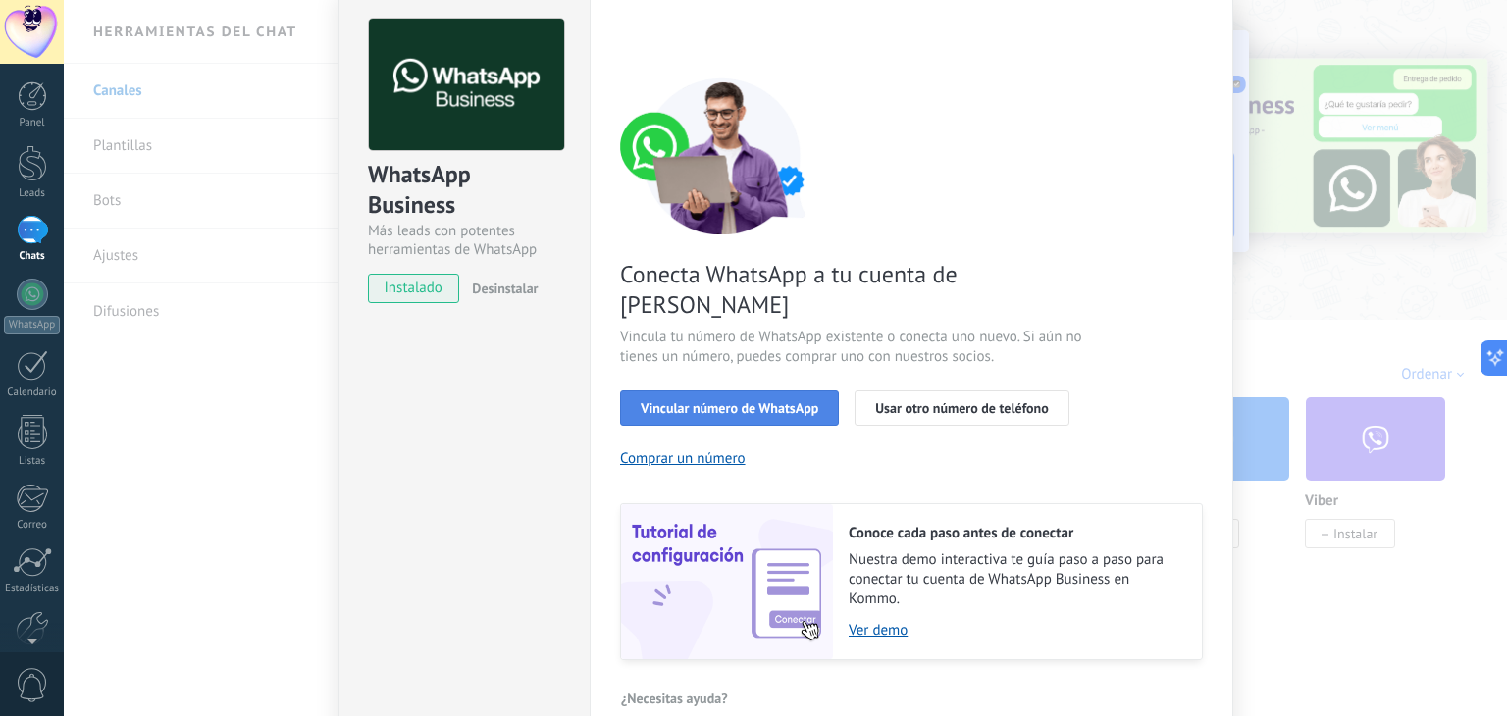
click at [781, 391] on button "Vincular número de WhatsApp" at bounding box center [729, 408] width 219 height 35
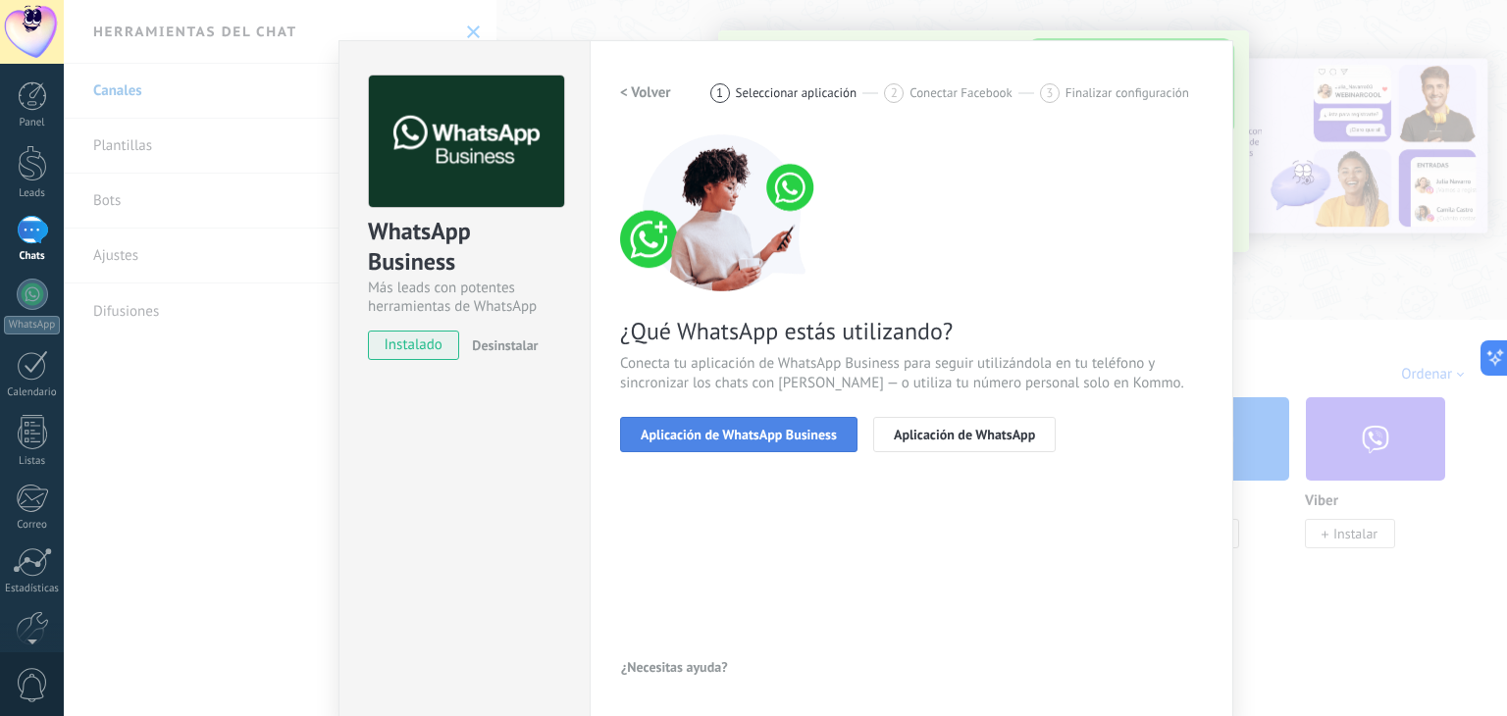
click at [706, 430] on span "Aplicación de WhatsApp Business" at bounding box center [739, 435] width 196 height 14
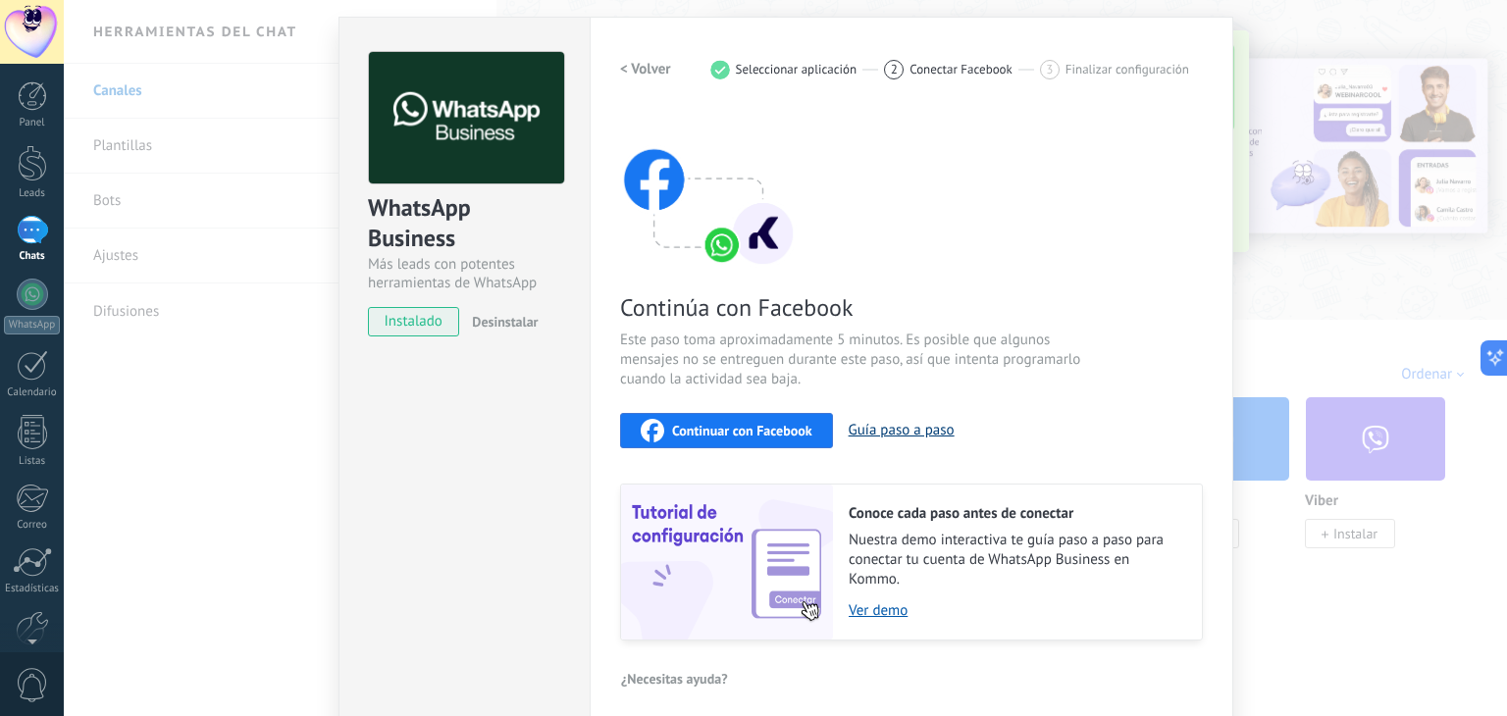
scroll to position [62, 0]
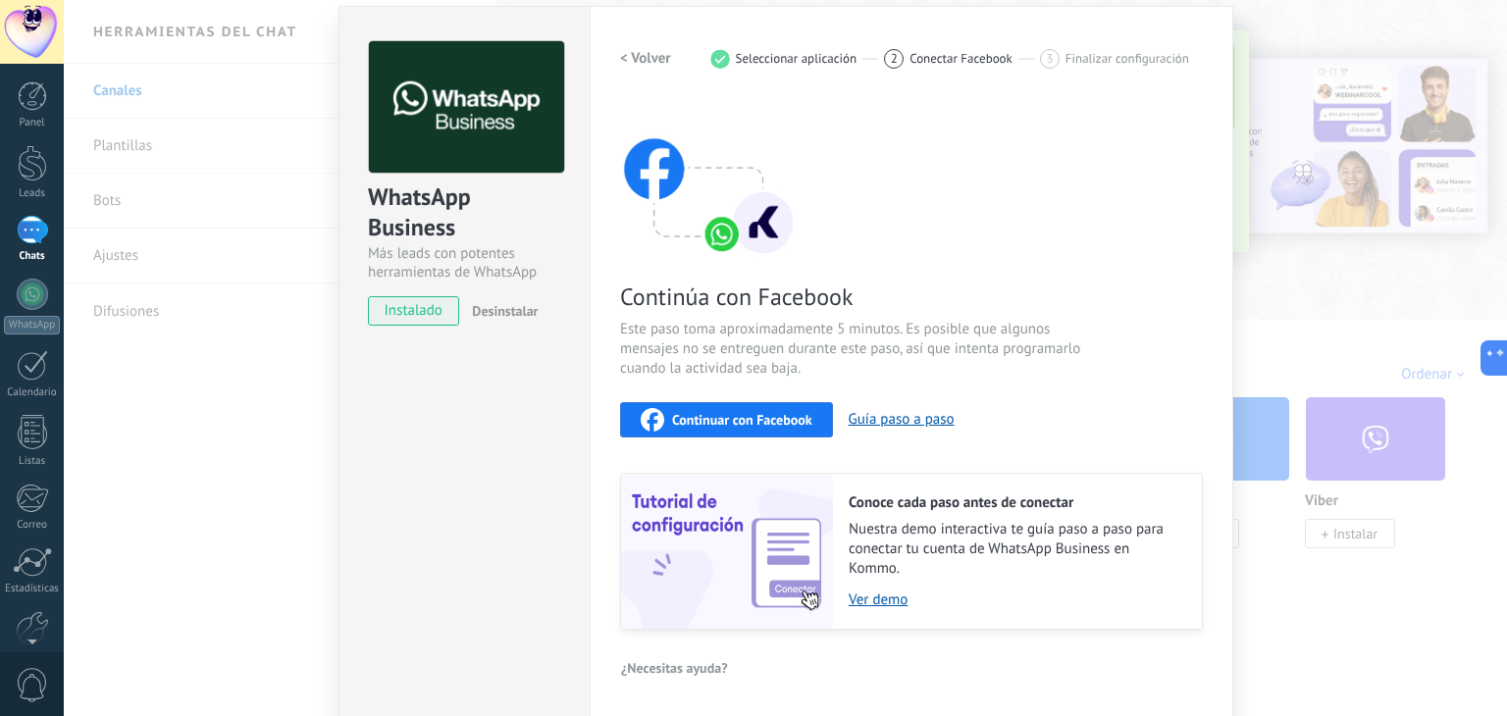
click at [809, 425] on button "Continuar con Facebook" at bounding box center [726, 419] width 213 height 35
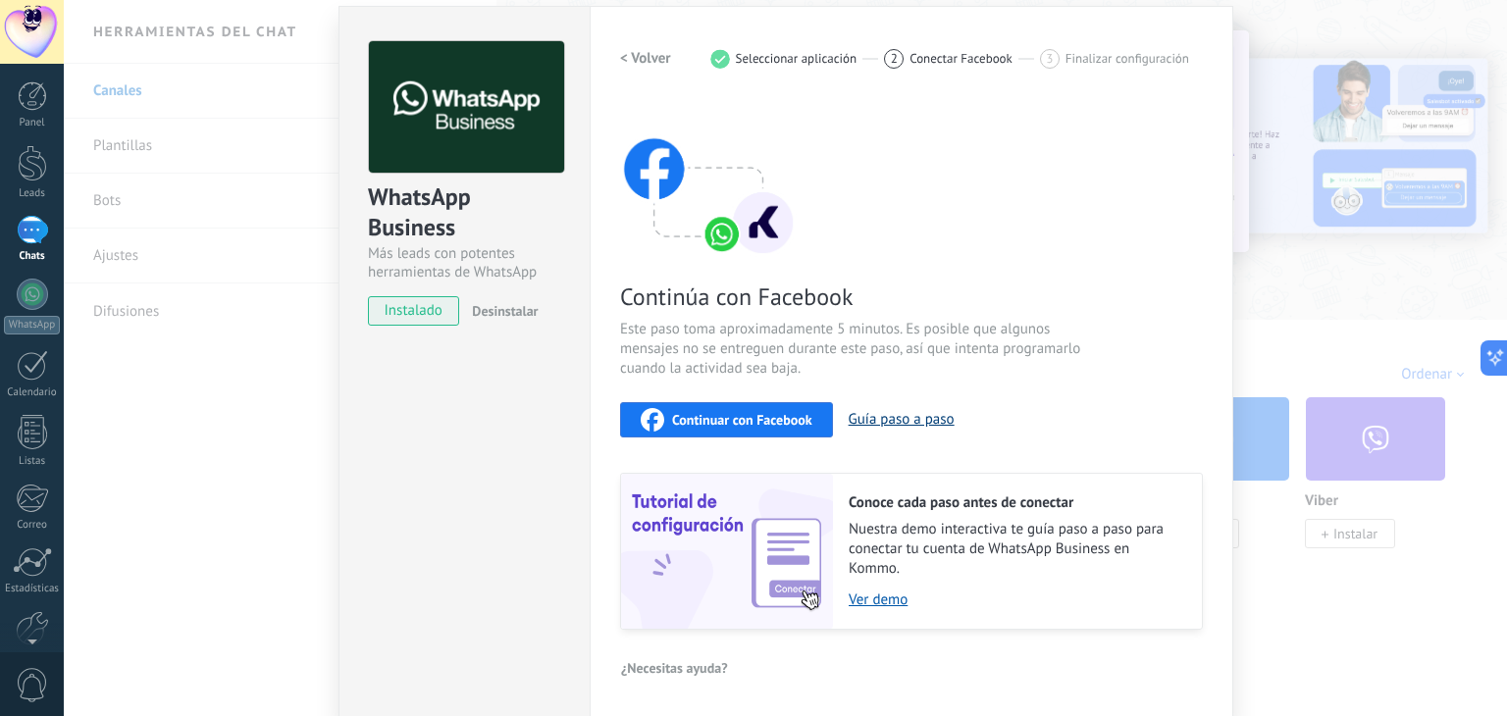
click at [880, 414] on button "Guía paso a paso" at bounding box center [902, 419] width 106 height 19
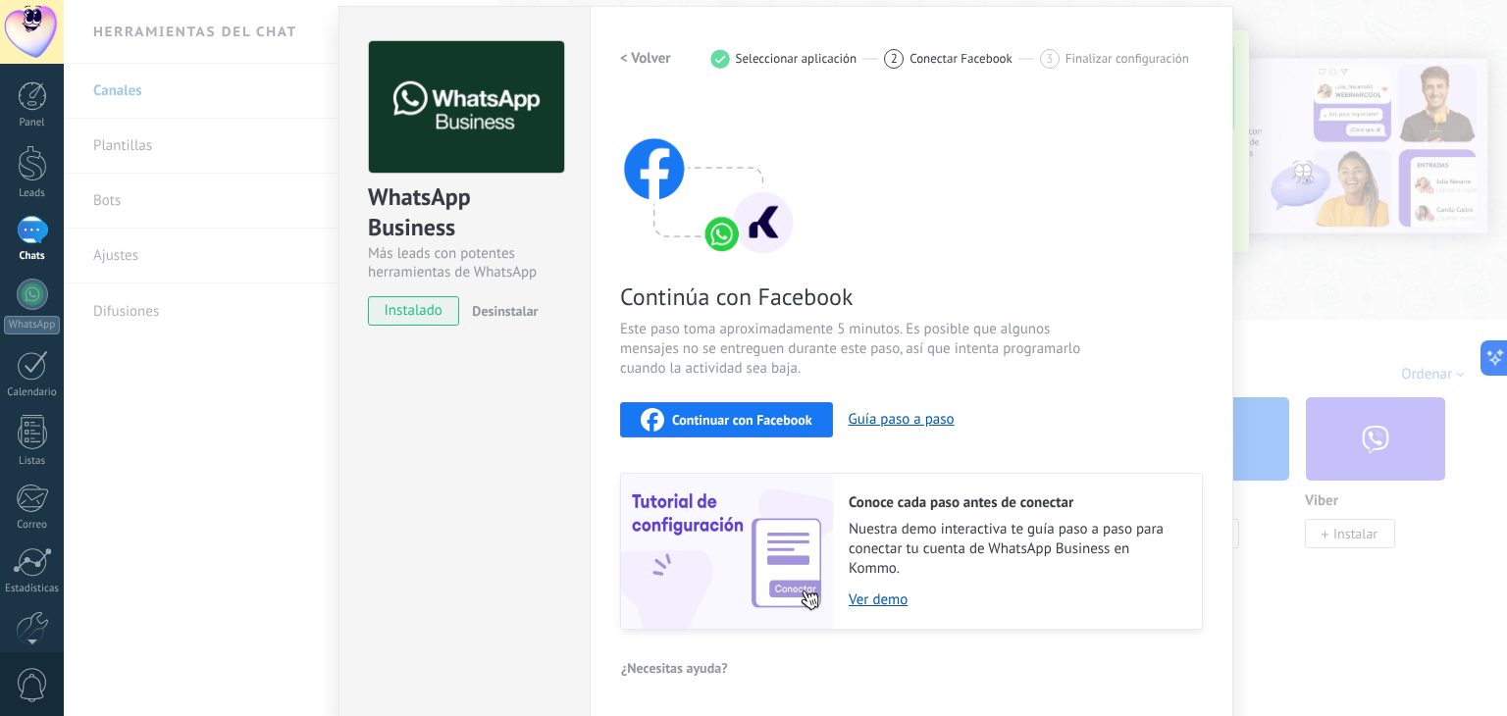
click at [281, 225] on div "WhatsApp Business Más leads con potentes herramientas de WhatsApp instalado Des…" at bounding box center [785, 358] width 1443 height 716
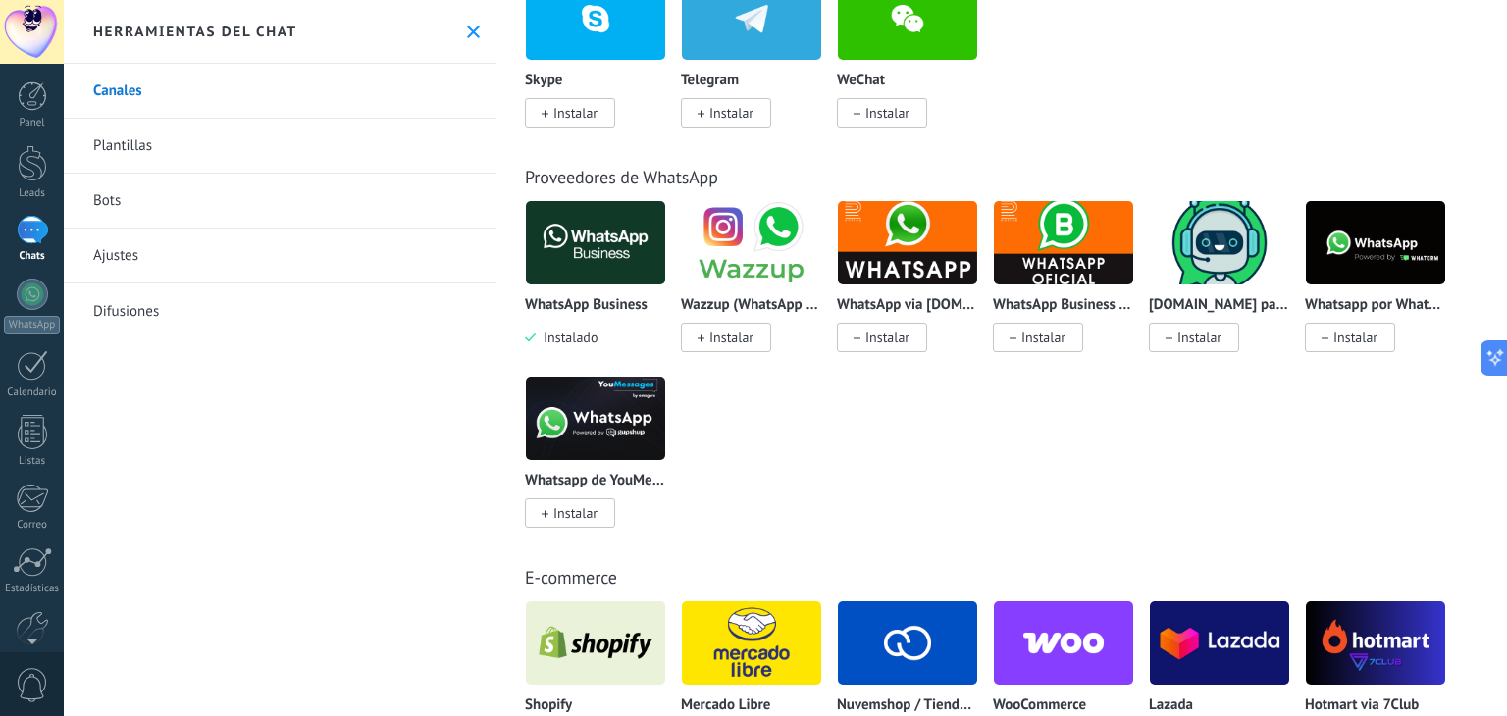
scroll to position [589, 0]
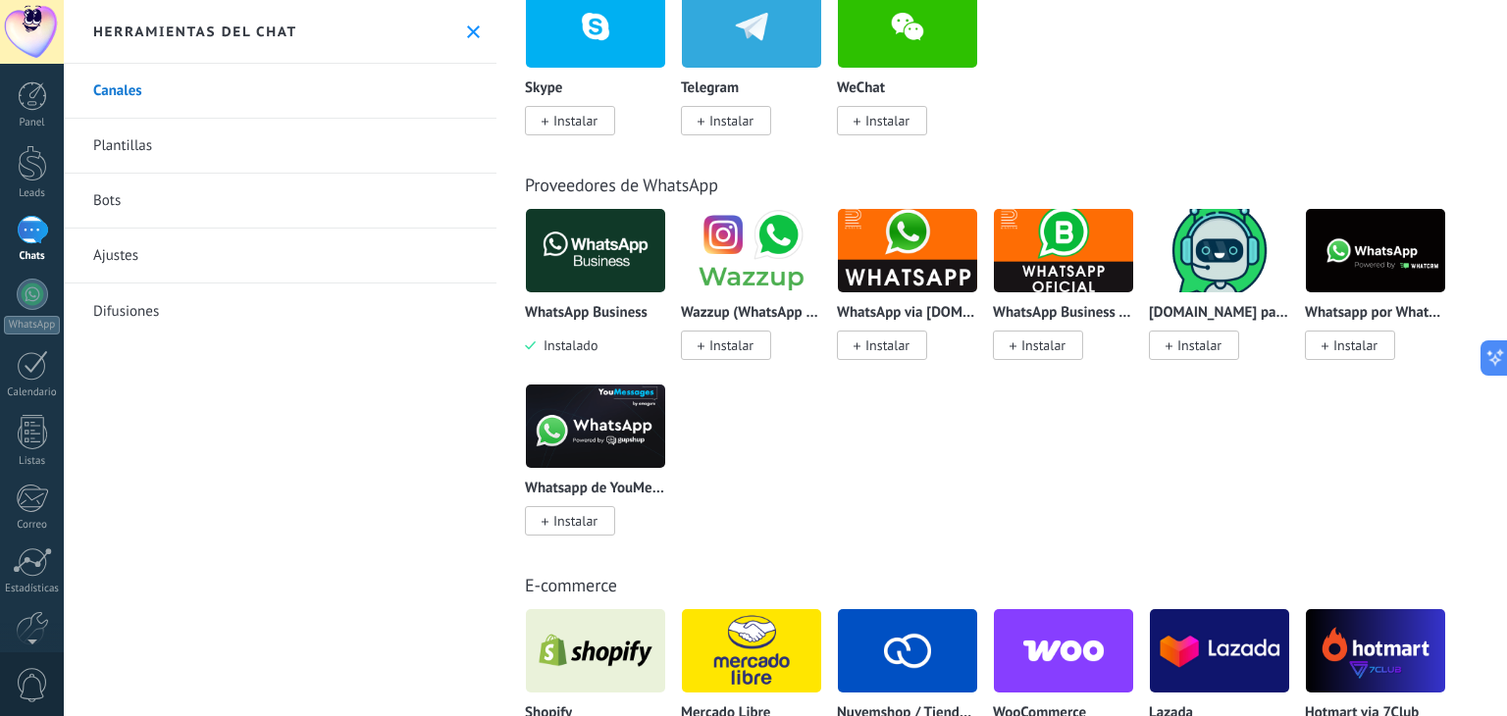
click at [601, 286] on img at bounding box center [595, 250] width 139 height 95
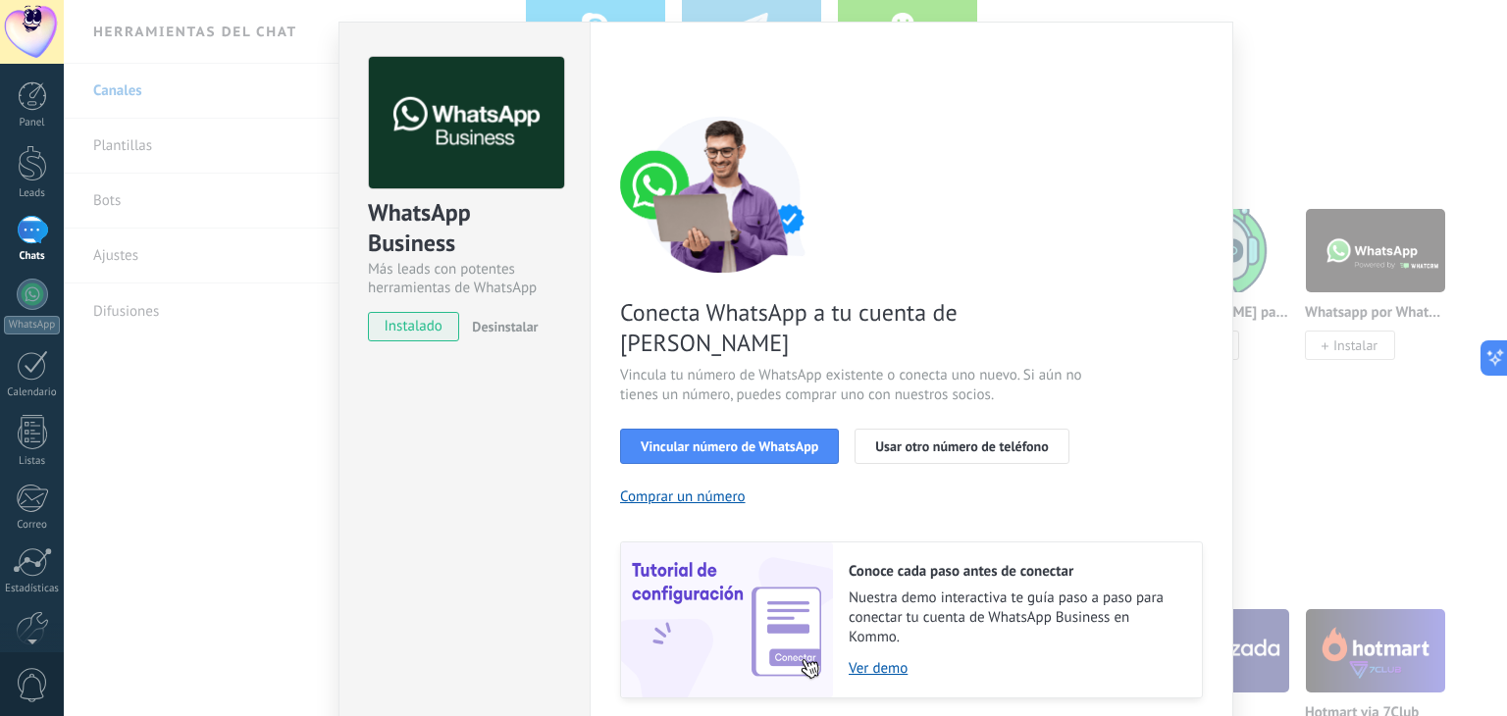
scroll to position [84, 0]
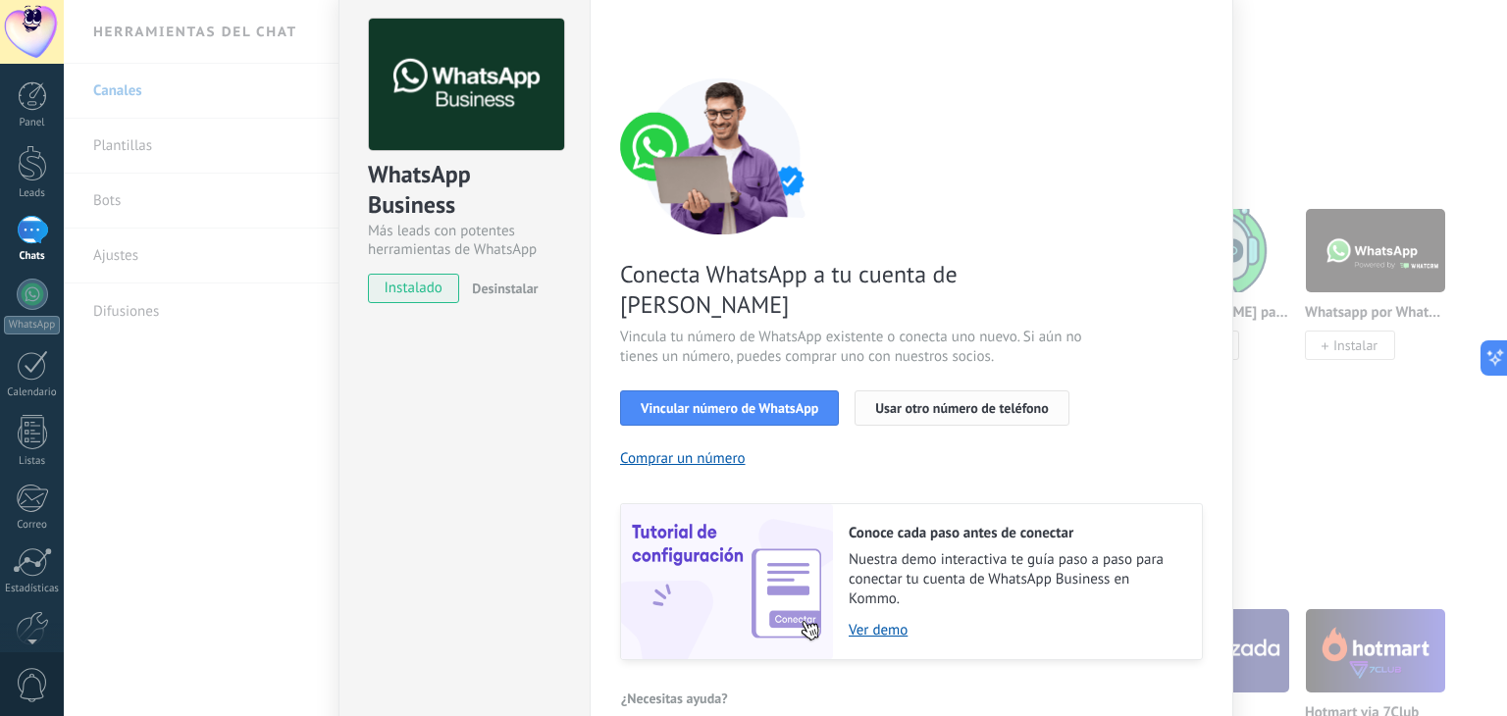
click at [929, 401] on span "Usar otro número de teléfono" at bounding box center [961, 408] width 173 height 14
click at [703, 449] on button "Comprar un número" at bounding box center [683, 458] width 126 height 19
click at [797, 401] on span "Vincular número de WhatsApp" at bounding box center [730, 408] width 178 height 14
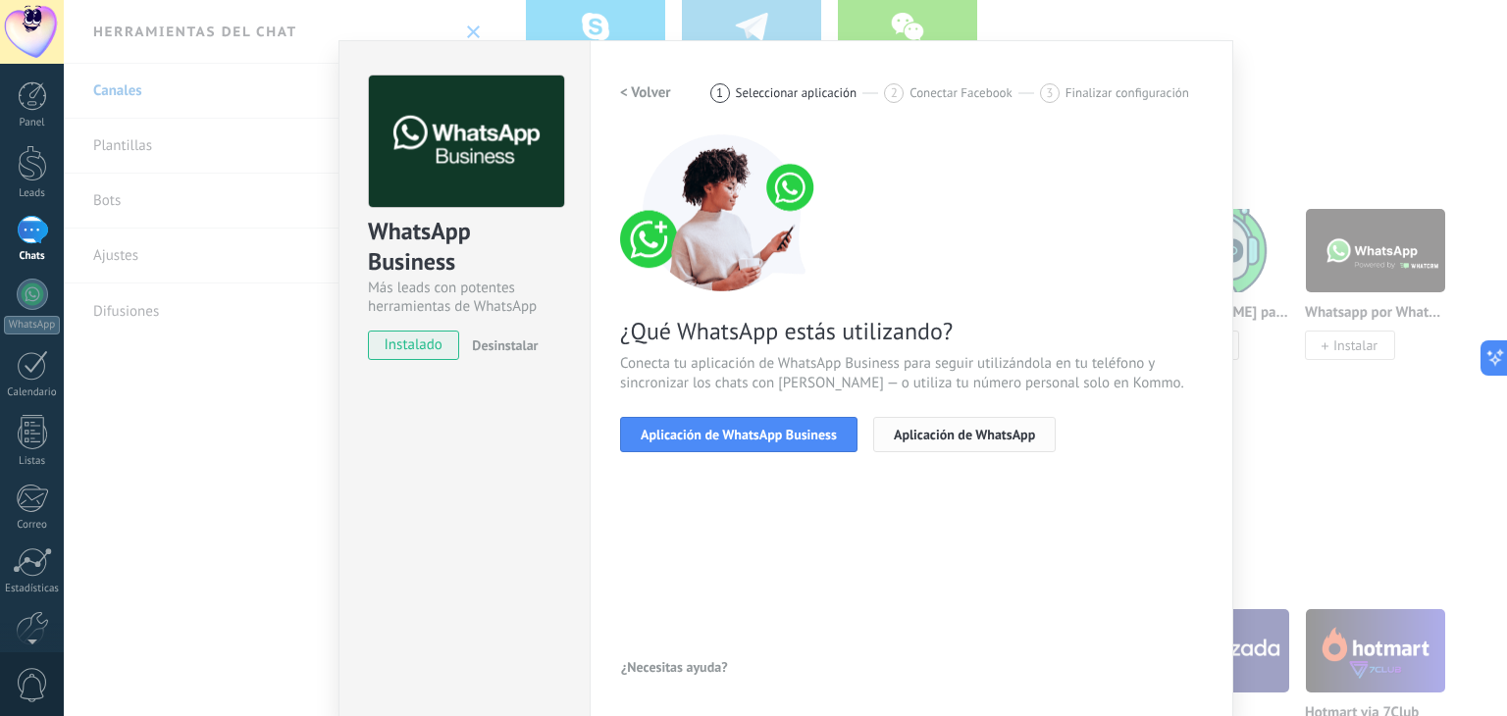
click at [967, 433] on span "Aplicación de WhatsApp" at bounding box center [964, 435] width 141 height 14
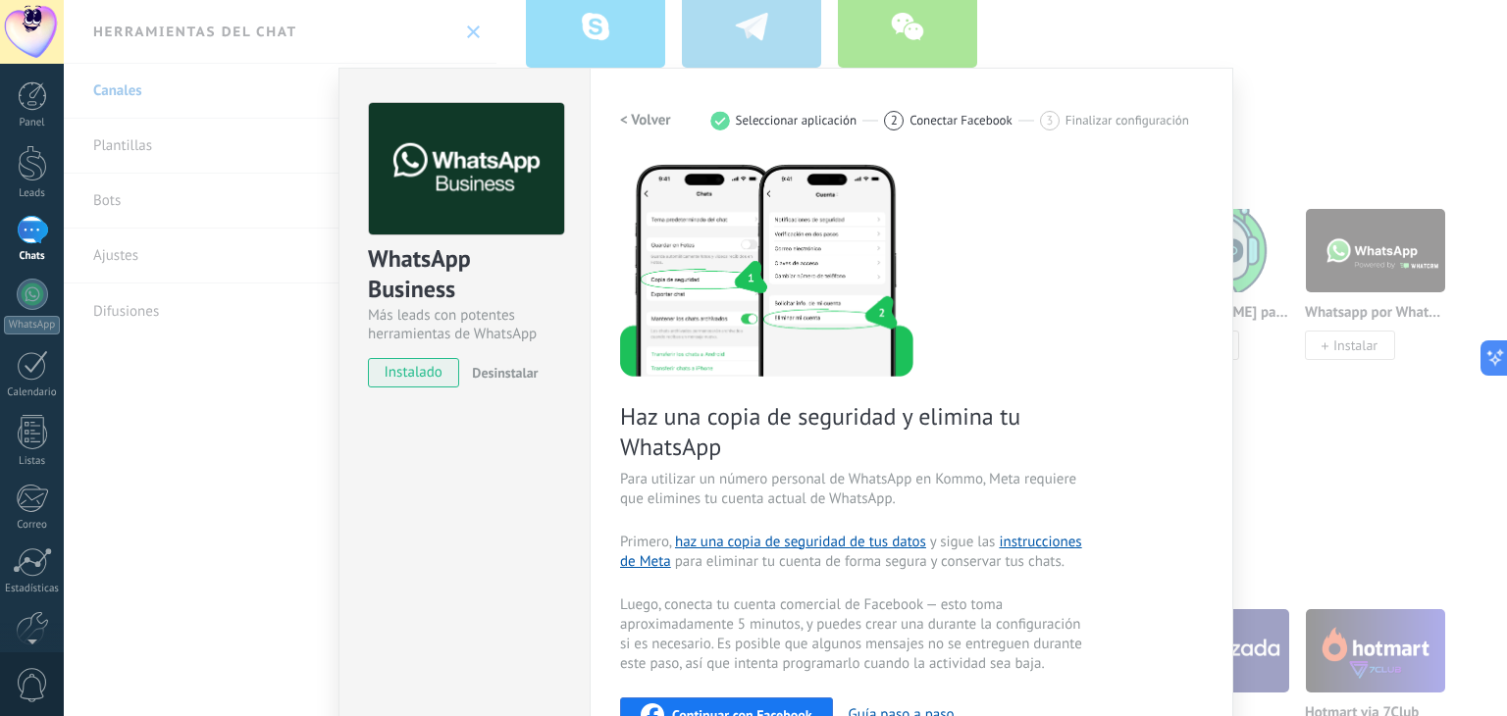
scroll to position [0, 0]
click at [867, 543] on link "haz una copia de seguridad de tus datos" at bounding box center [800, 542] width 251 height 19
click at [1022, 537] on link "instrucciones de Meta" at bounding box center [851, 552] width 462 height 38
click at [822, 122] on span "Seleccionar aplicación" at bounding box center [797, 120] width 122 height 15
click at [660, 122] on h2 "< Volver" at bounding box center [645, 120] width 51 height 19
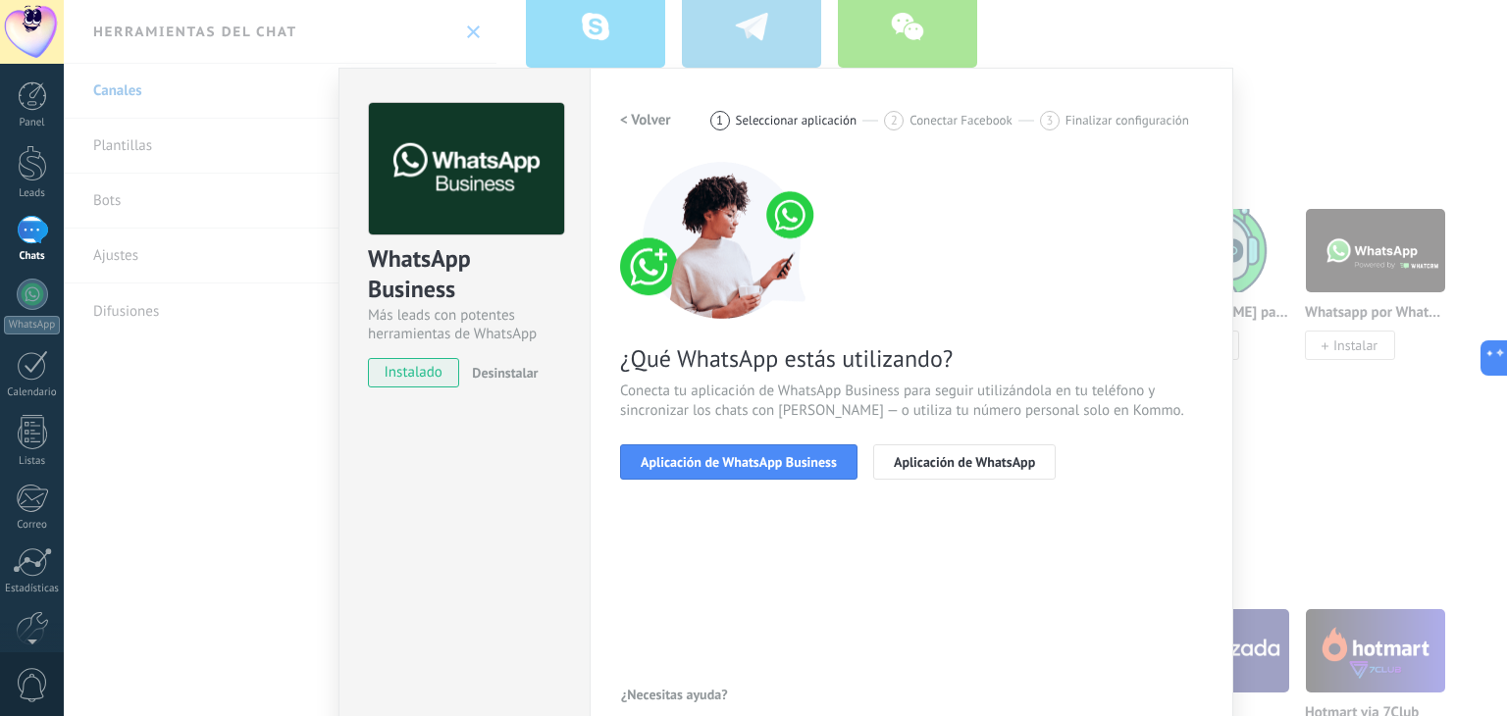
click at [644, 123] on h2 "< Volver" at bounding box center [645, 120] width 51 height 19
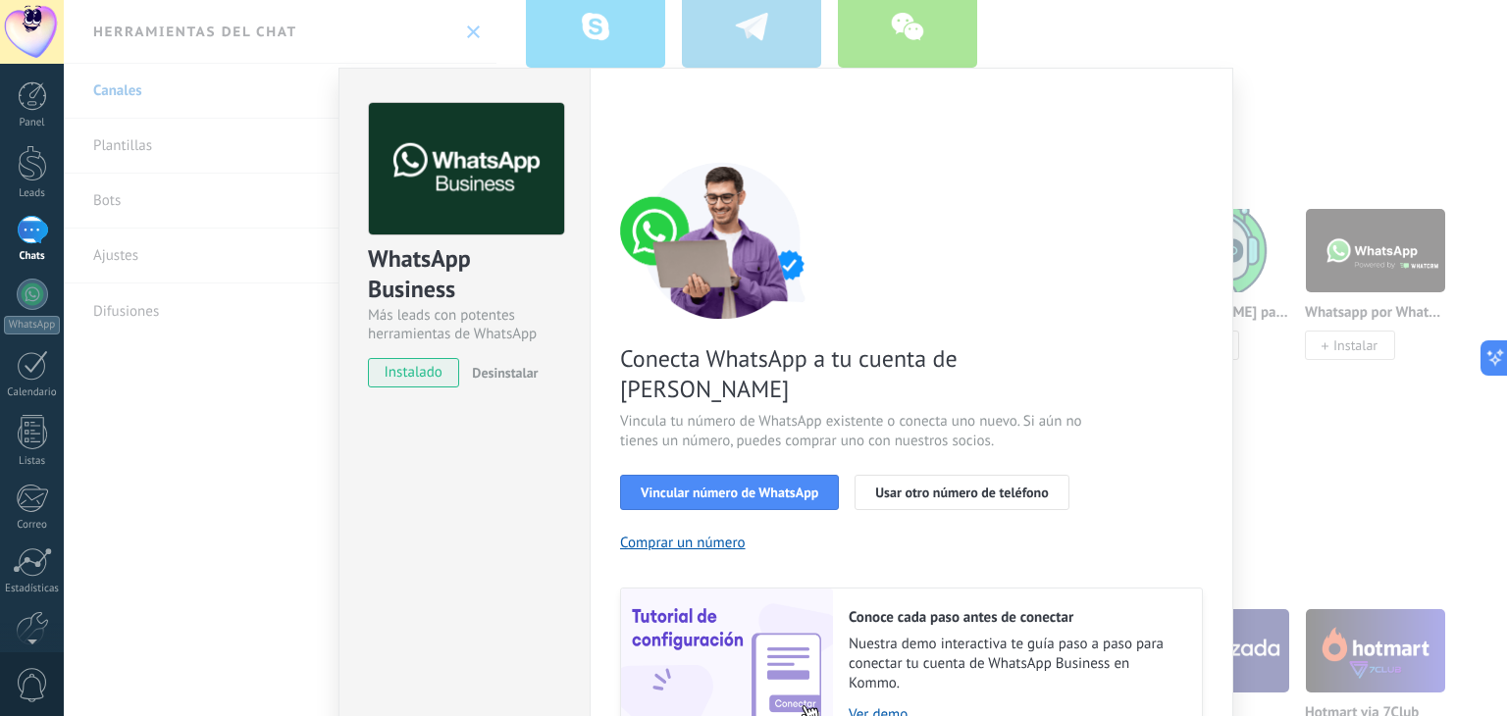
click at [274, 386] on div "WhatsApp Business Más leads con potentes herramientas de WhatsApp instalado Des…" at bounding box center [785, 358] width 1443 height 716
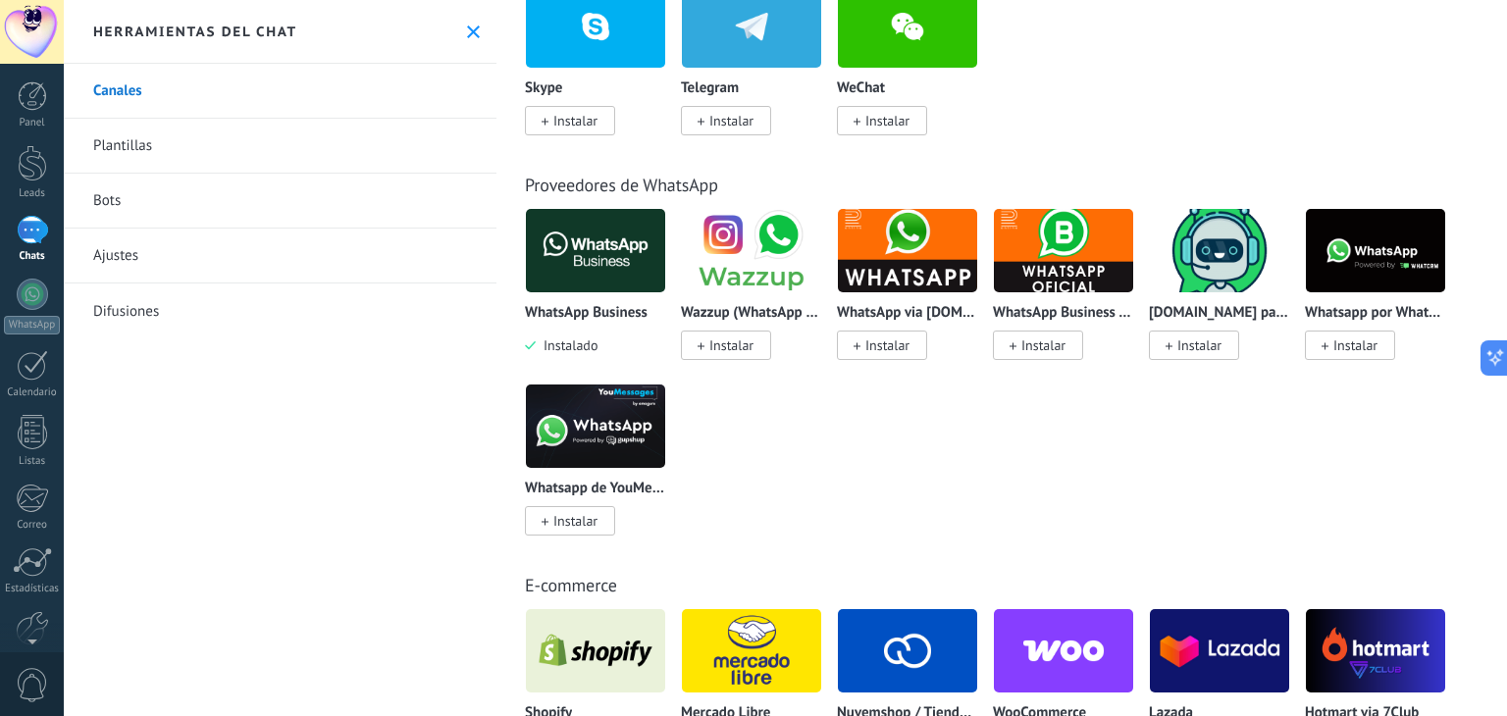
click at [342, 141] on link "Plantillas" at bounding box center [280, 146] width 433 height 55
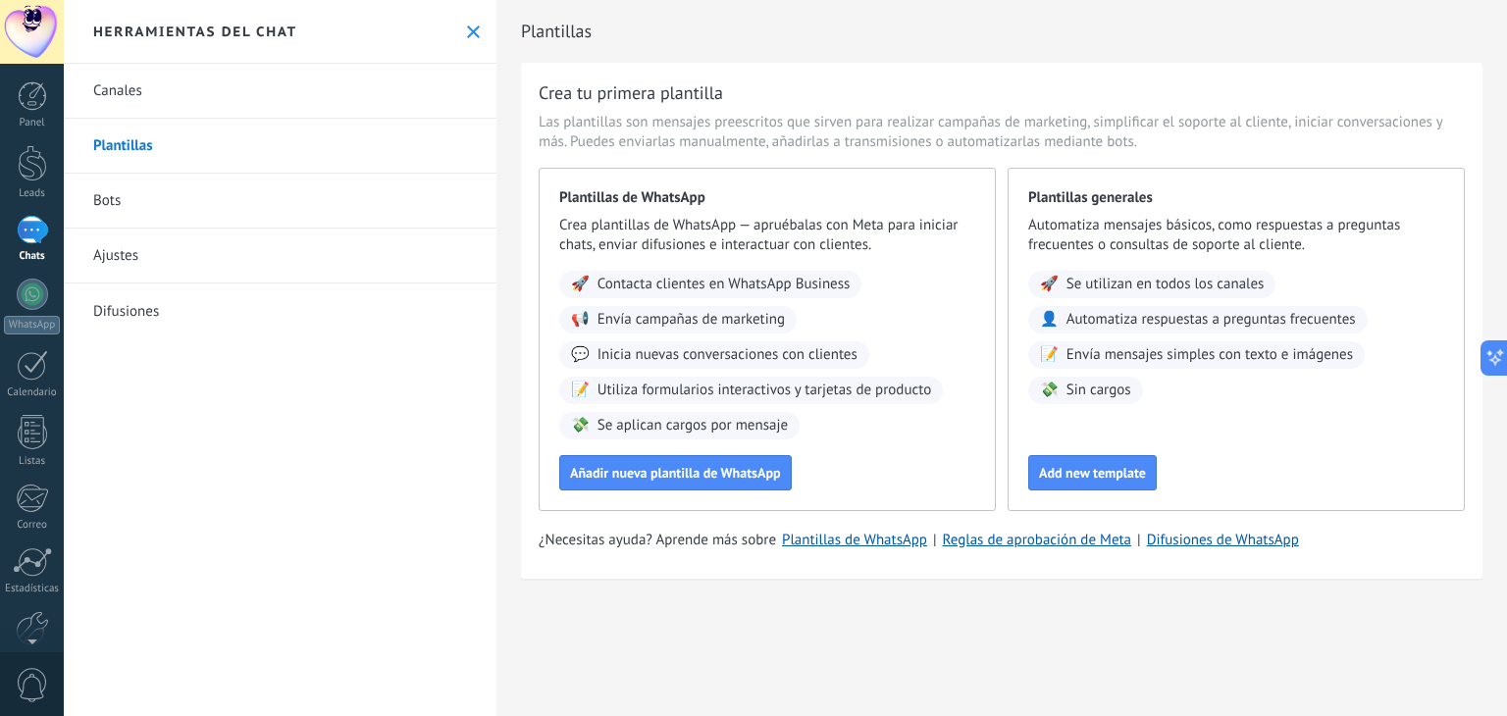
click at [43, 229] on div "1" at bounding box center [32, 230] width 31 height 28
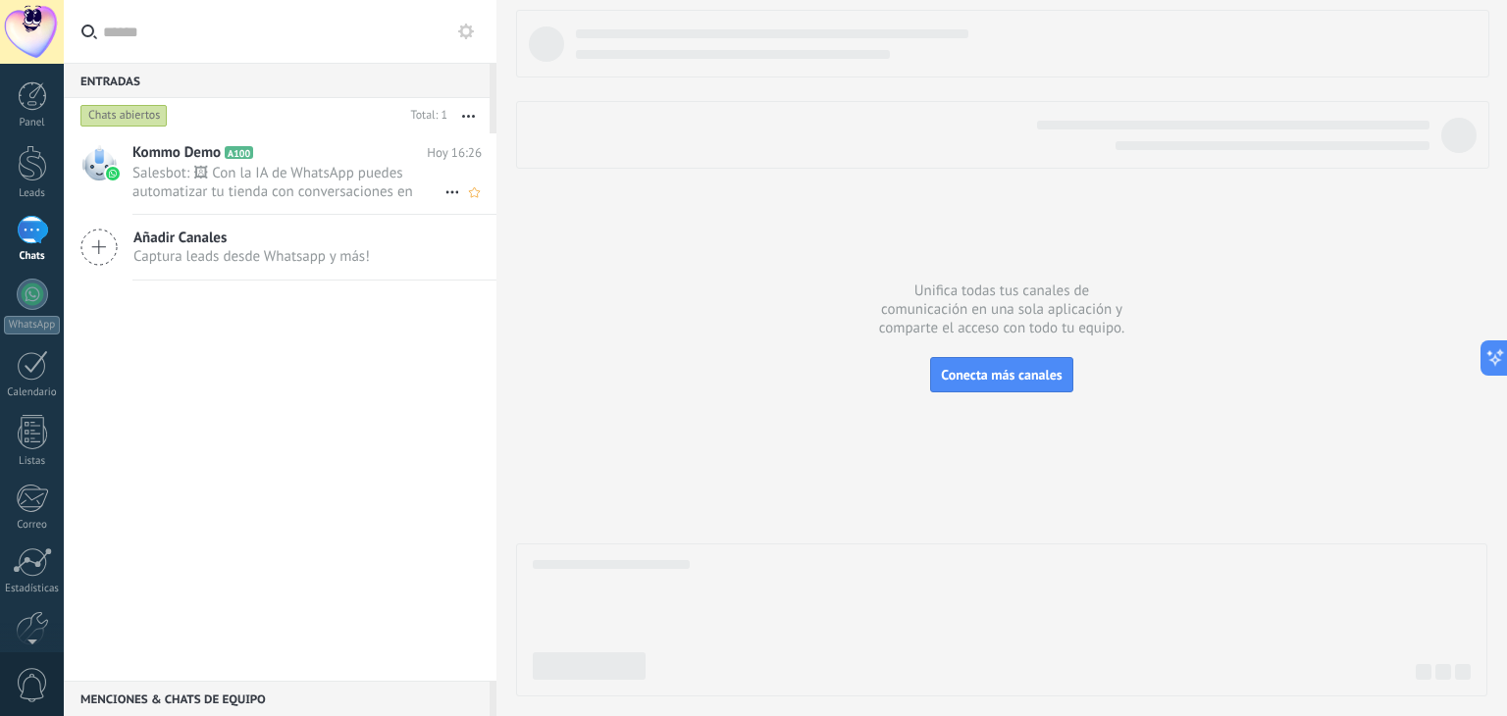
click at [292, 185] on span "Salesbot: 🖼 Con la IA de WhatsApp puedes automatizar tu tienda con conversacion…" at bounding box center [288, 182] width 312 height 37
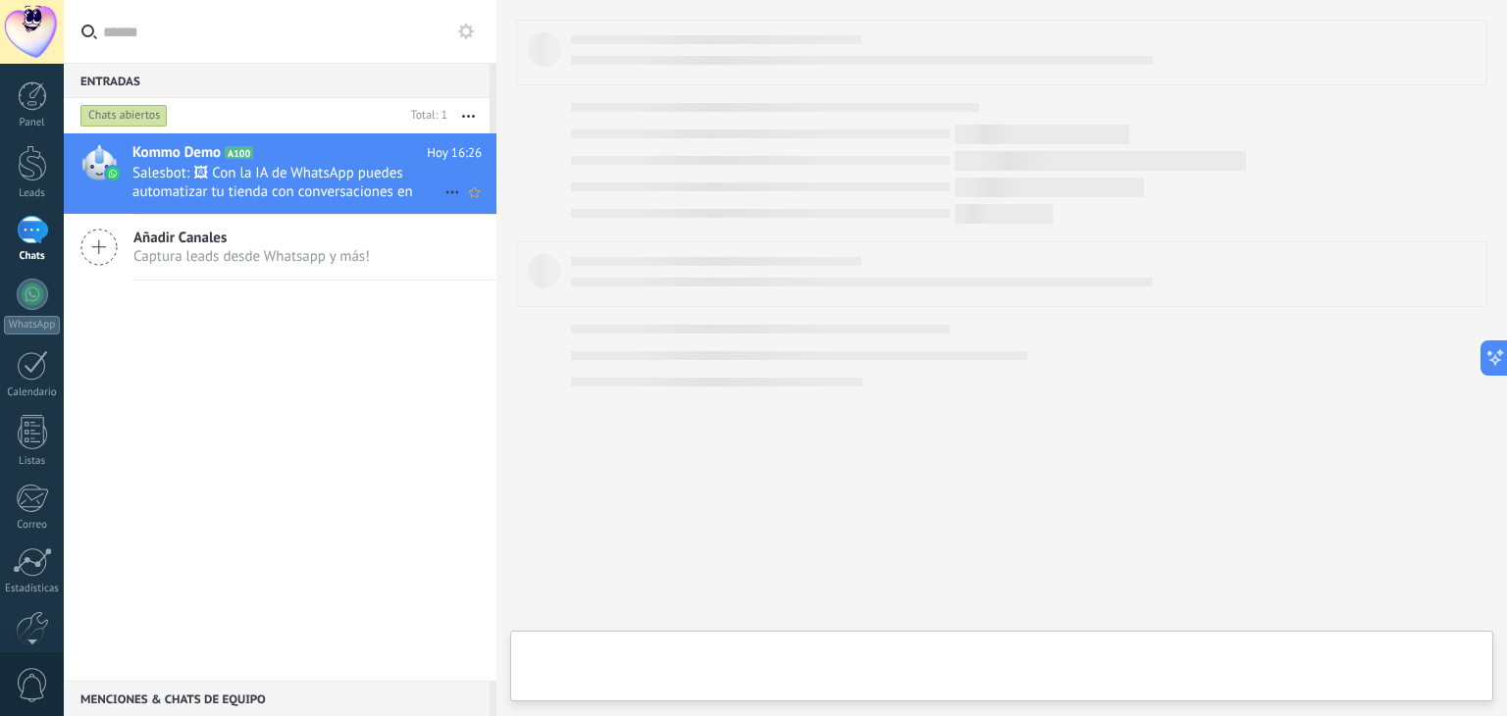
type textarea "**********"
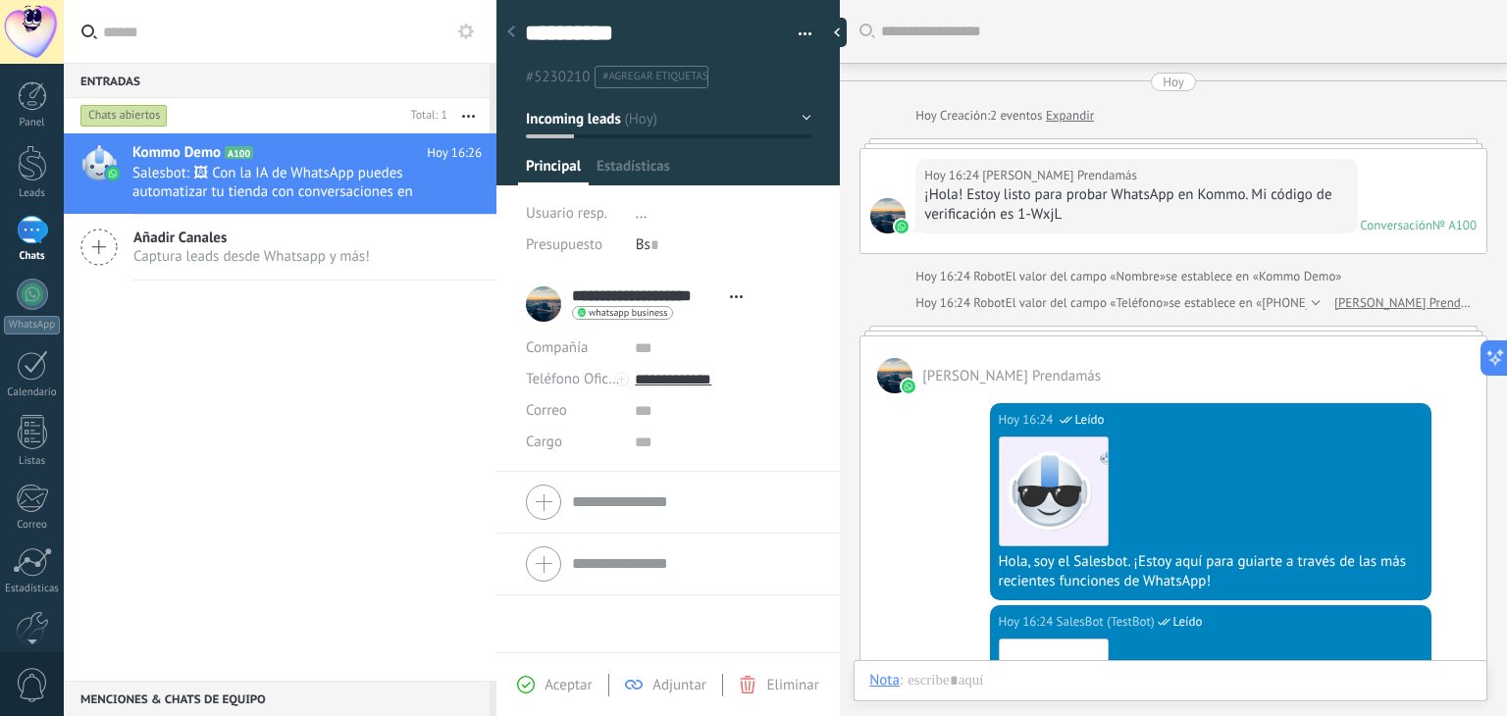
scroll to position [1997, 0]
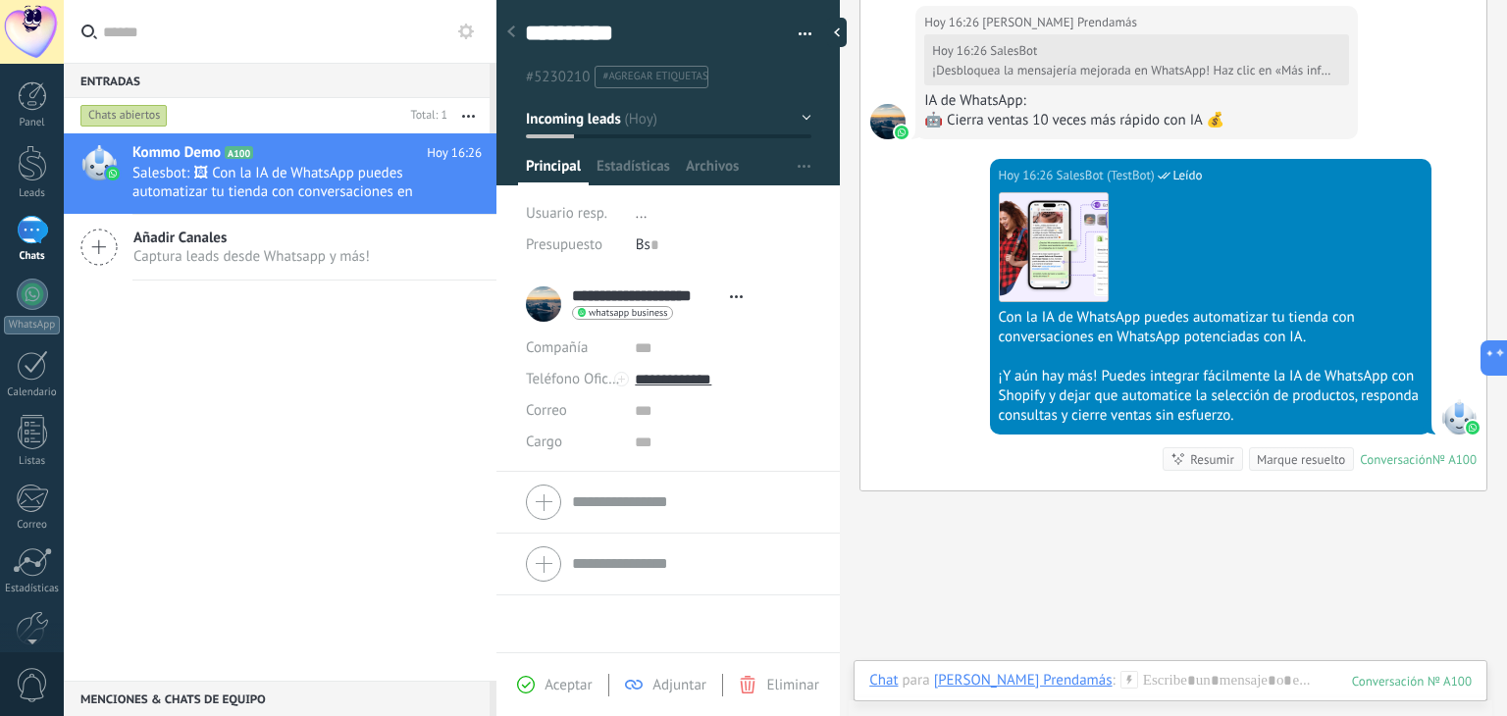
click at [546, 500] on div at bounding box center [668, 502] width 285 height 49
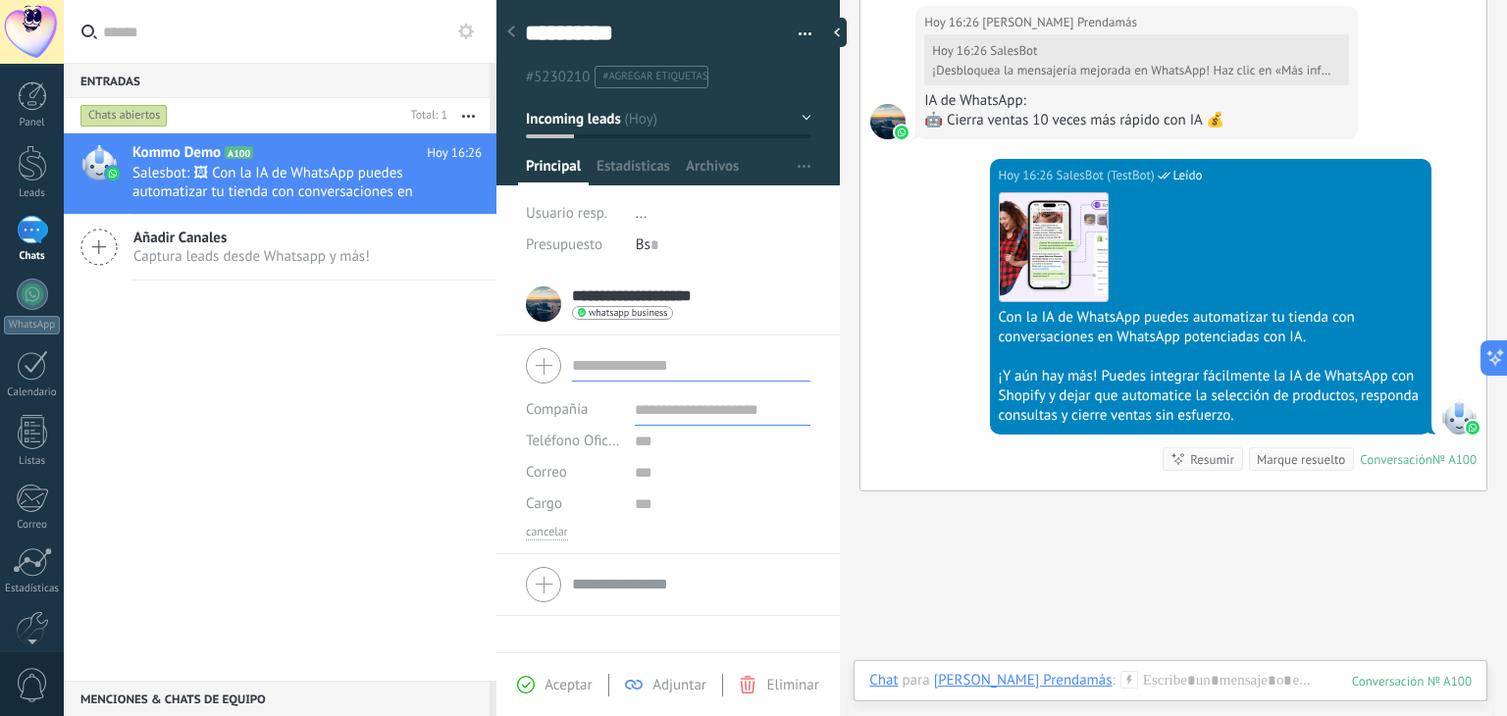
click at [706, 413] on input "text" at bounding box center [723, 409] width 176 height 31
type input "**********"
click at [663, 374] on input "text" at bounding box center [691, 365] width 238 height 31
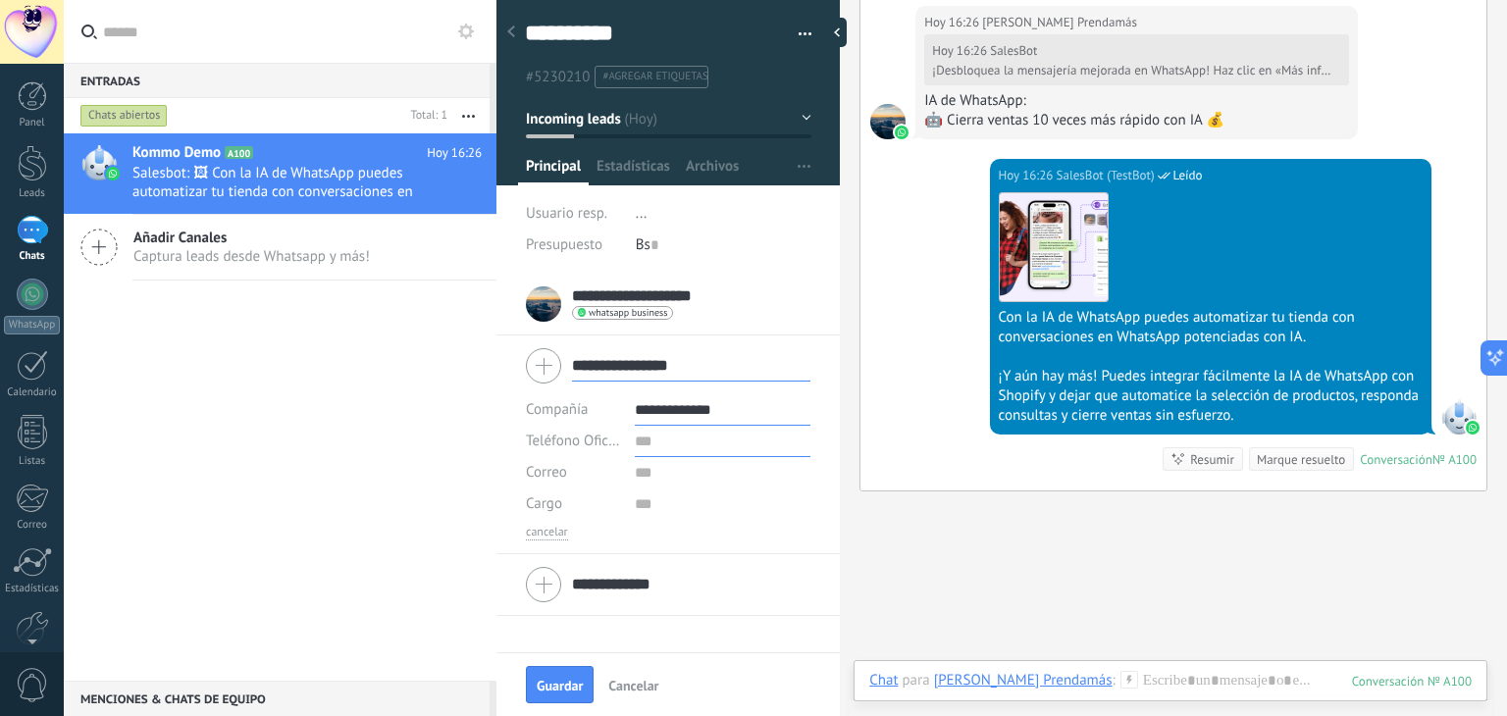
type input "**********"
click at [687, 436] on input "text" at bounding box center [723, 441] width 176 height 31
type input "********"
type input "**********"
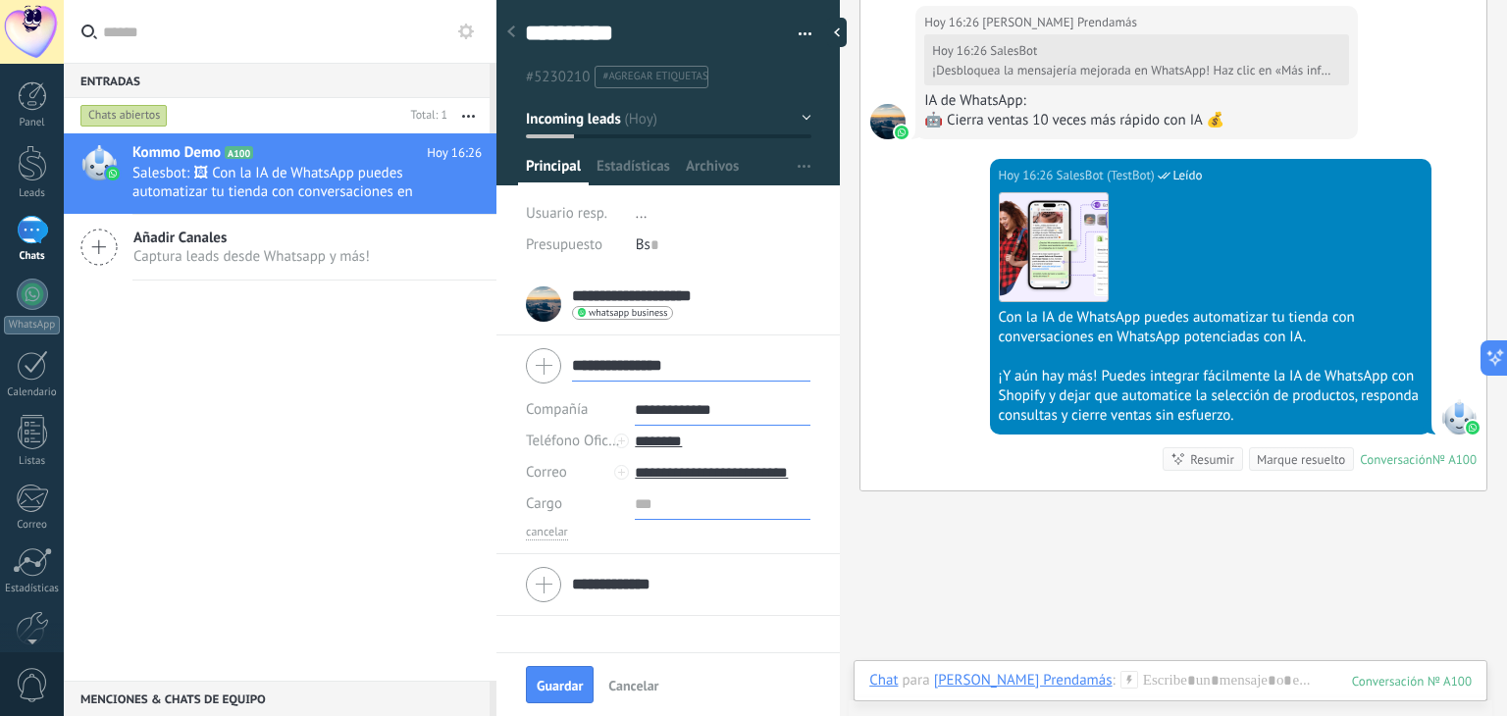
scroll to position [0, 0]
type input "**********"
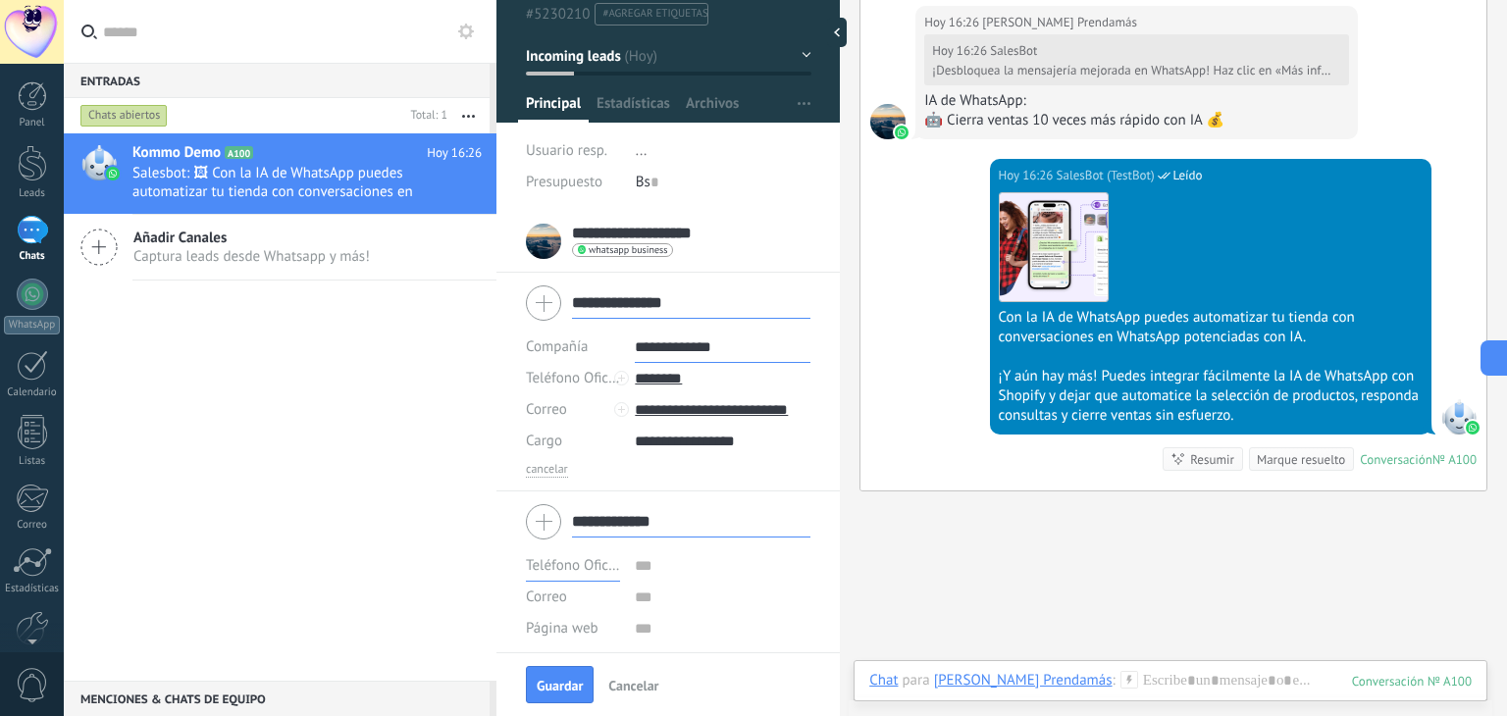
scroll to position [119, 0]
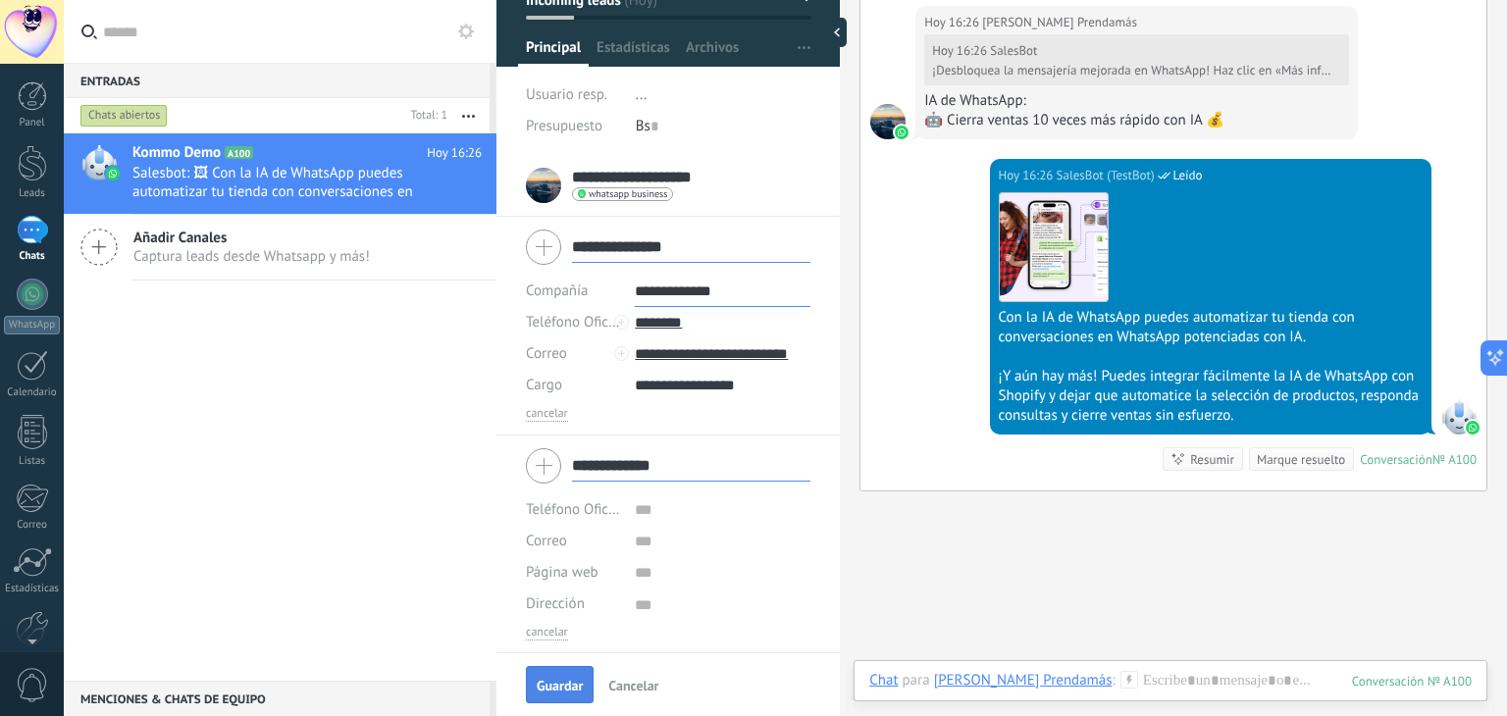
click at [549, 694] on button "Guardar" at bounding box center [560, 684] width 68 height 37
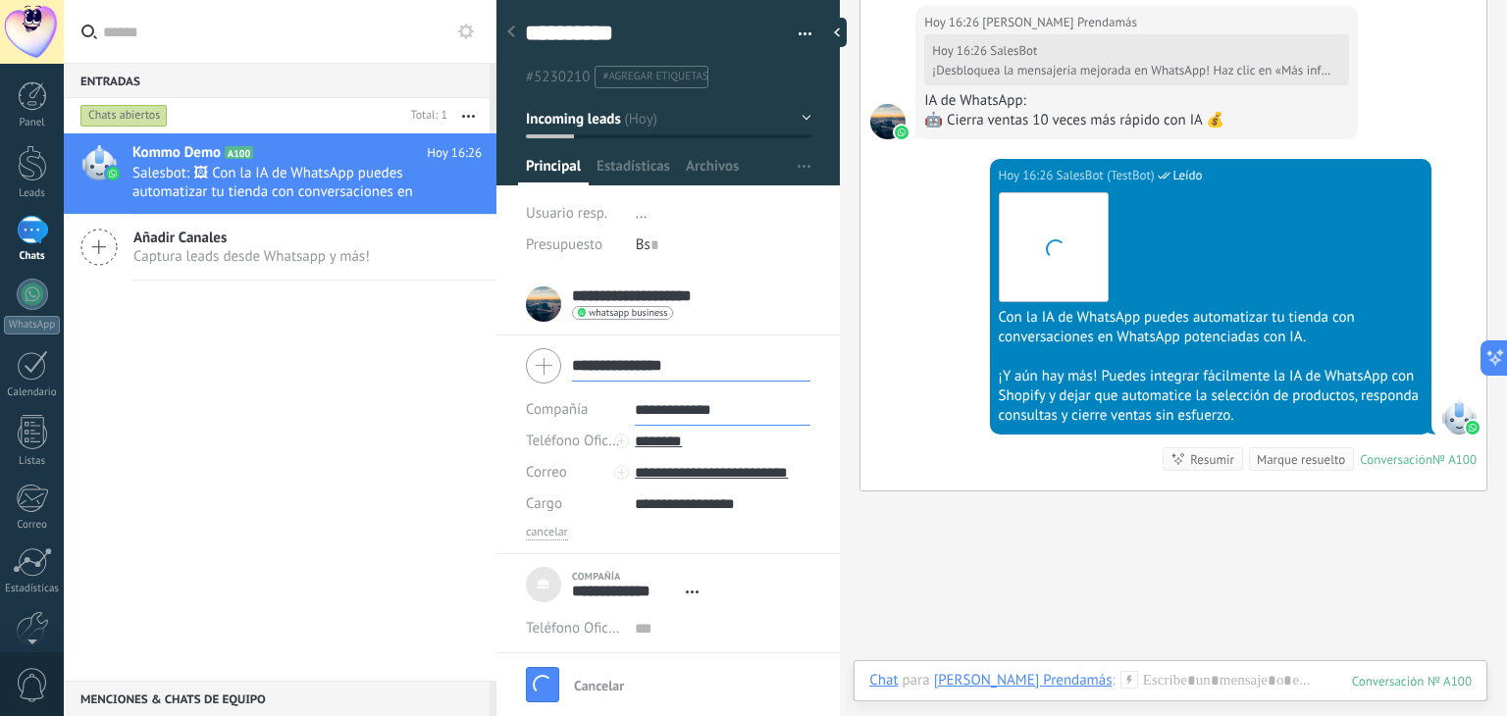
scroll to position [2147, 0]
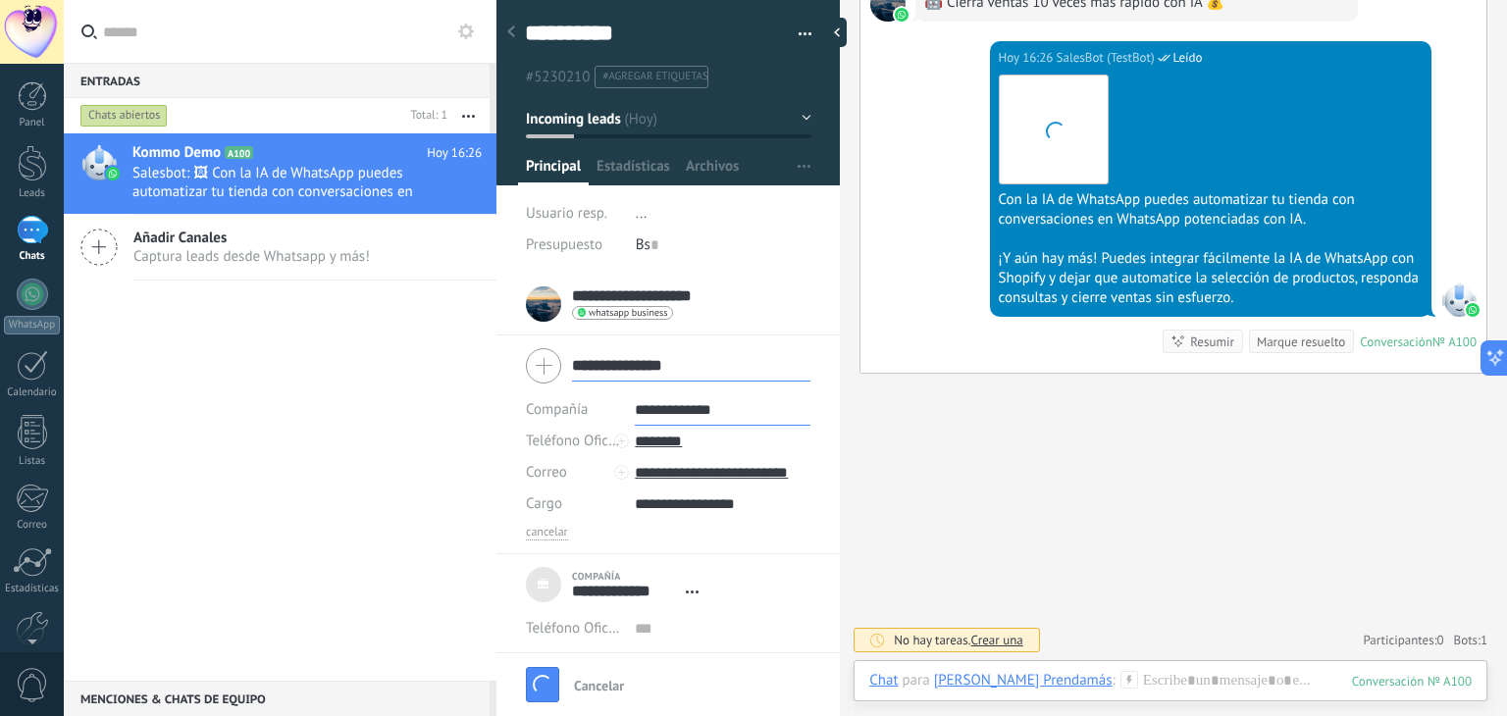
type textarea "***"
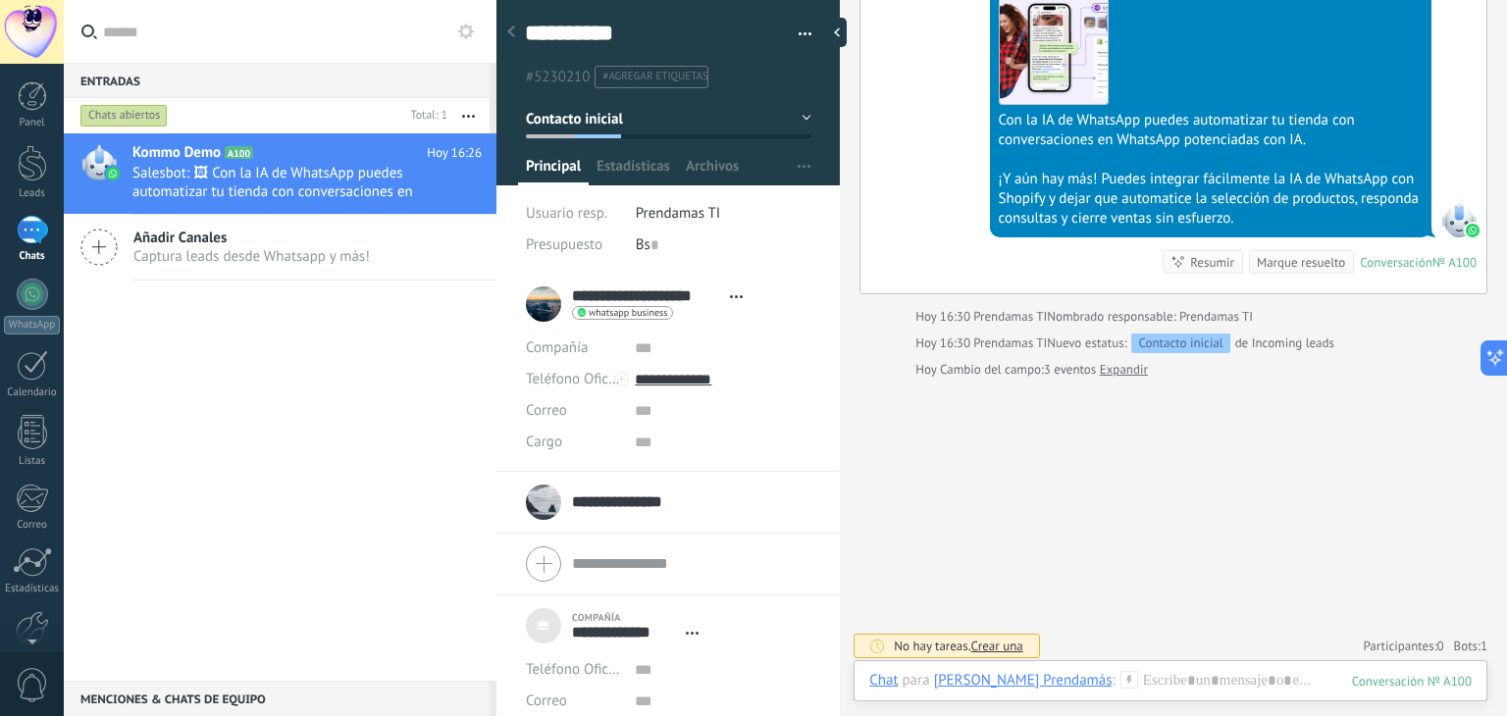
scroll to position [2233, 0]
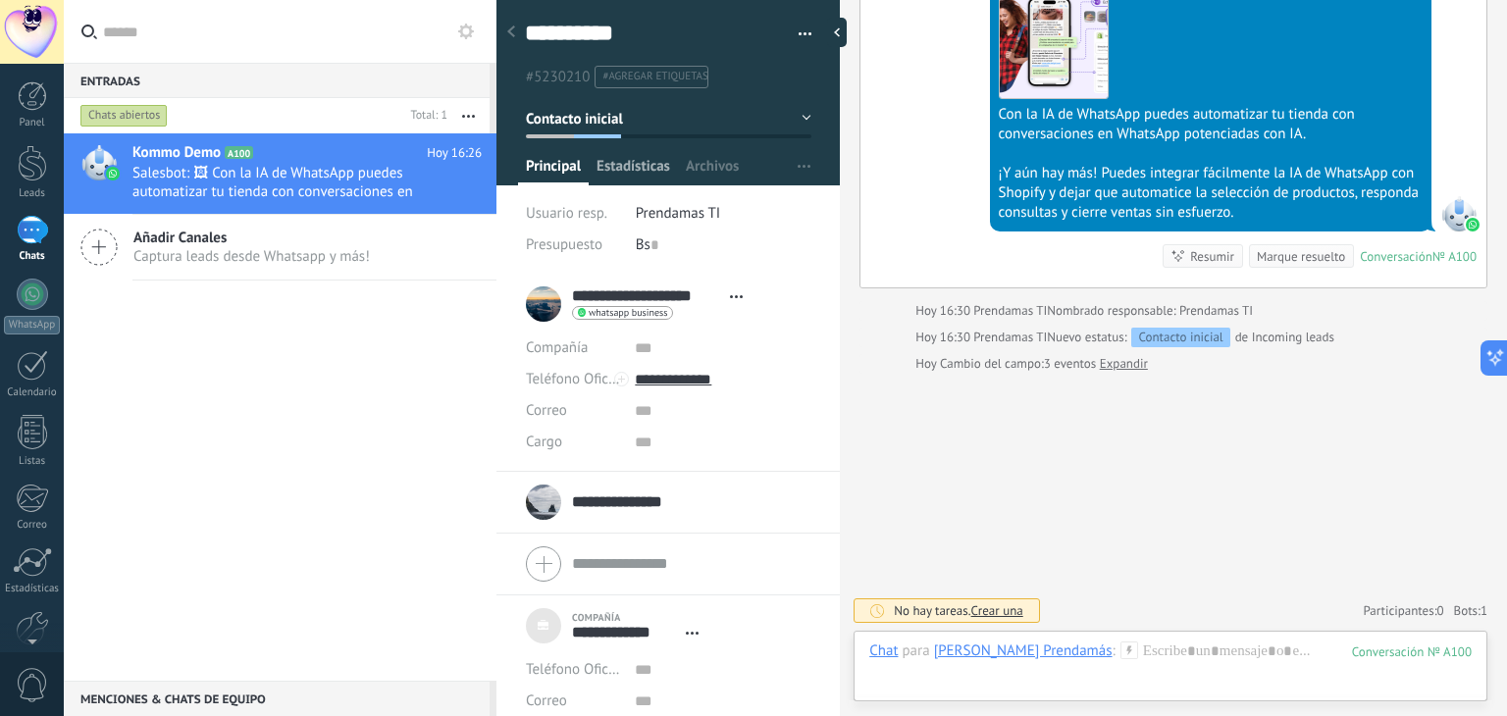
click at [637, 173] on span "Estadísticas" at bounding box center [634, 171] width 74 height 28
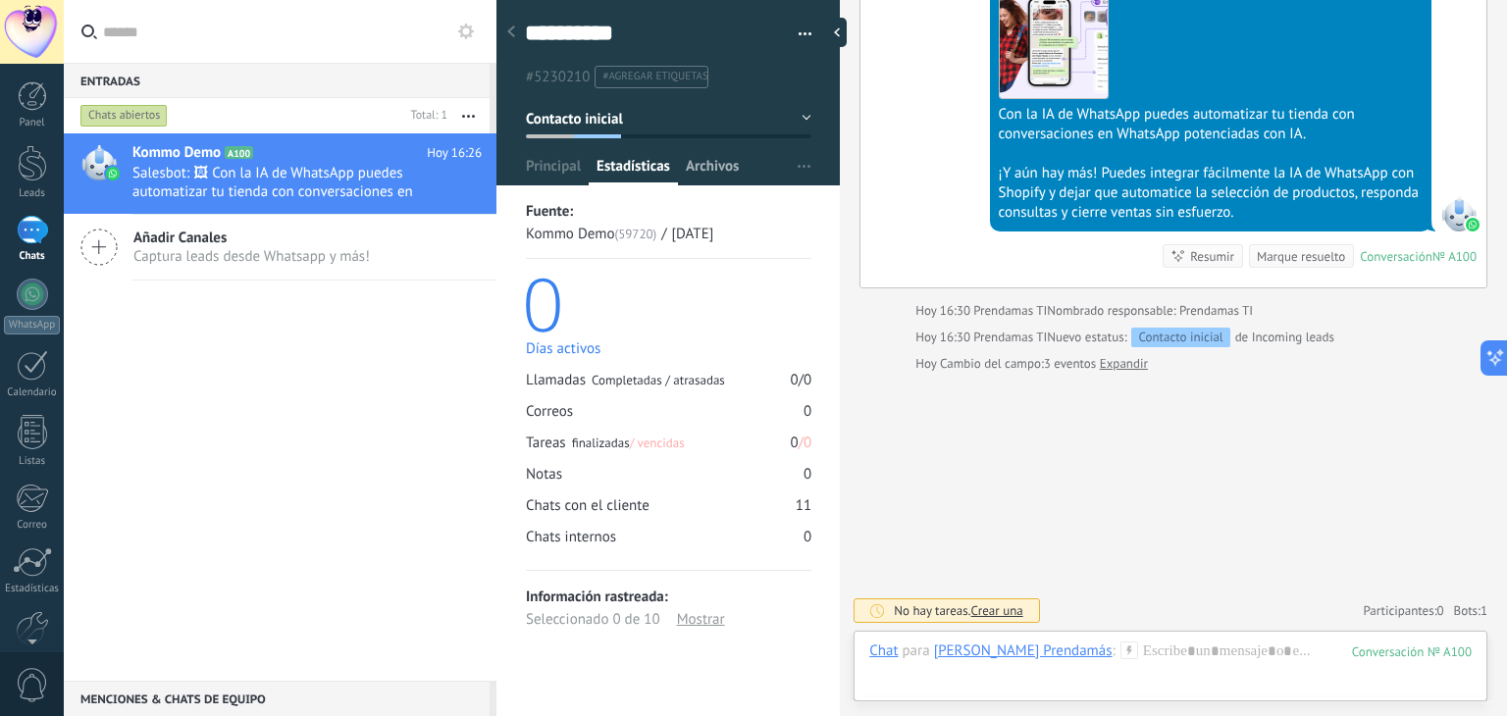
click at [701, 173] on span "Archivos" at bounding box center [712, 171] width 53 height 28
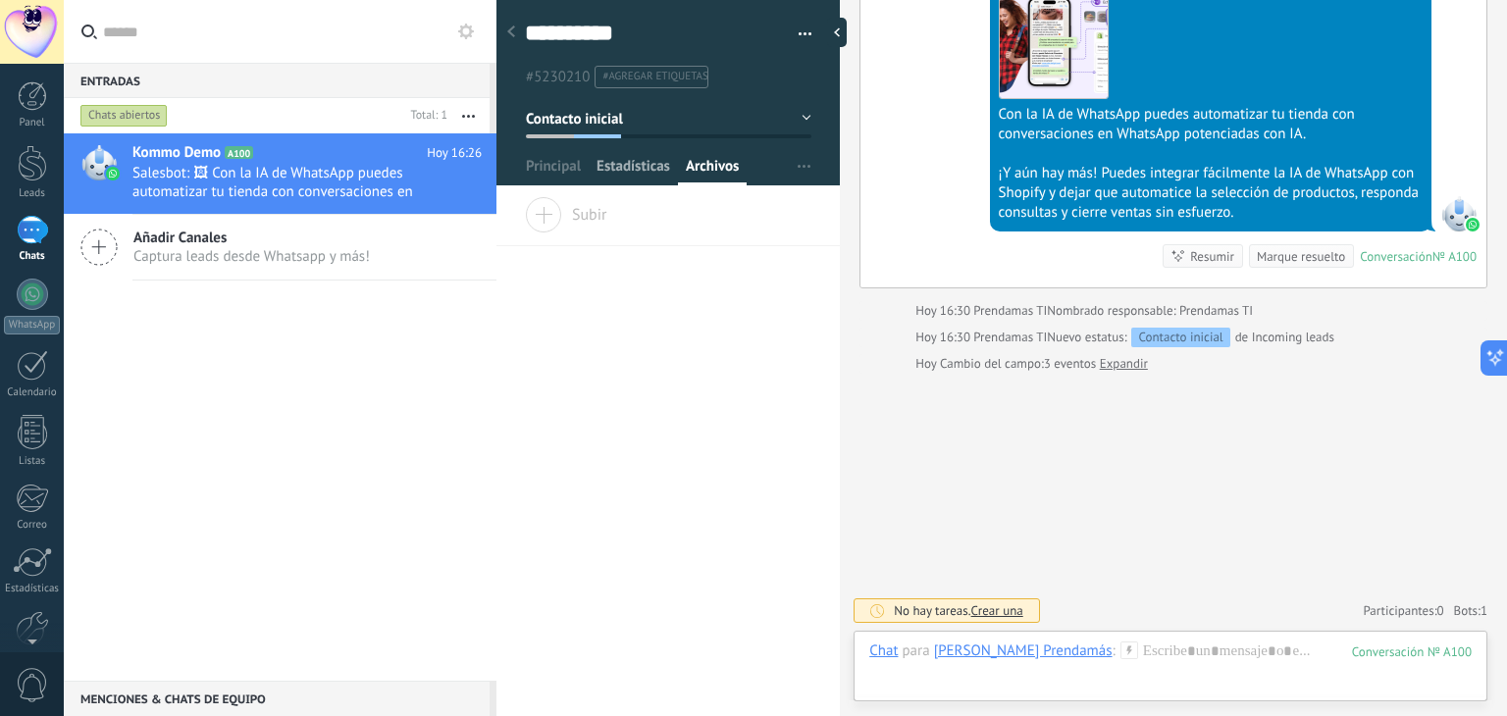
click at [632, 166] on span "Estadísticas" at bounding box center [634, 171] width 74 height 28
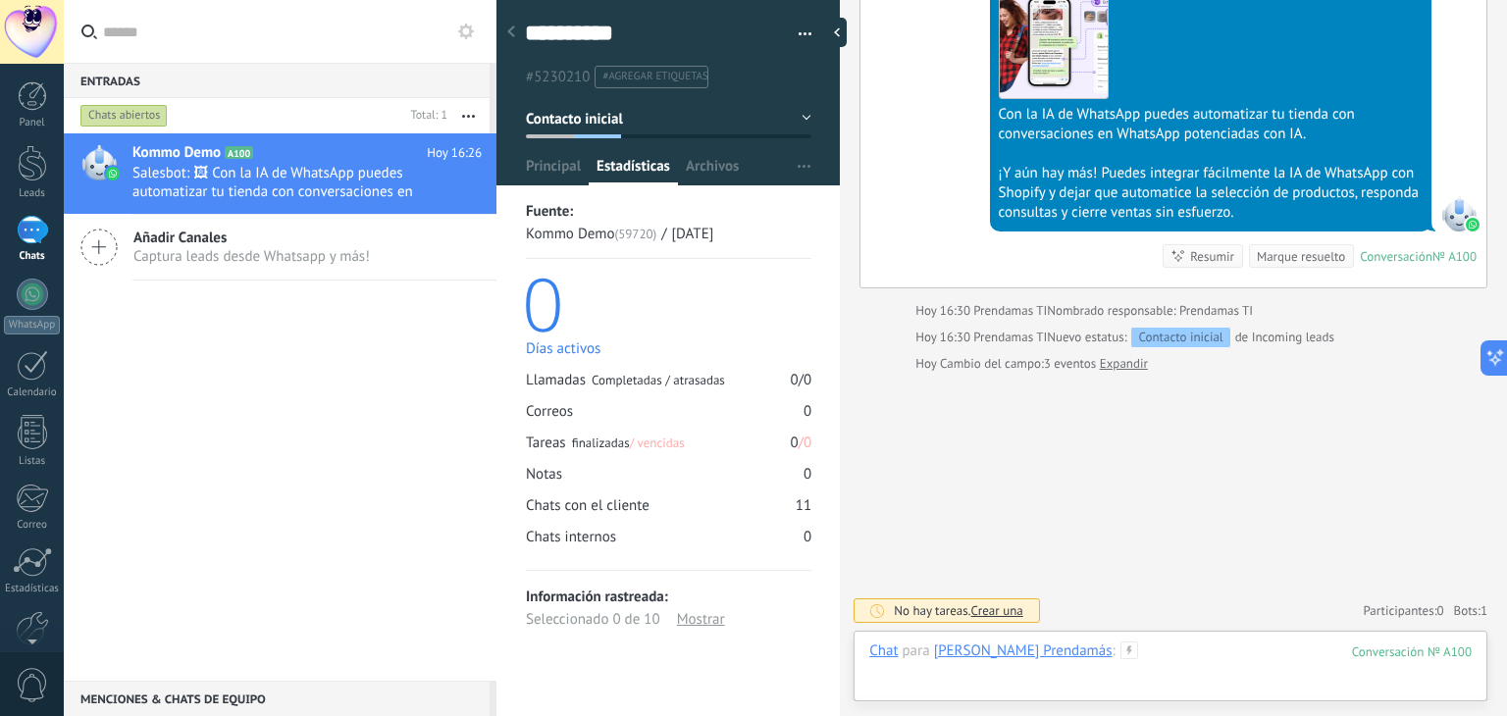
click at [1181, 654] on div at bounding box center [1170, 671] width 602 height 59
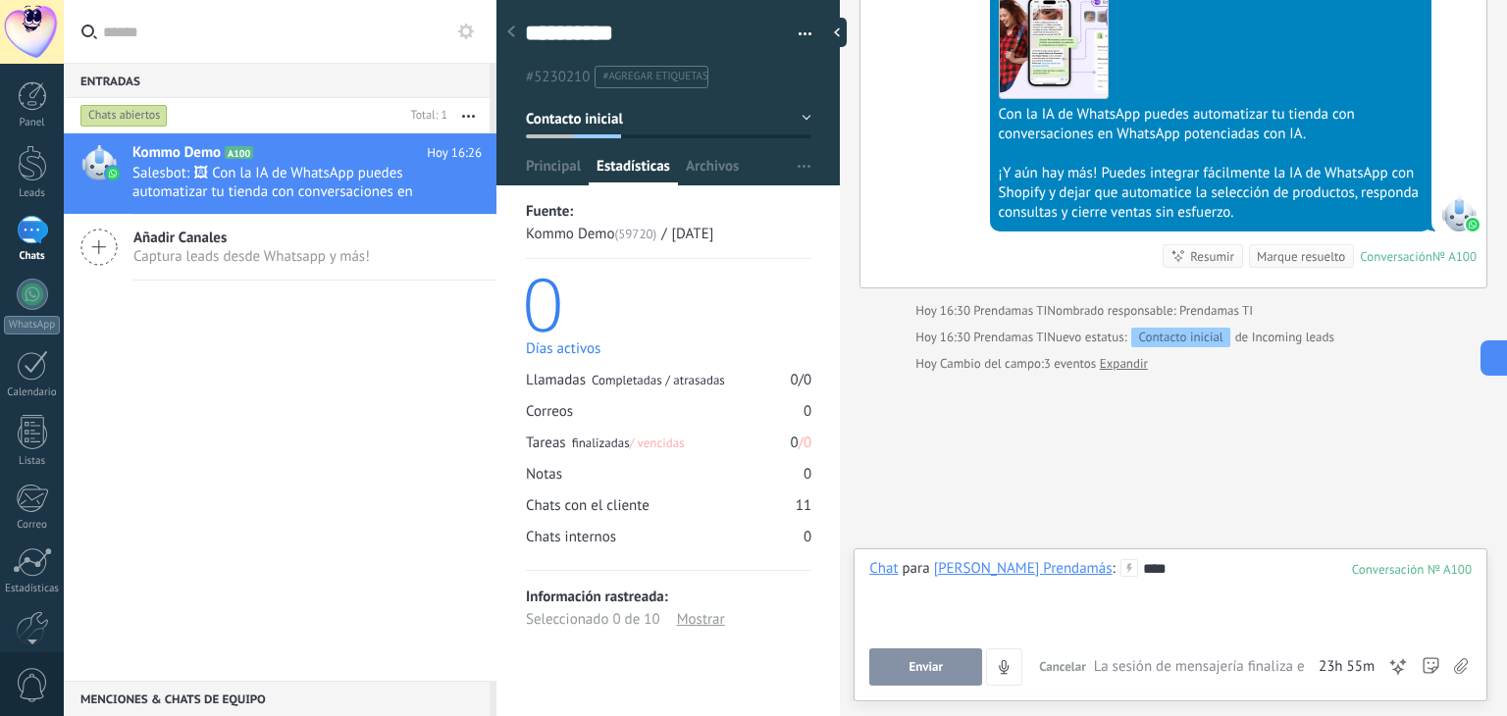
click at [954, 659] on button "Enviar" at bounding box center [925, 667] width 113 height 37
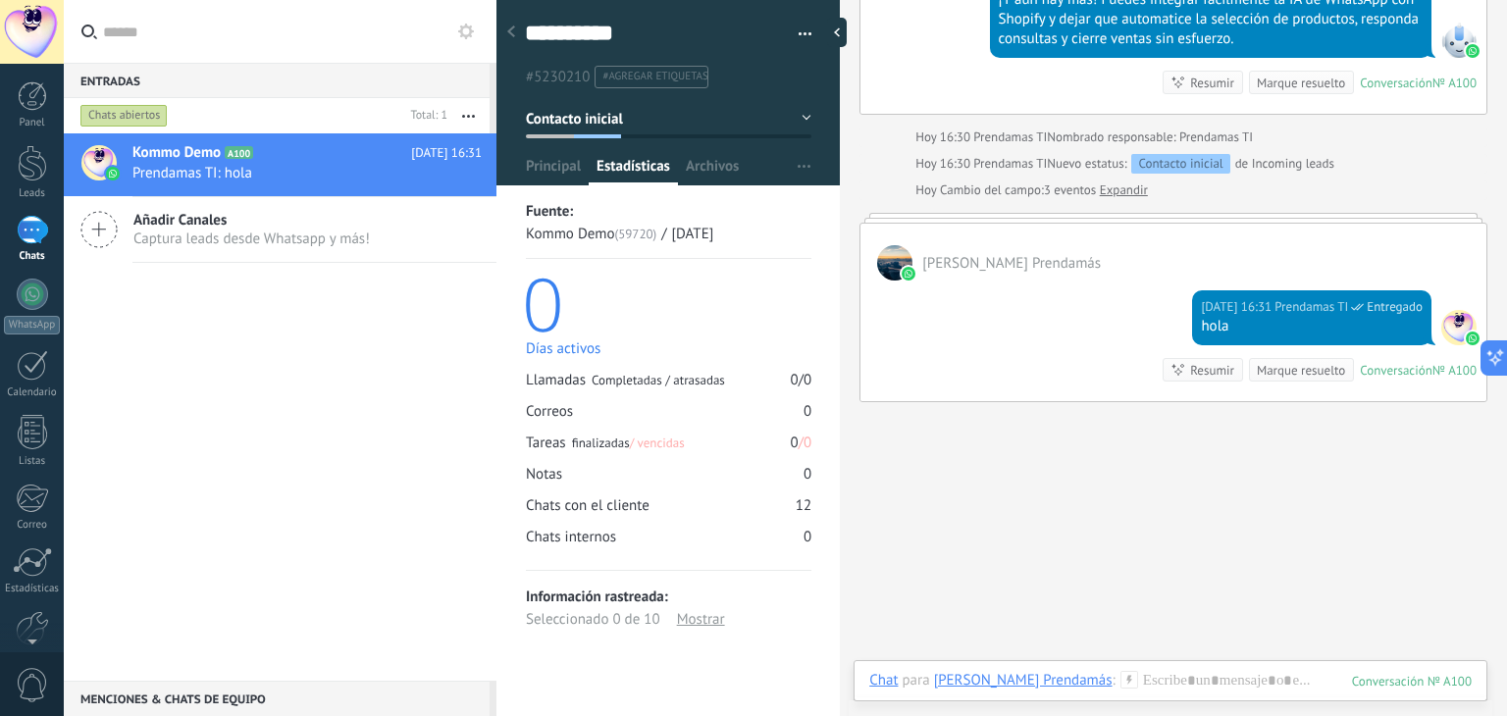
scroll to position [2433, 0]
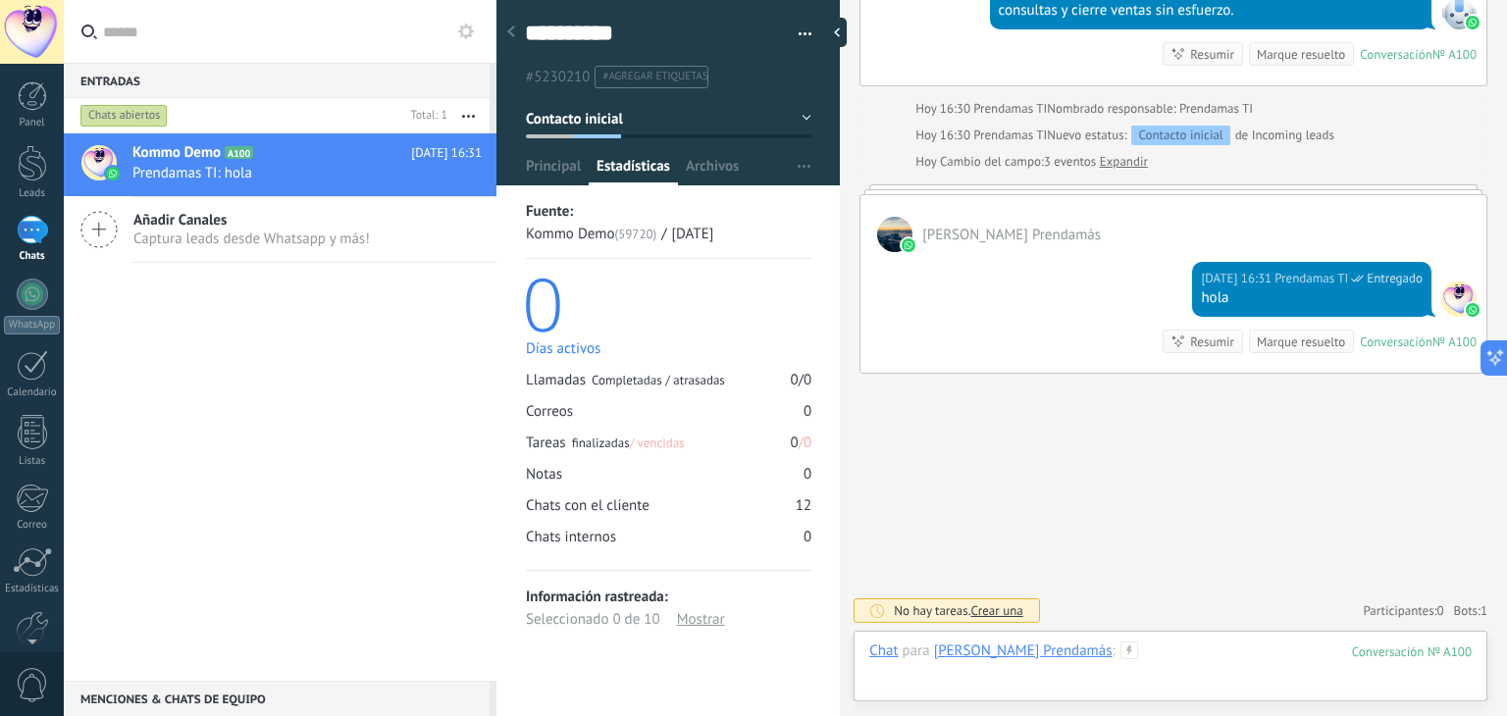
click at [1179, 654] on div at bounding box center [1170, 671] width 602 height 59
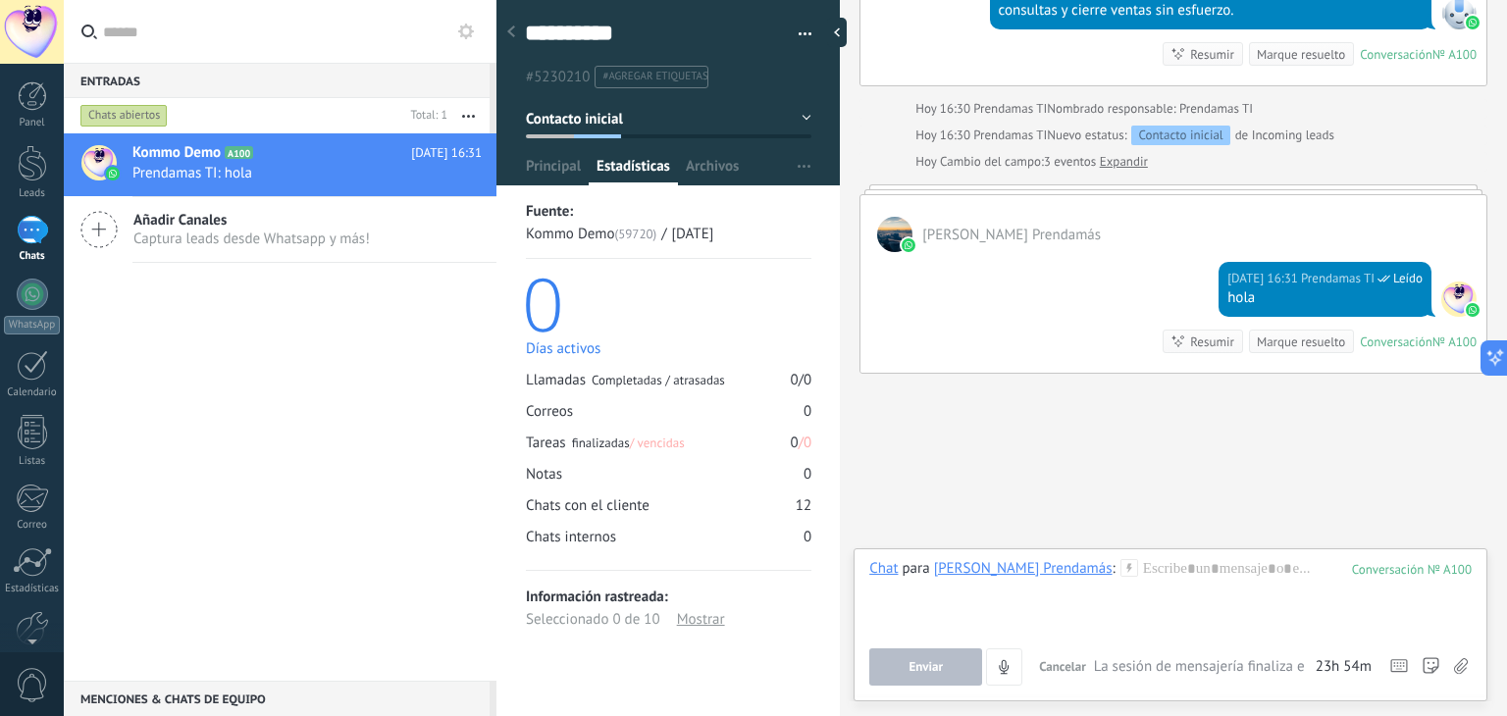
click at [1095, 256] on div "Hoy 16:31 Prendamas TI Leído hola Conversación № A100 Conversación № A100 Resum…" at bounding box center [1174, 312] width 626 height 121
click at [1321, 279] on span "Prendamas TI" at bounding box center [1338, 279] width 74 height 20
click at [1207, 264] on div "Hoy 16:31 Prendamas TI Leído hola Conversación № A100 Conversación № A100 Resum…" at bounding box center [1174, 312] width 626 height 121
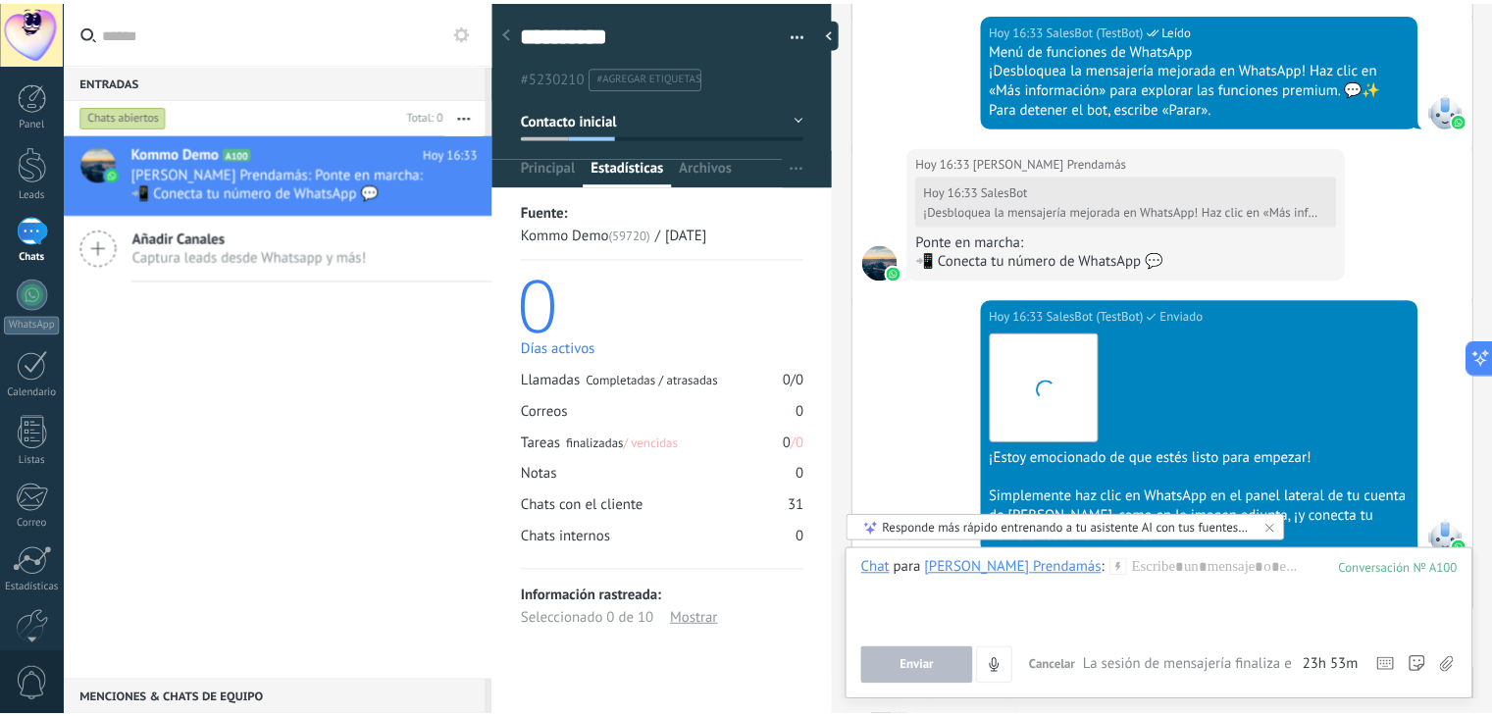
scroll to position [5603, 0]
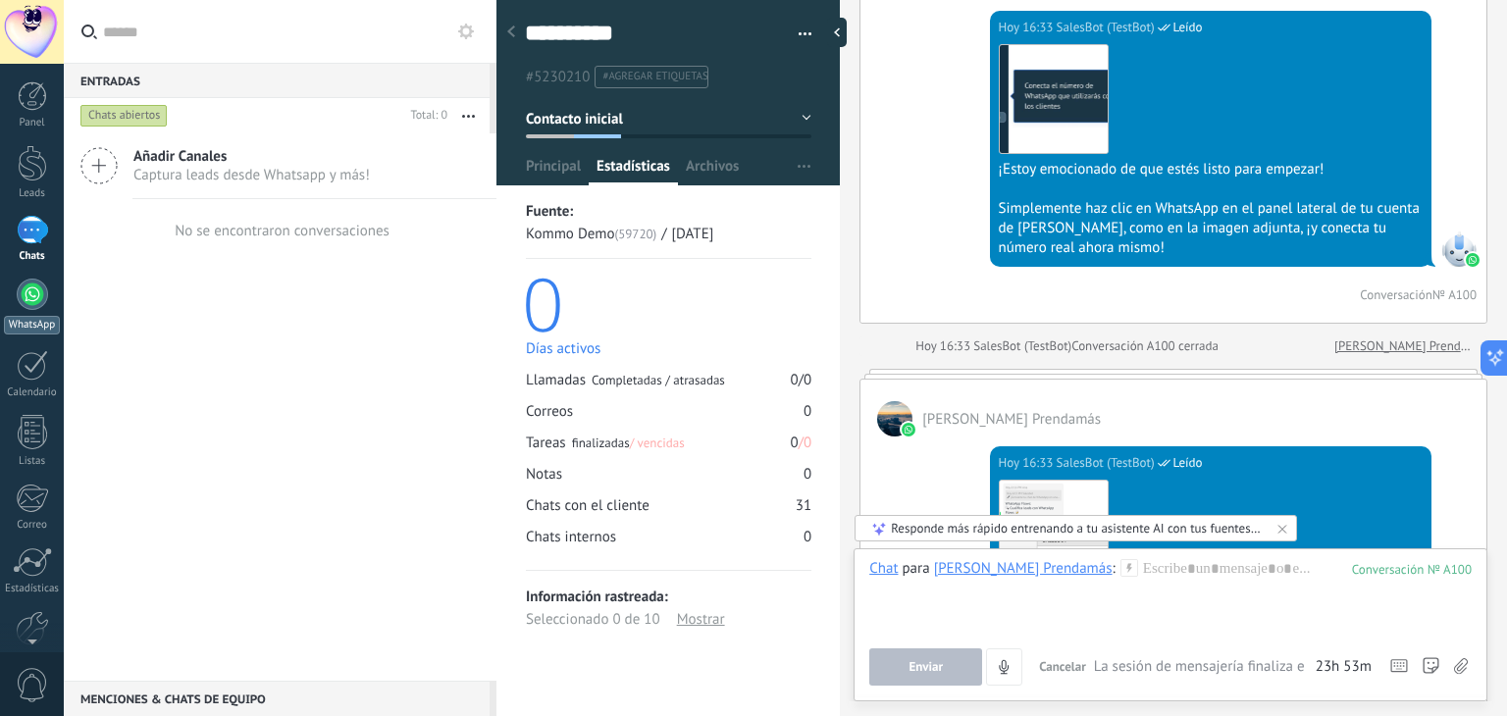
click at [45, 295] on div at bounding box center [32, 294] width 31 height 31
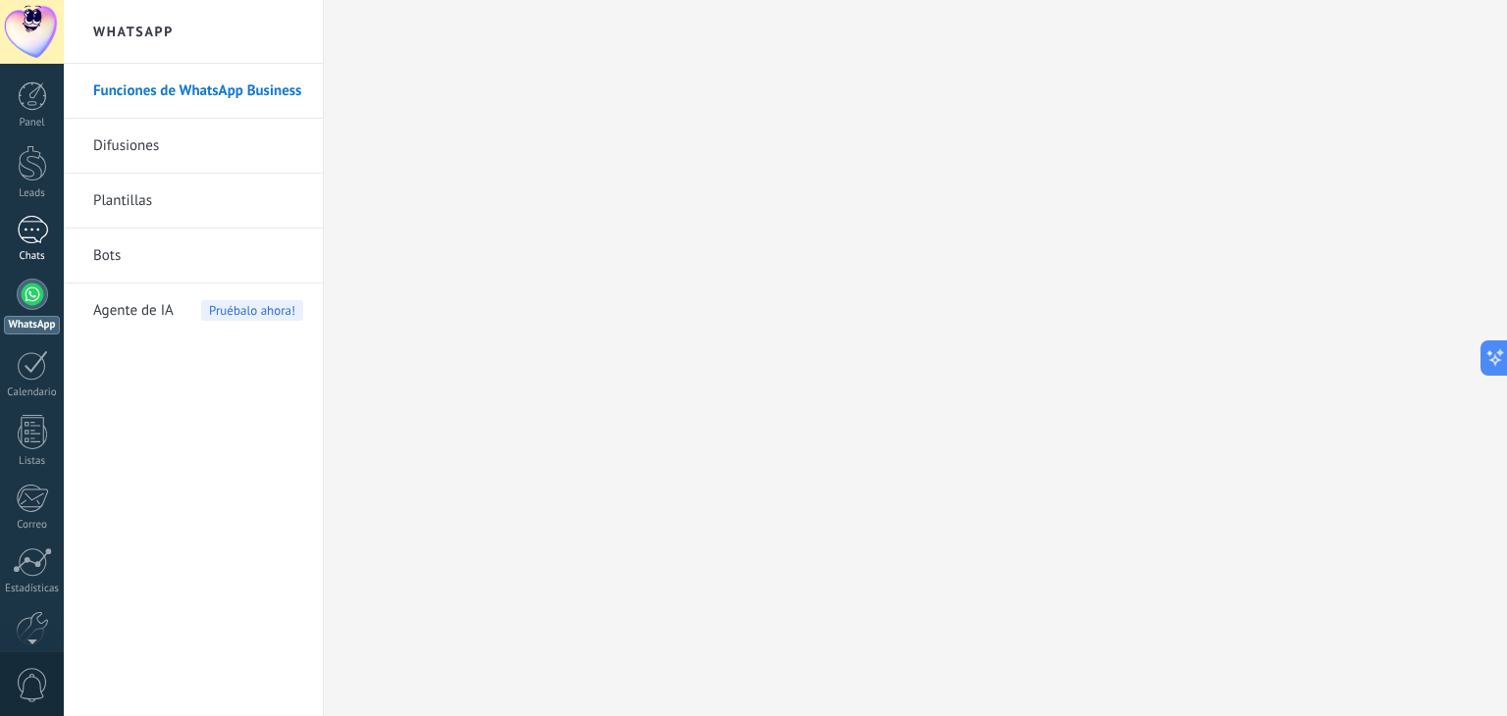
click at [27, 254] on div "Chats" at bounding box center [32, 256] width 57 height 13
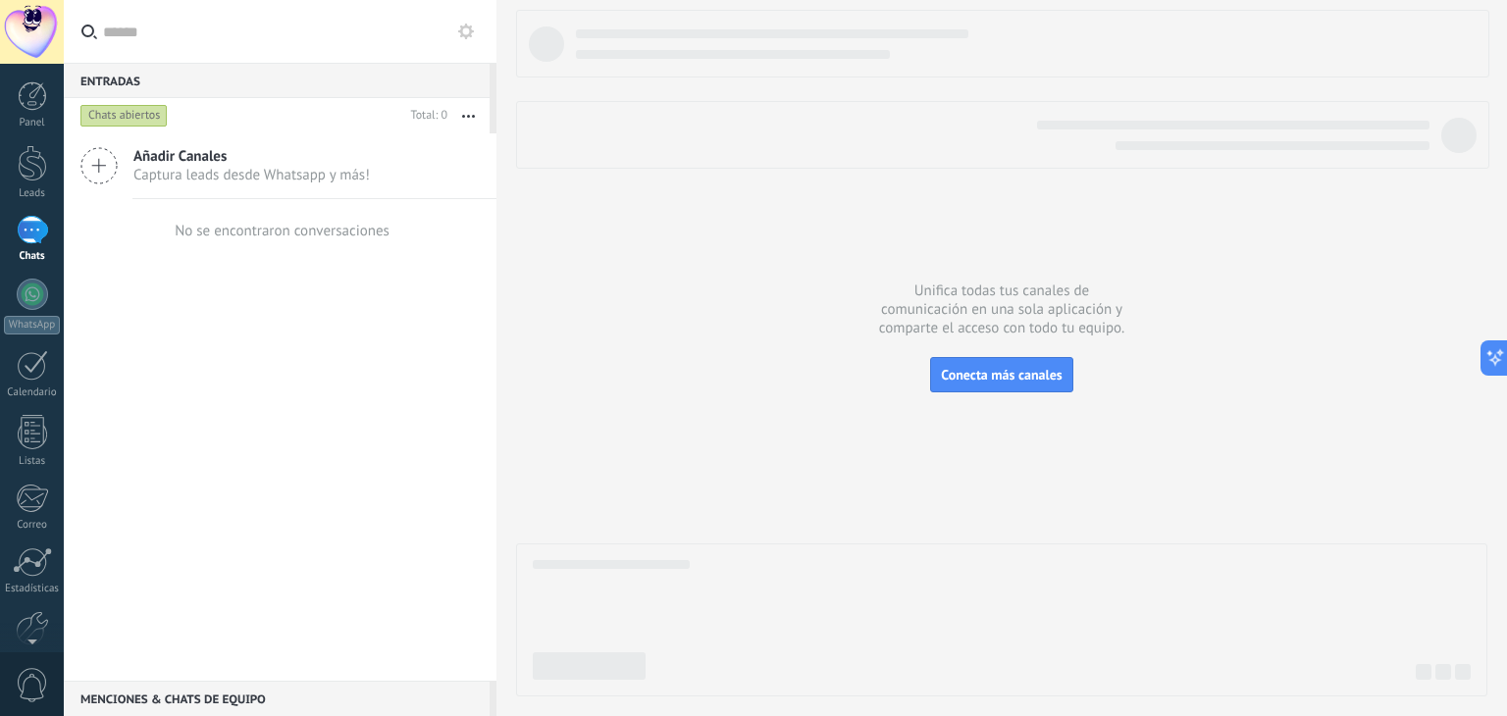
click at [108, 119] on div "Chats abiertos" at bounding box center [123, 116] width 87 height 24
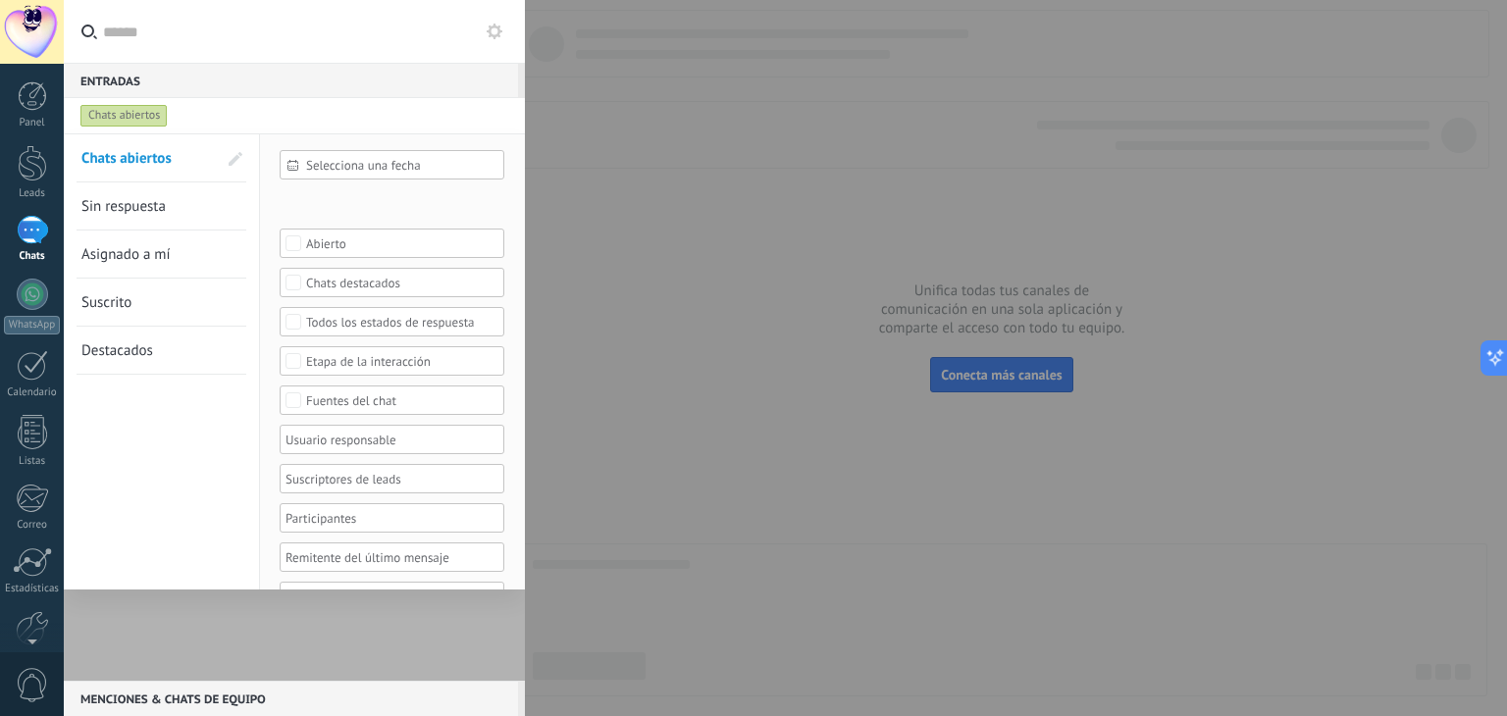
click at [369, 623] on div at bounding box center [294, 407] width 461 height 548
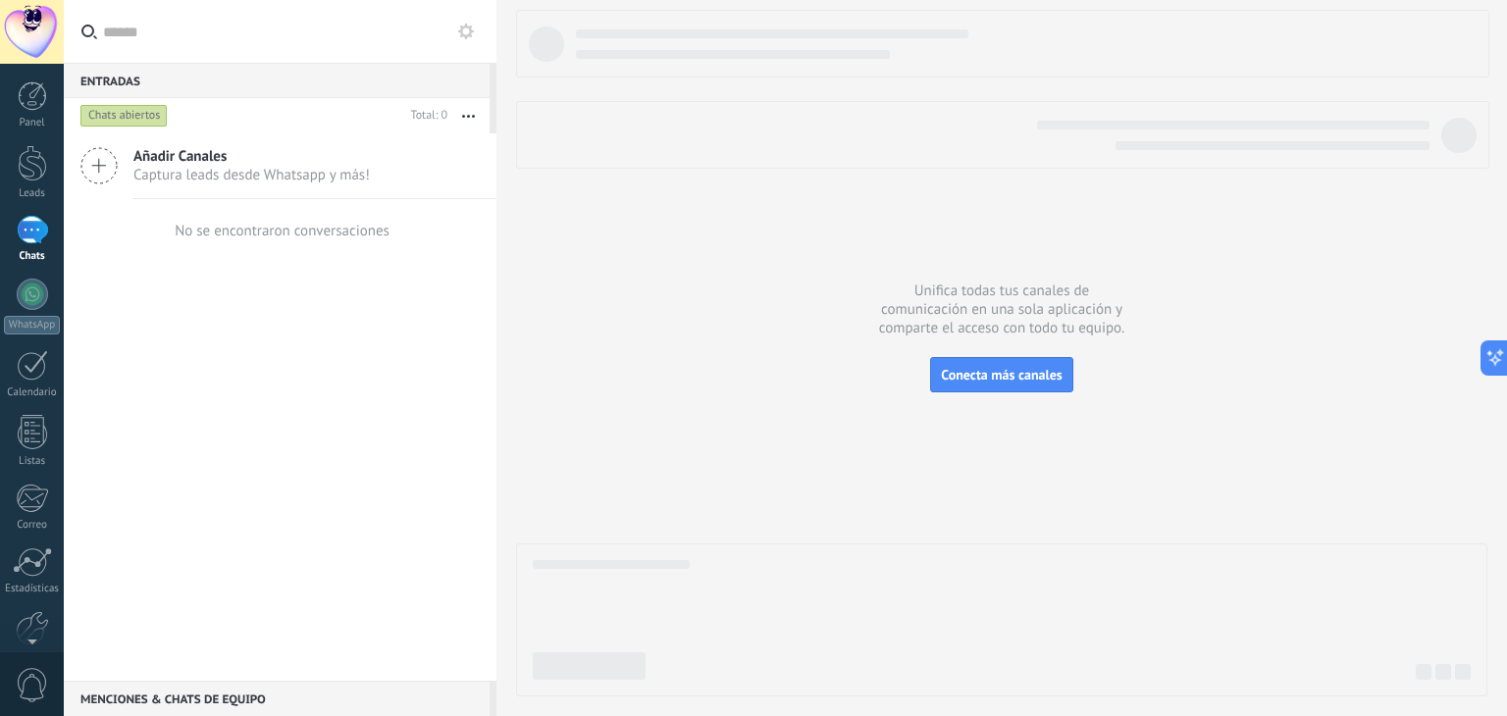
click at [36, 225] on div "1" at bounding box center [32, 230] width 31 height 28
click at [19, 288] on div at bounding box center [32, 294] width 31 height 31
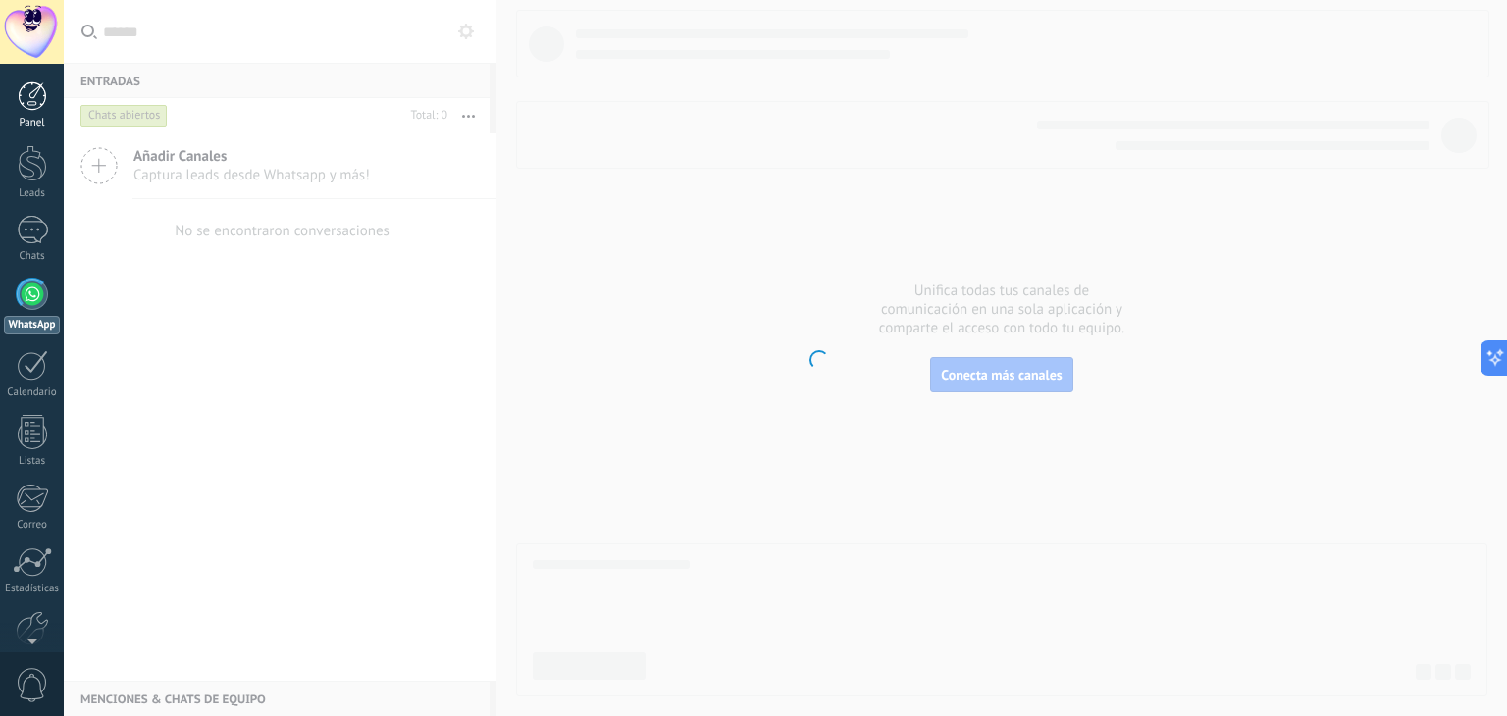
click at [39, 112] on link "Panel" at bounding box center [32, 105] width 64 height 48
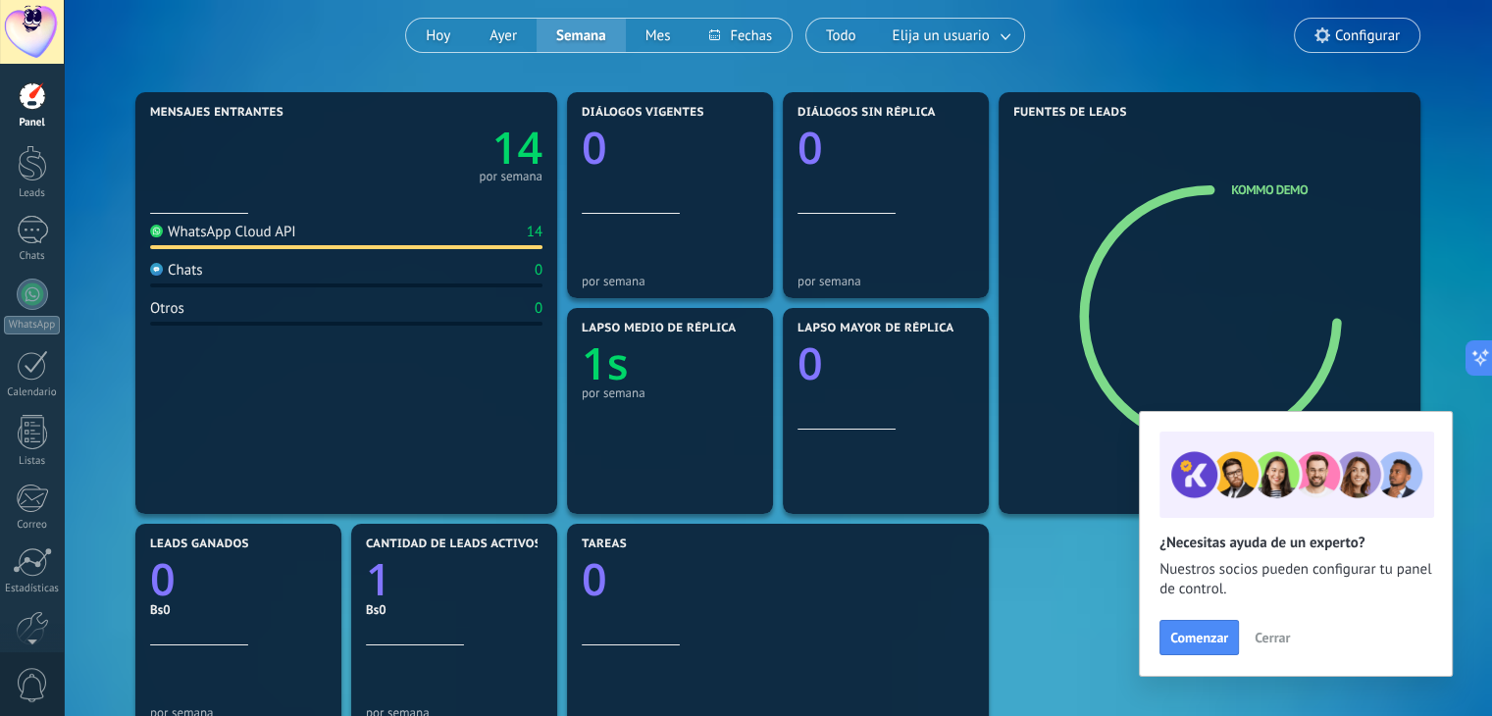
scroll to position [196, 0]
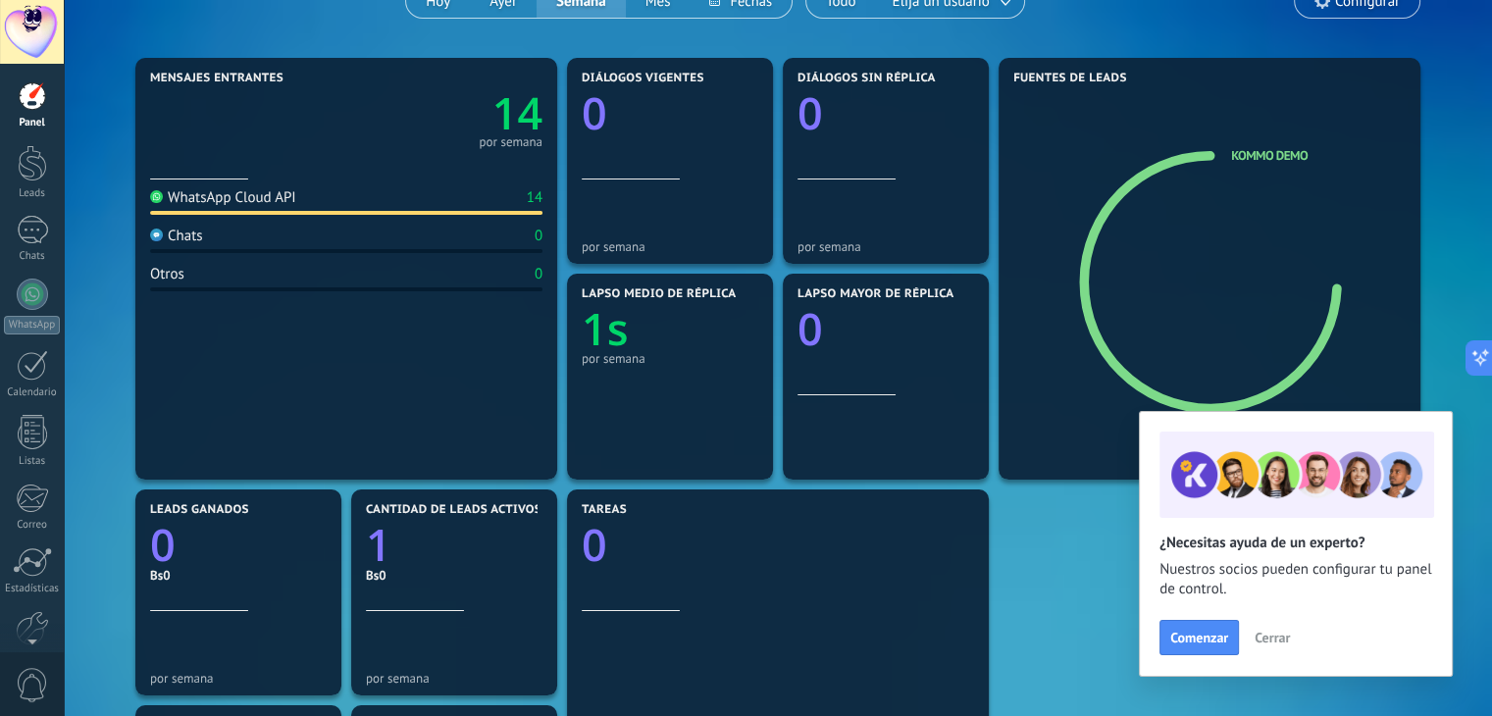
click at [825, 343] on icon "0" at bounding box center [886, 323] width 177 height 44
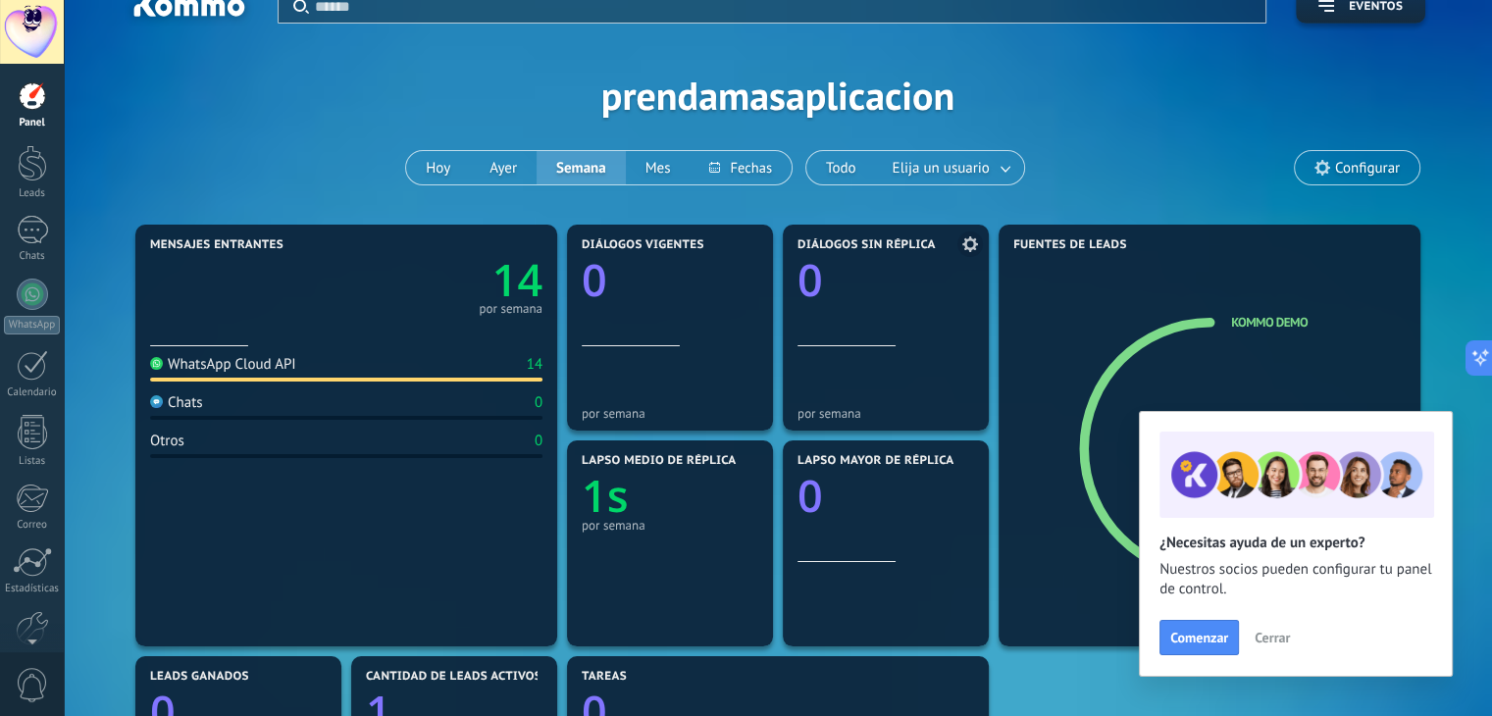
scroll to position [0, 0]
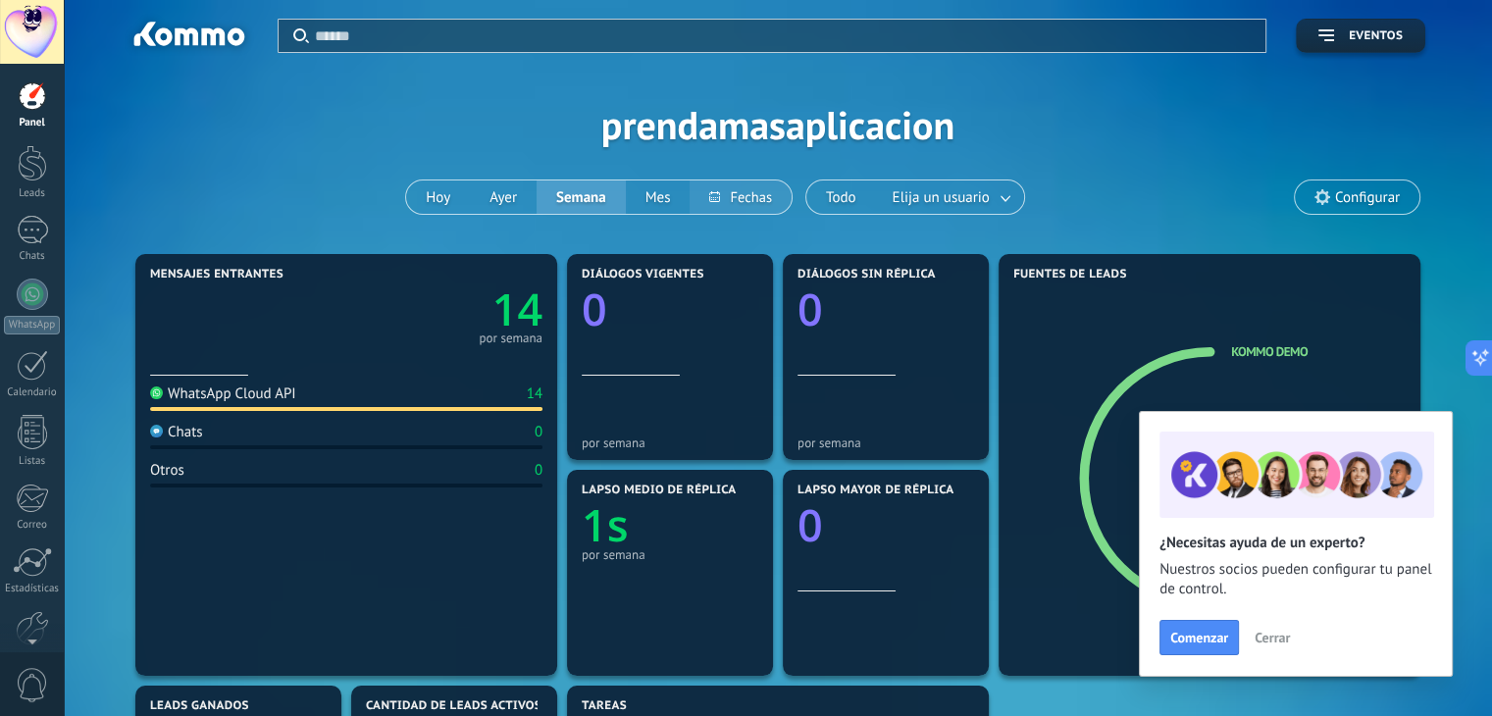
click at [738, 204] on button at bounding box center [740, 197] width 101 height 33
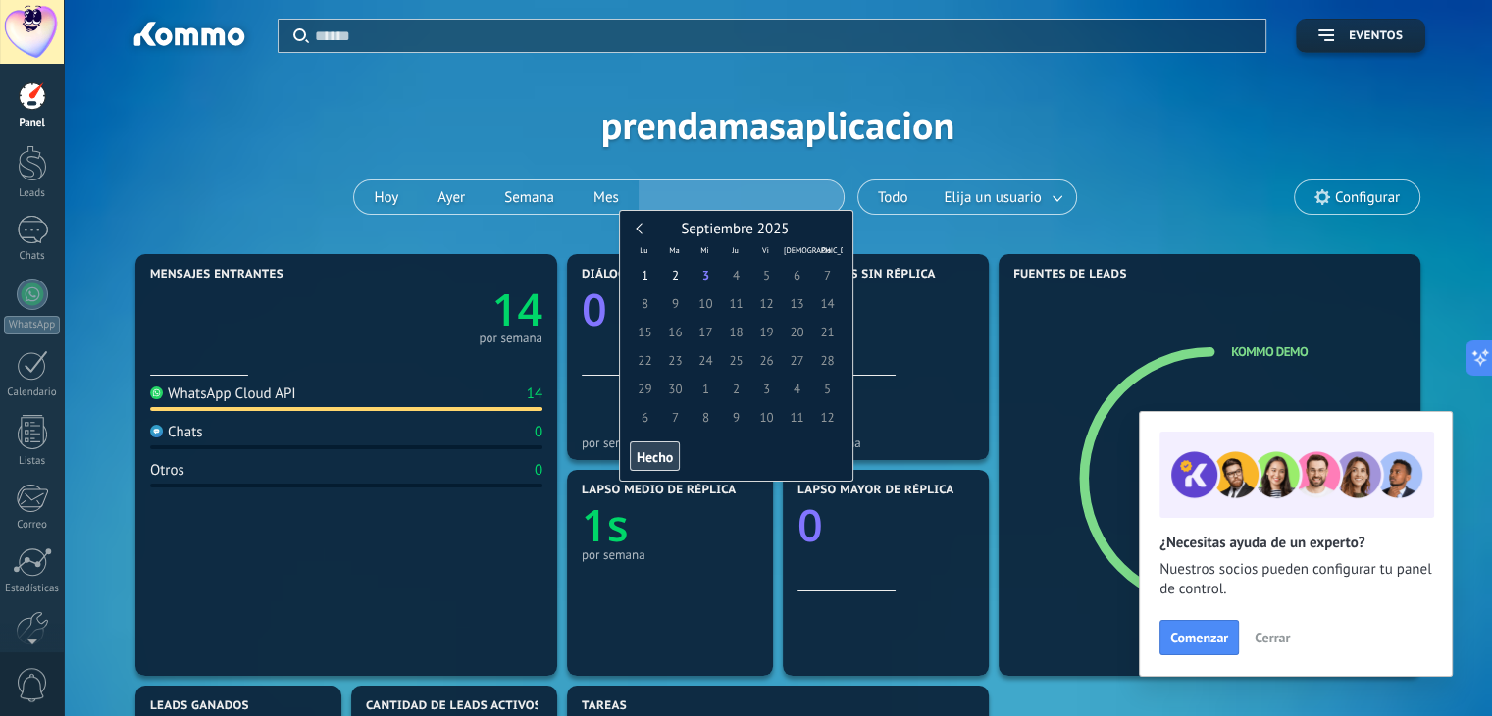
scroll to position [98, 0]
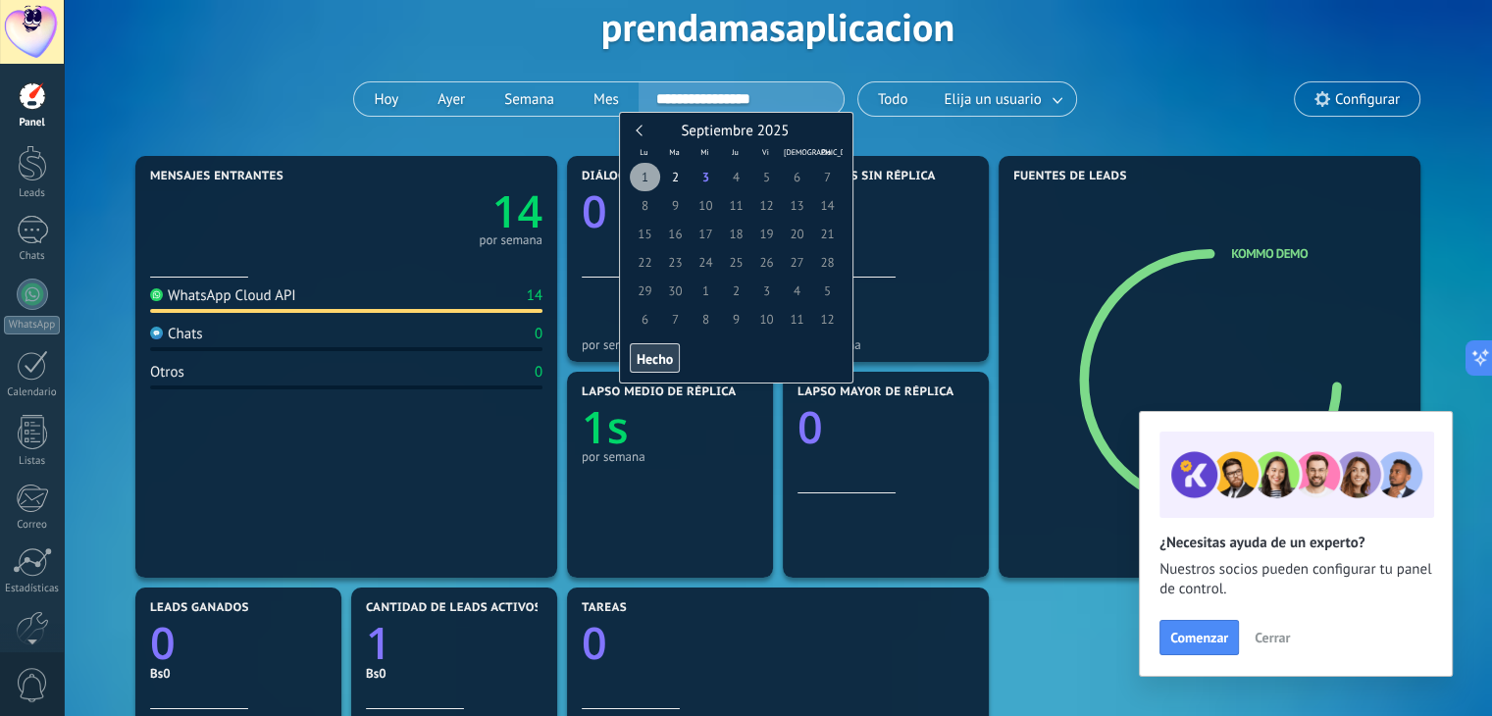
click at [646, 189] on span "1" at bounding box center [645, 177] width 30 height 28
click at [706, 180] on span "3" at bounding box center [706, 177] width 30 height 28
type input "**********"
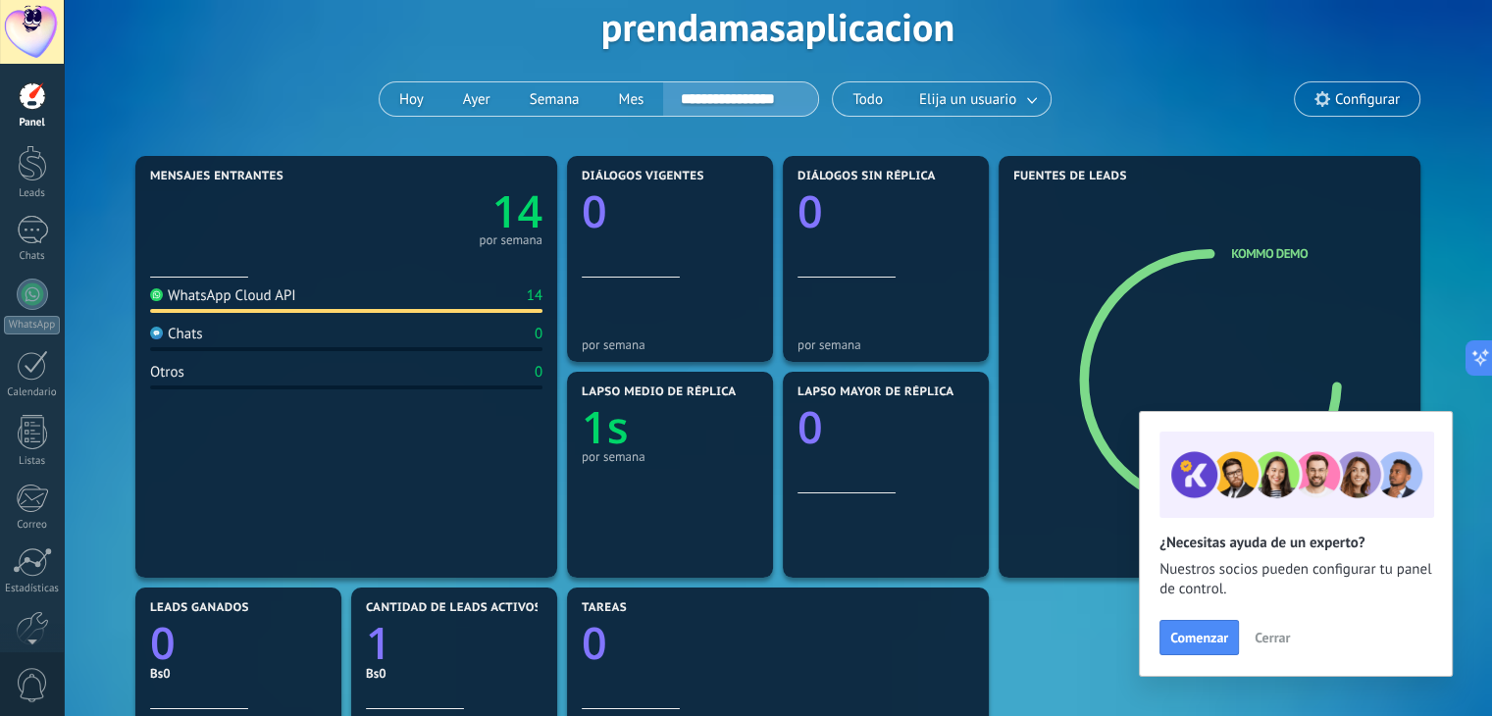
click at [381, 121] on div "**********" at bounding box center [778, 26] width 1370 height 249
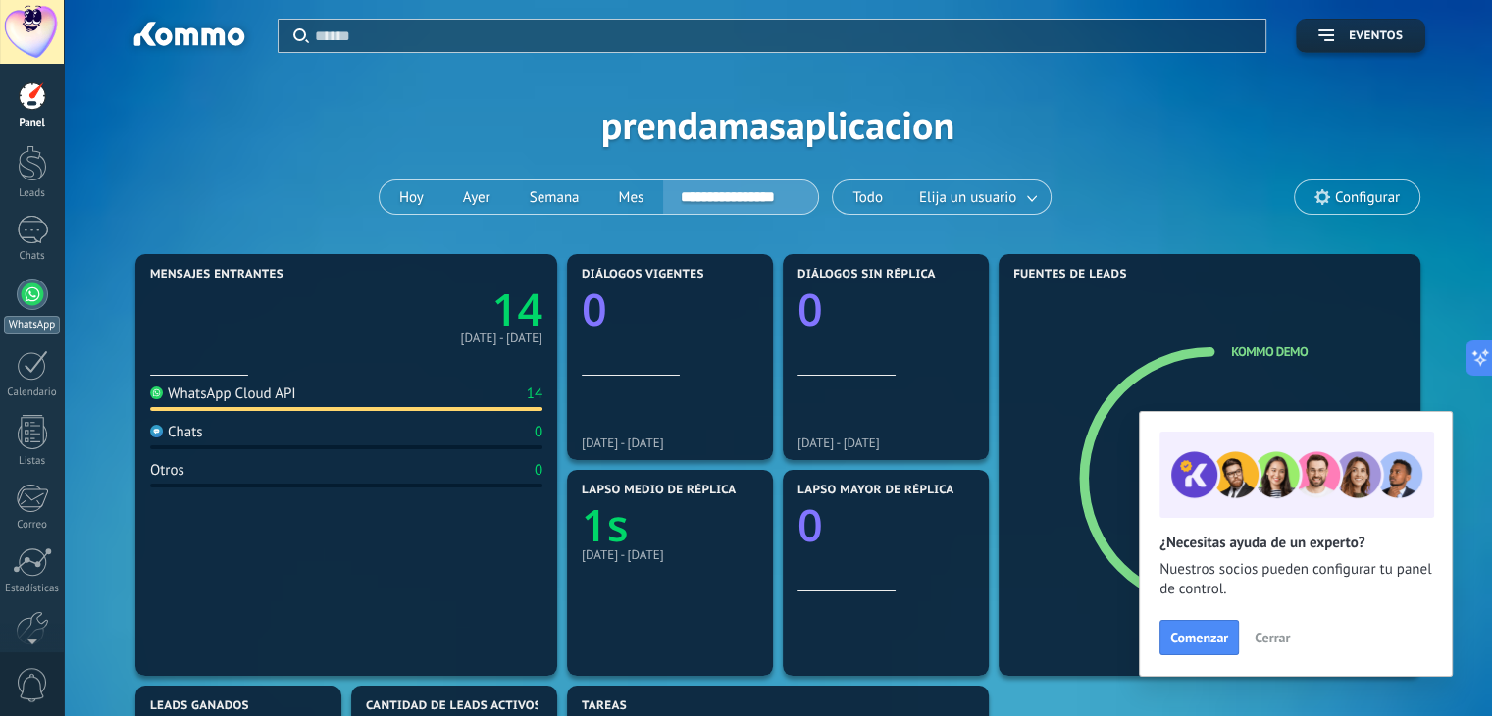
click at [42, 292] on div at bounding box center [32, 294] width 31 height 31
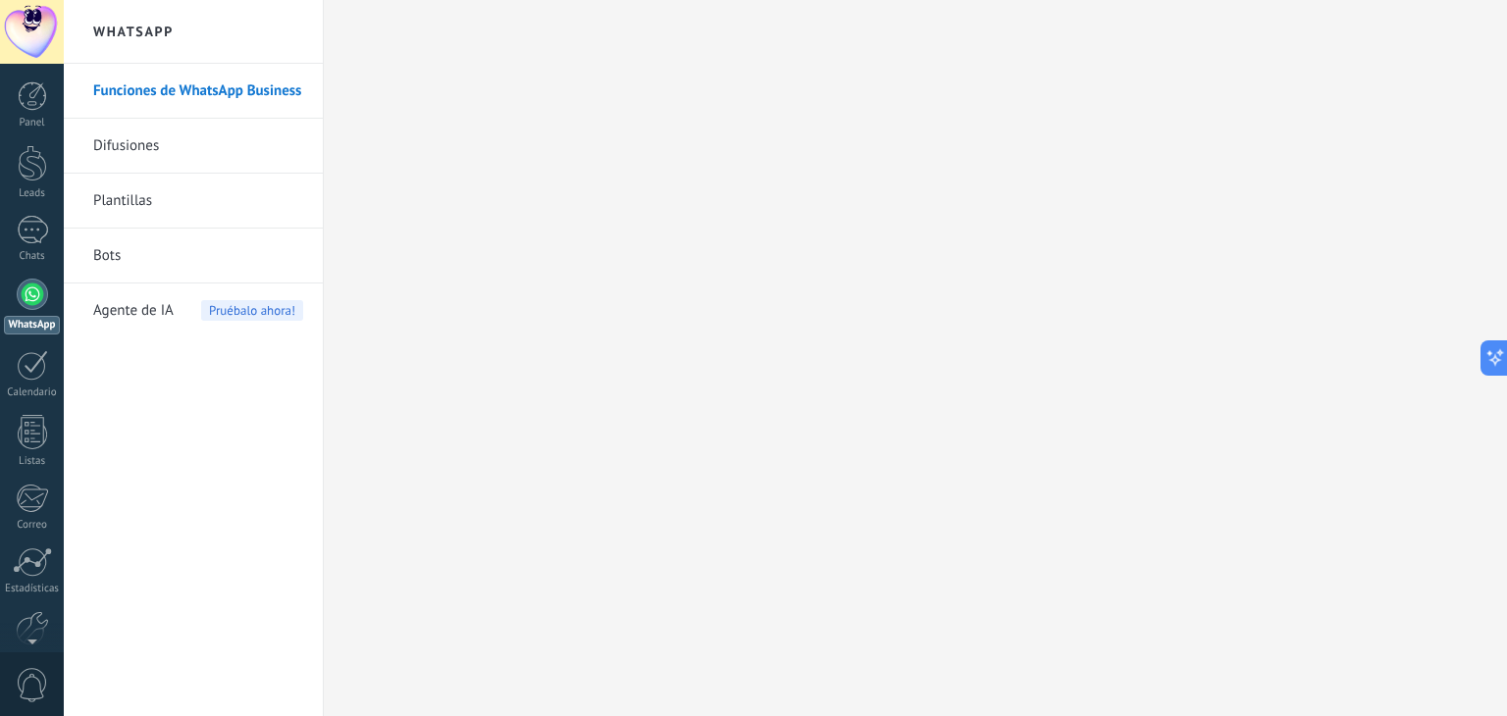
click at [231, 86] on link "Funciones de WhatsApp Business" at bounding box center [198, 91] width 210 height 55
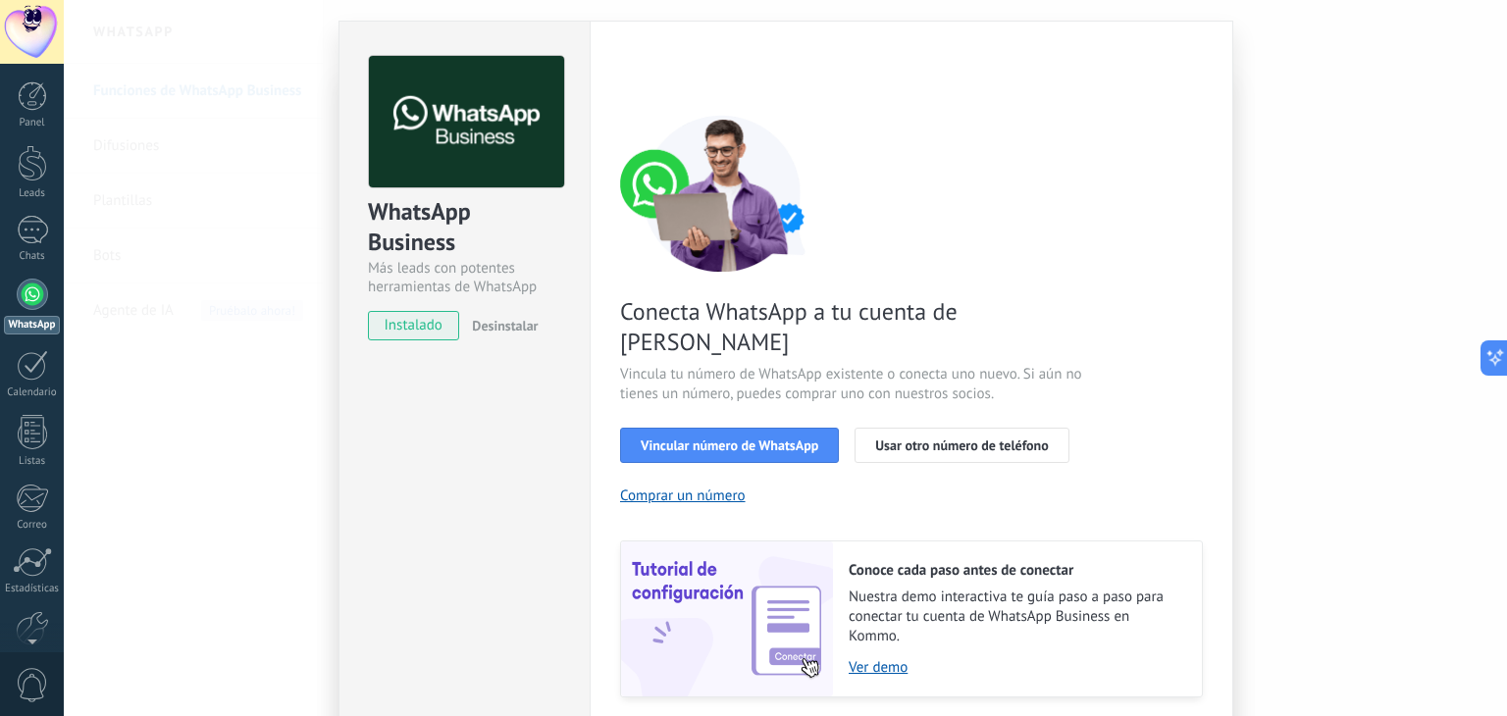
scroll to position [84, 0]
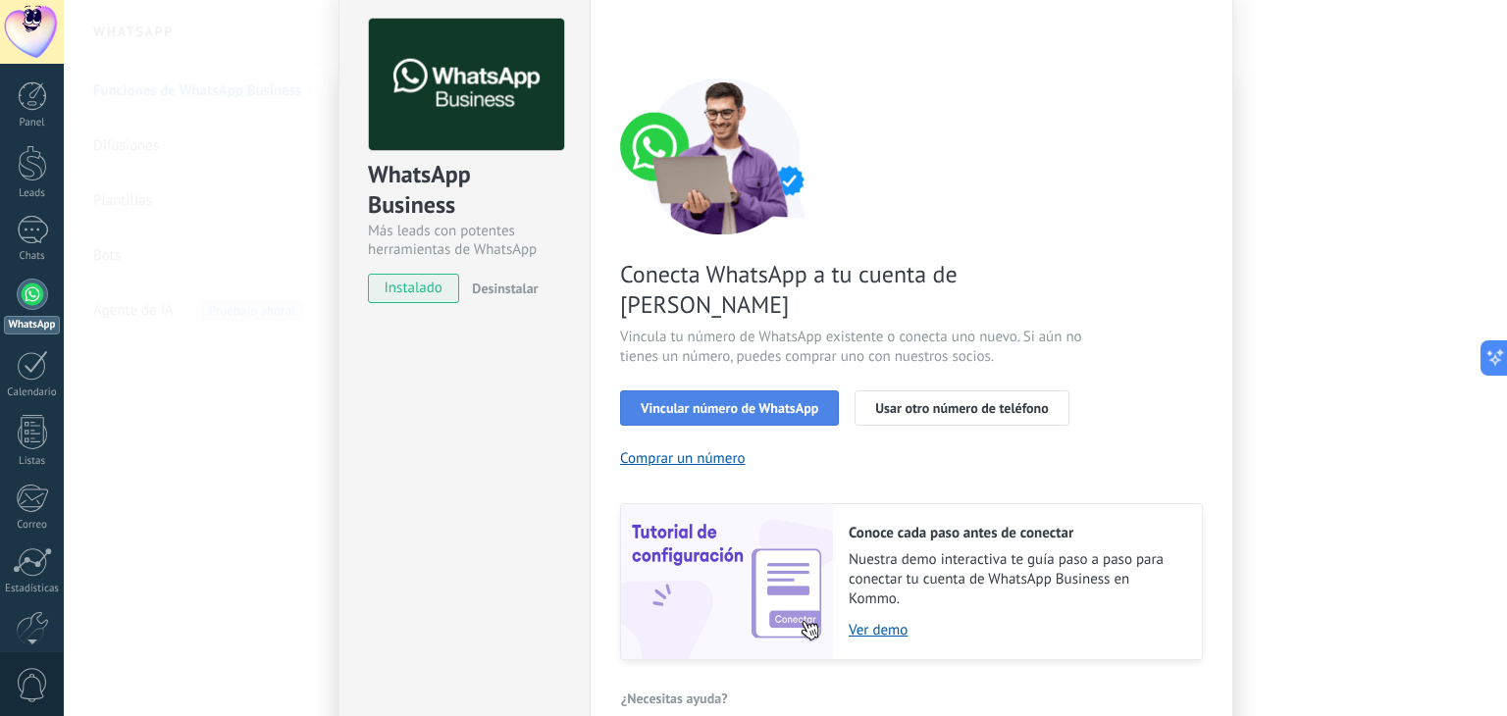
click at [754, 401] on span "Vincular número de WhatsApp" at bounding box center [730, 408] width 178 height 14
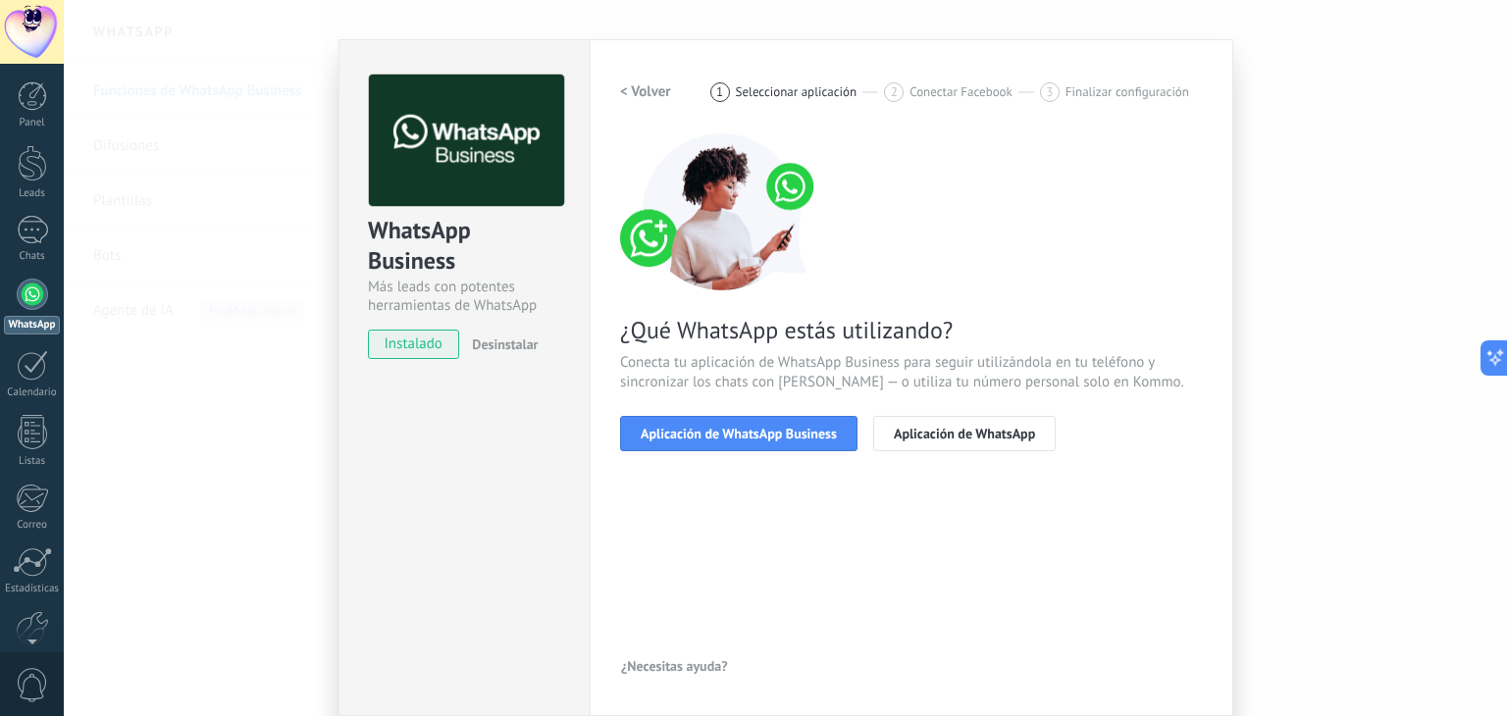
scroll to position [27, 0]
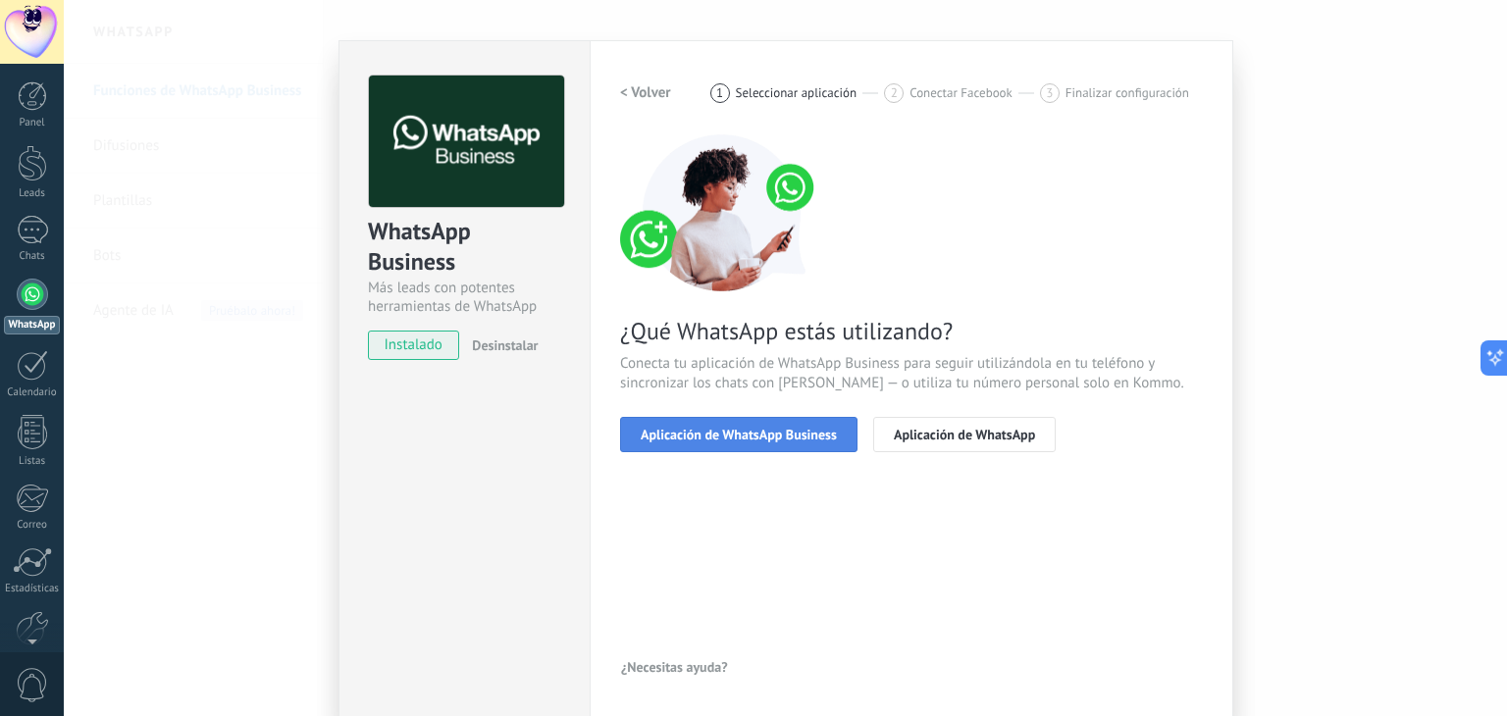
click at [800, 430] on span "Aplicación de WhatsApp Business" at bounding box center [739, 435] width 196 height 14
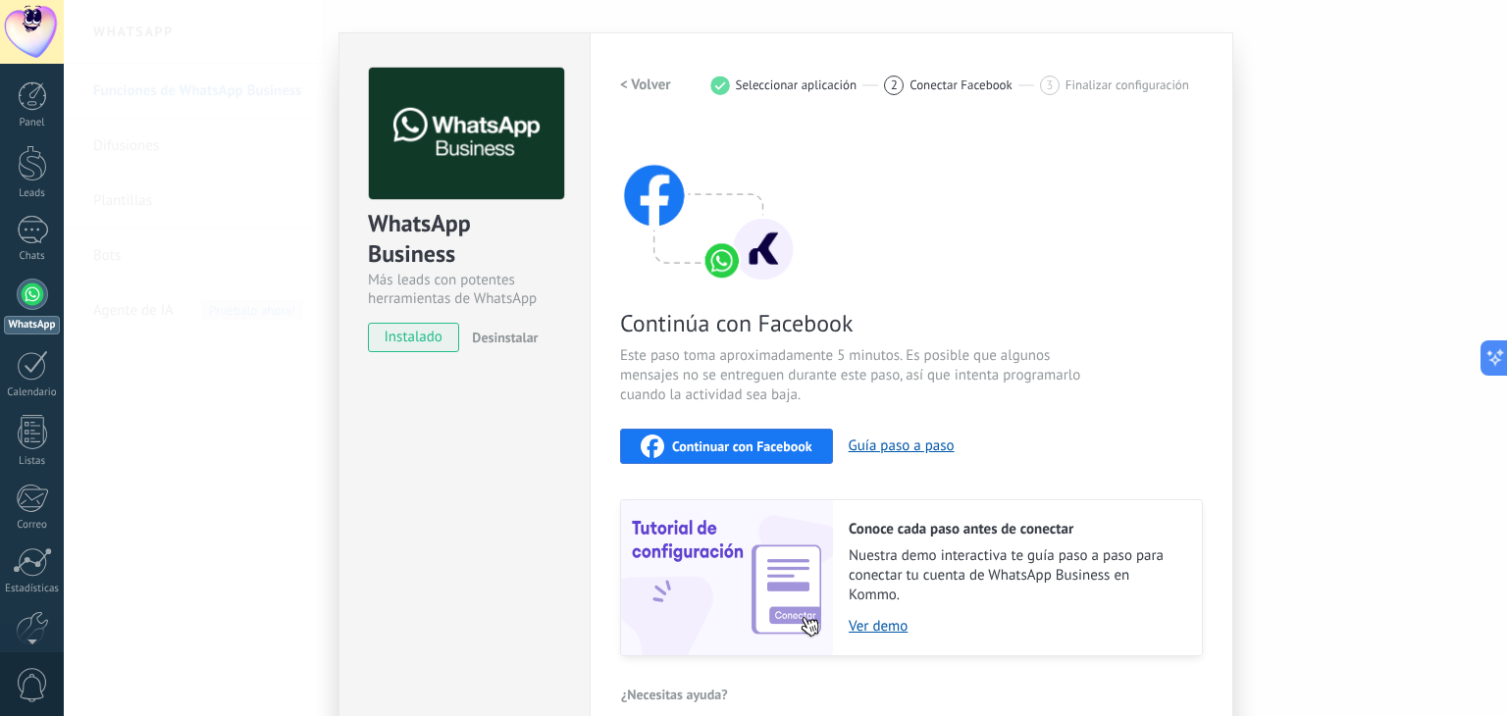
scroll to position [62, 0]
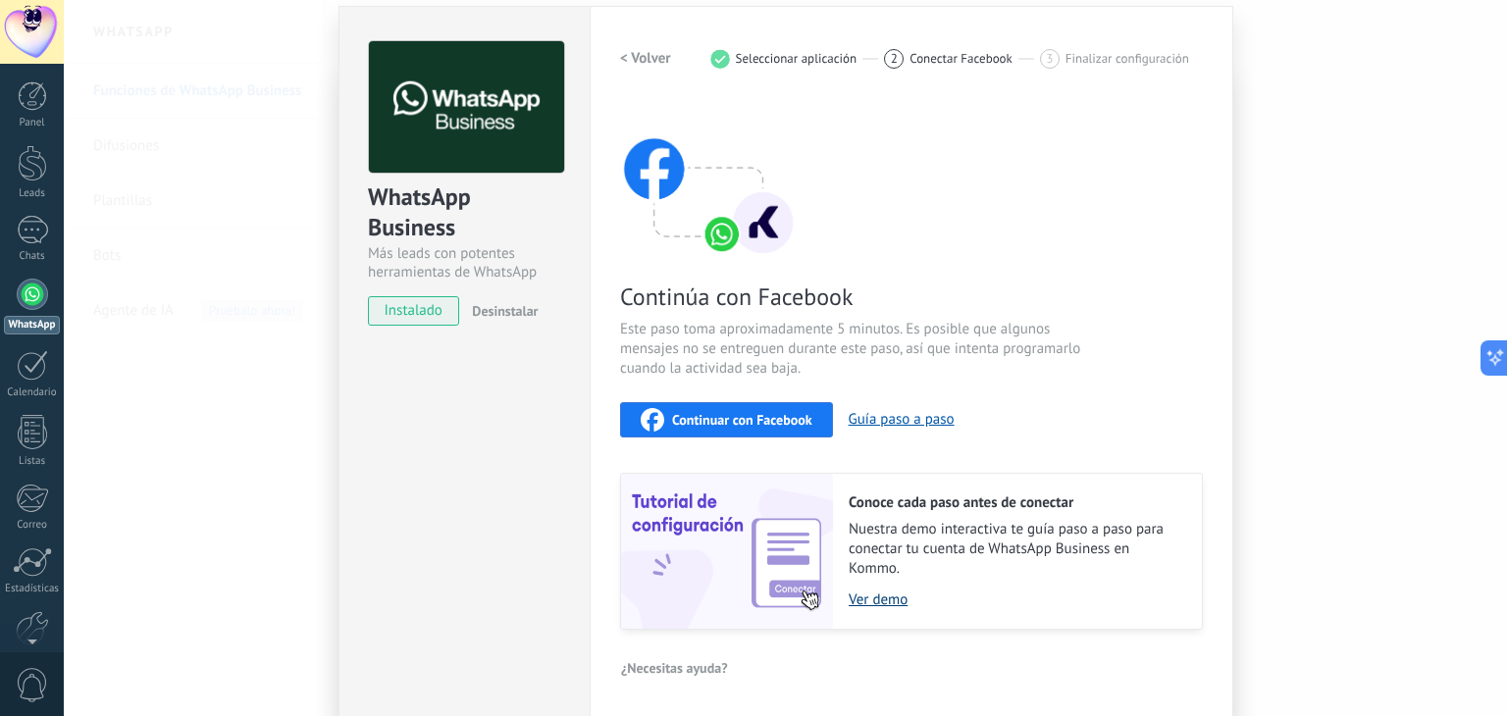
click at [887, 591] on link "Ver demo" at bounding box center [1016, 600] width 334 height 19
click at [743, 423] on span "Continuar con Facebook" at bounding box center [742, 420] width 140 height 14
click at [759, 413] on span "Continuar con Facebook" at bounding box center [742, 420] width 140 height 14
drag, startPoint x: 915, startPoint y: 230, endPoint x: 620, endPoint y: 40, distance: 350.0
click at [914, 230] on div "Continúa con Facebook Este paso toma aproximadamente 5 minutos. Es posible que …" at bounding box center [911, 365] width 583 height 530
